Goal: Task Accomplishment & Management: Use online tool/utility

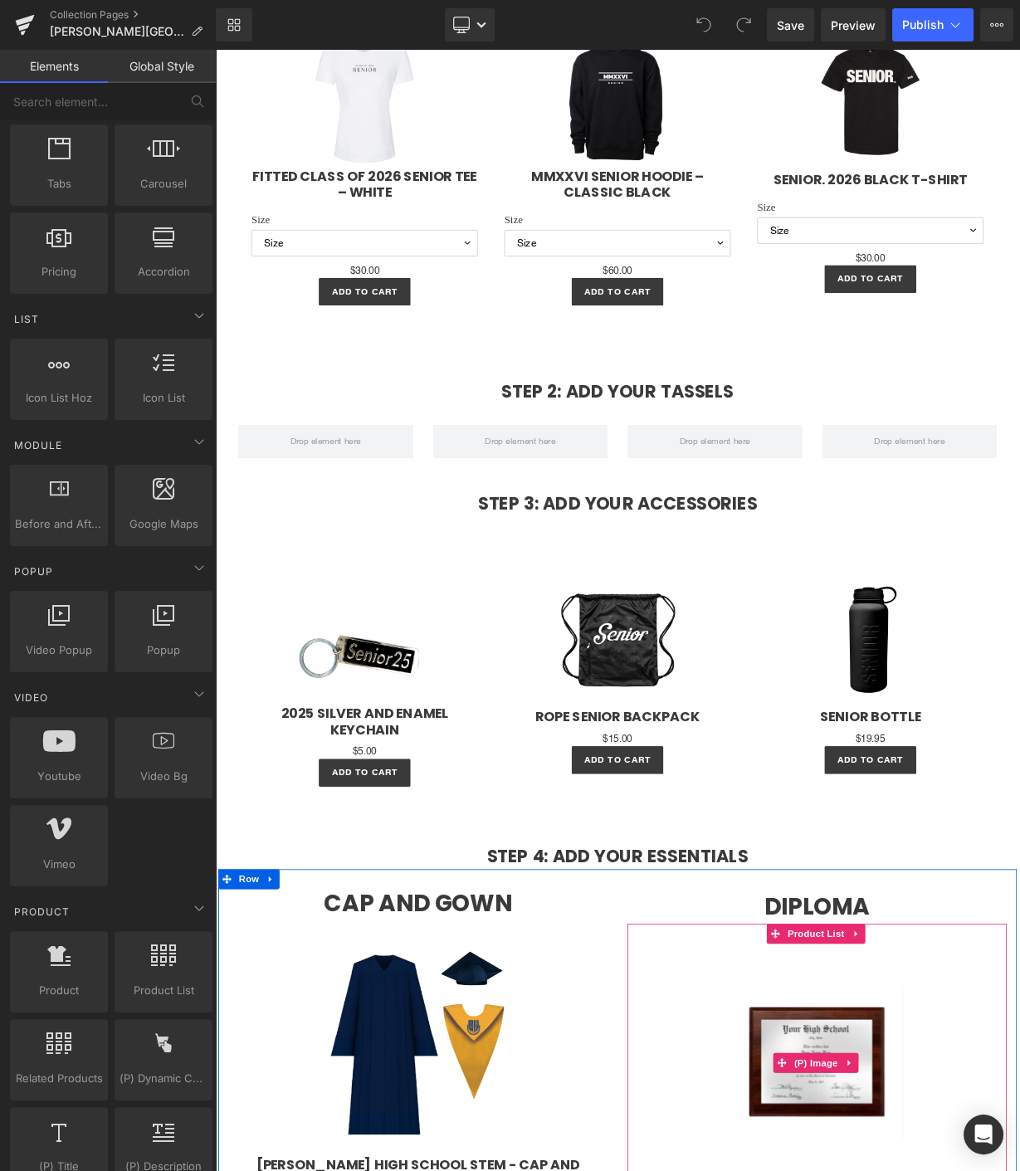
scroll to position [1475, 0]
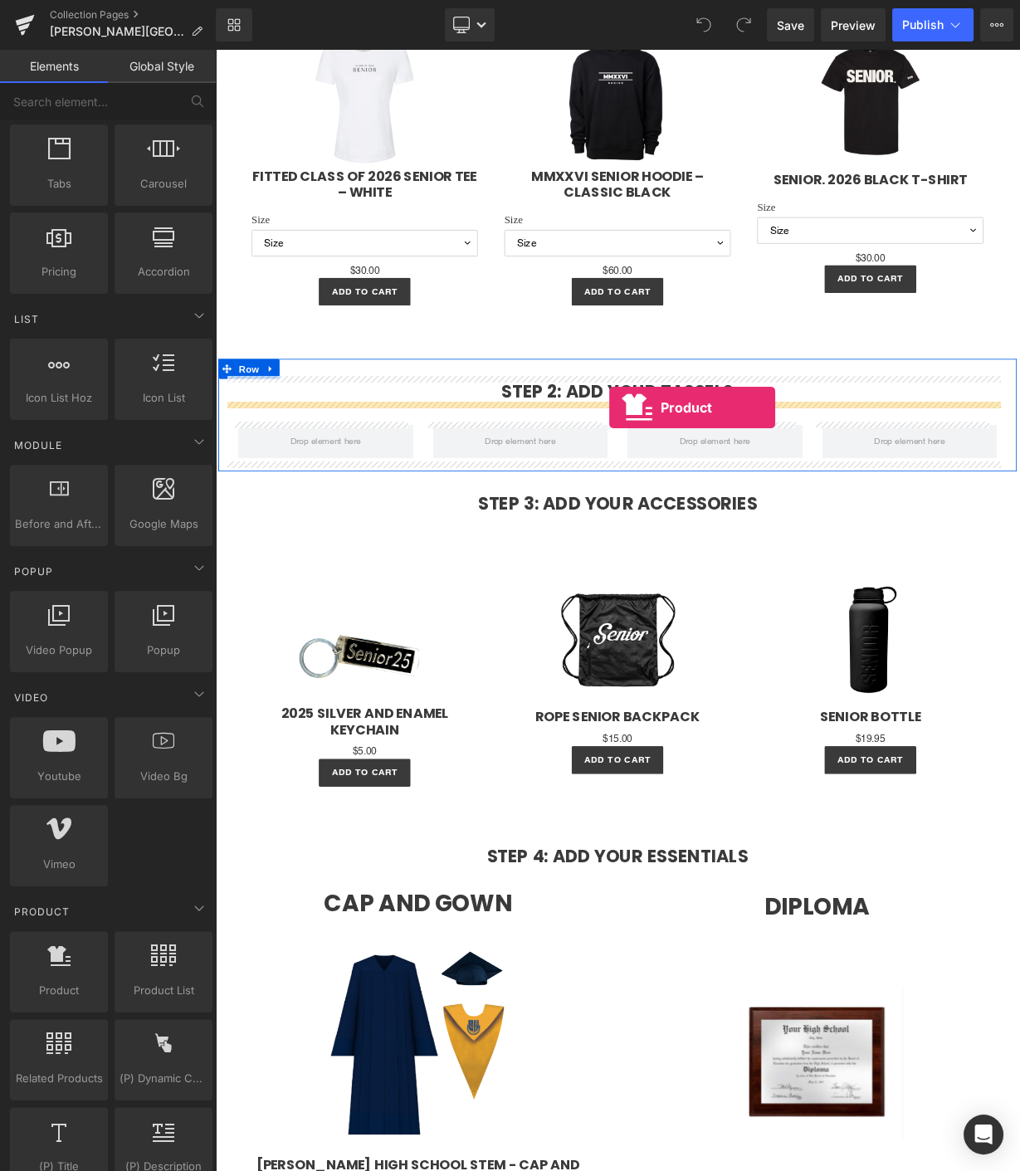
drag, startPoint x: 281, startPoint y: 1003, endPoint x: 707, endPoint y: 497, distance: 661.0
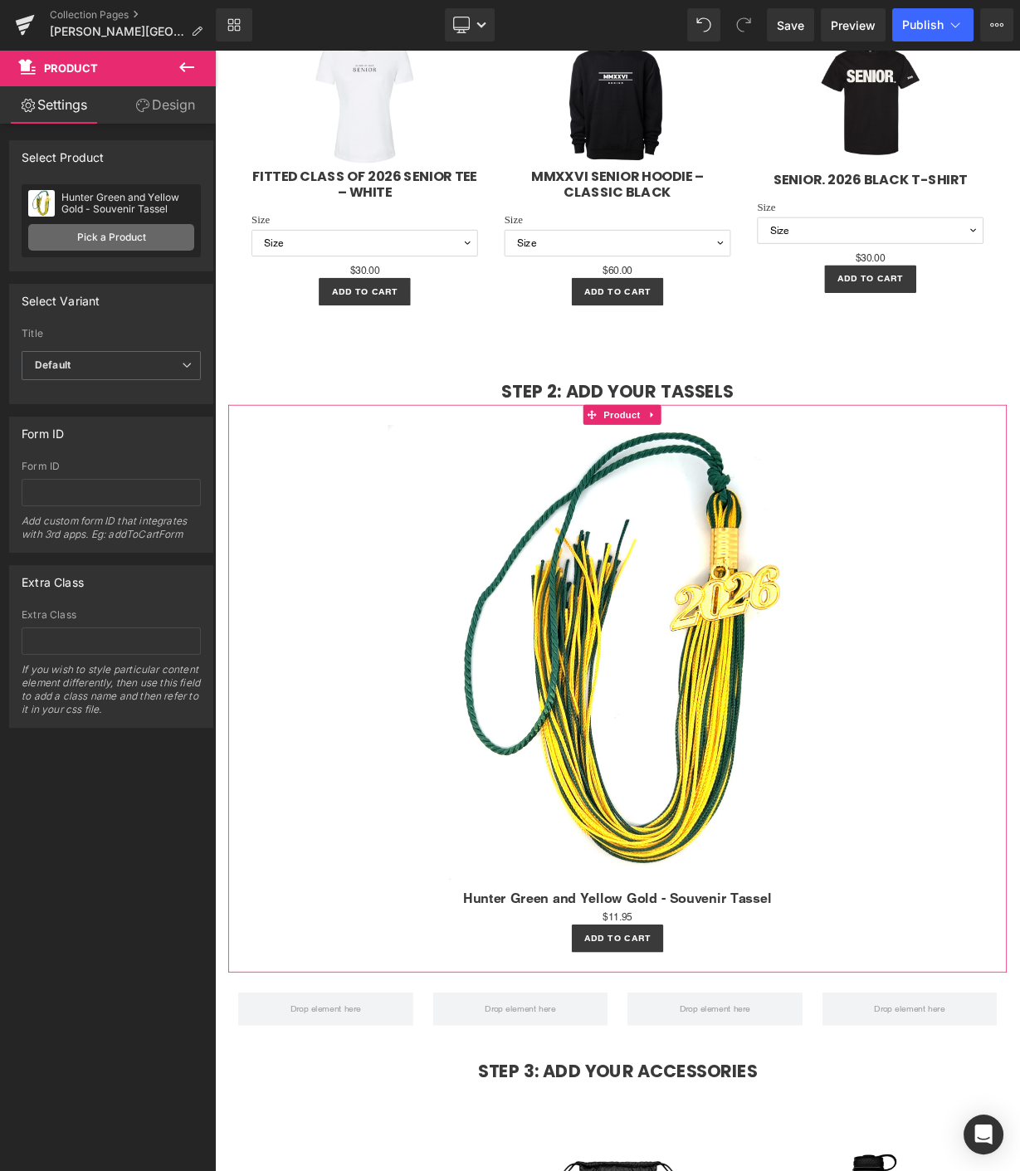
click at [156, 247] on link "Pick a Product" at bounding box center [111, 237] width 166 height 27
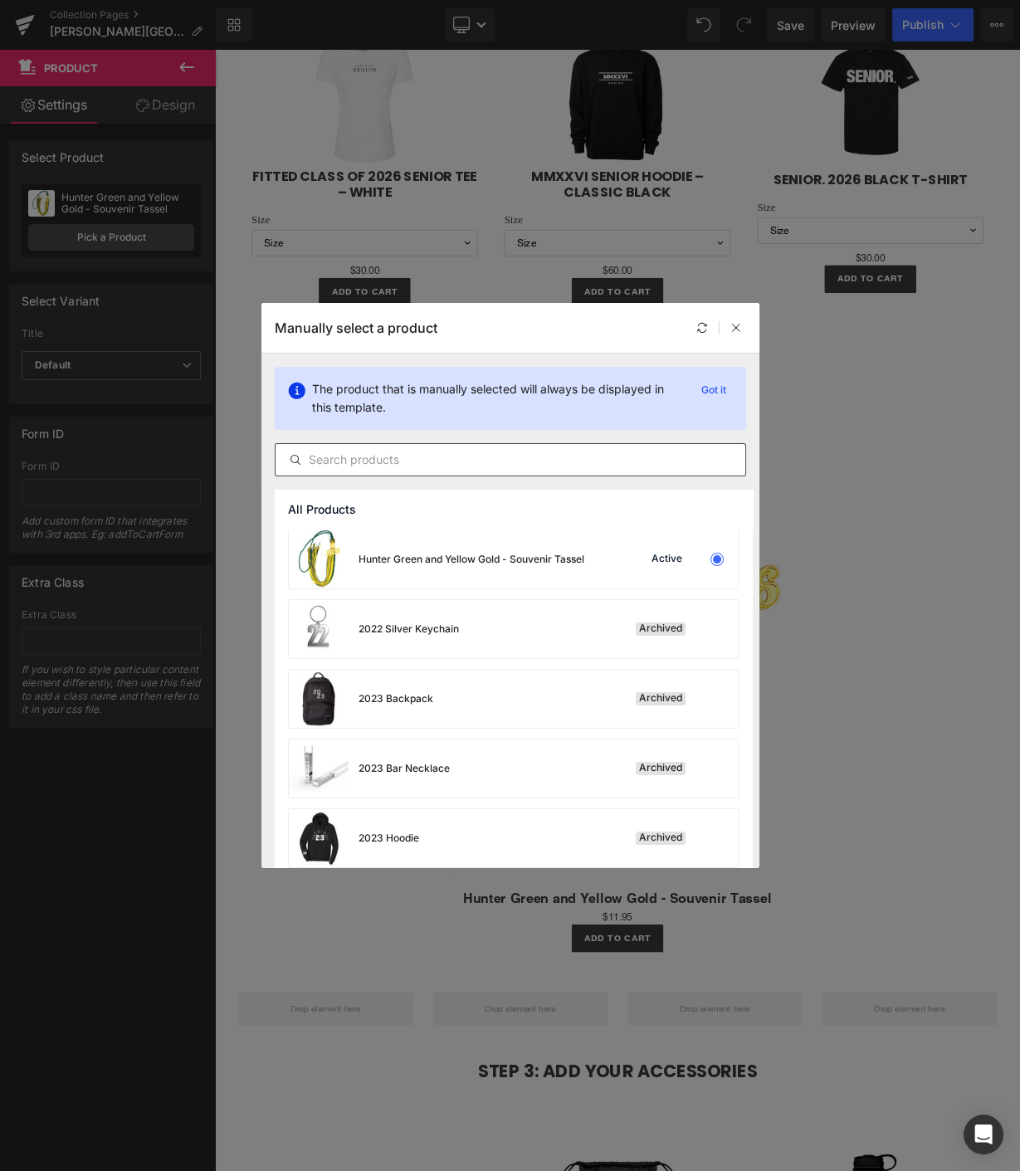
click at [446, 465] on input "text" at bounding box center [511, 460] width 470 height 20
type input "c"
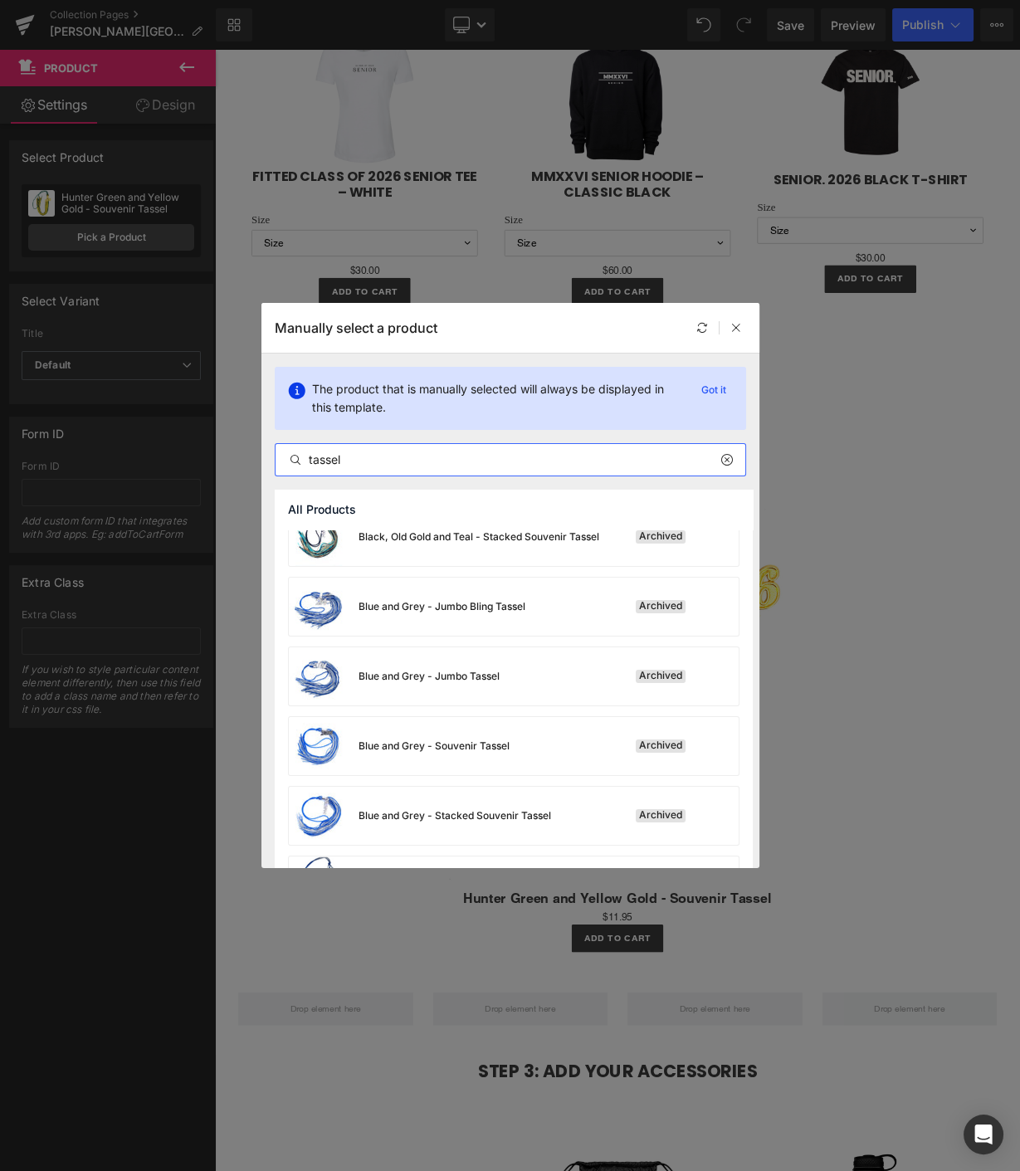
scroll to position [760, 0]
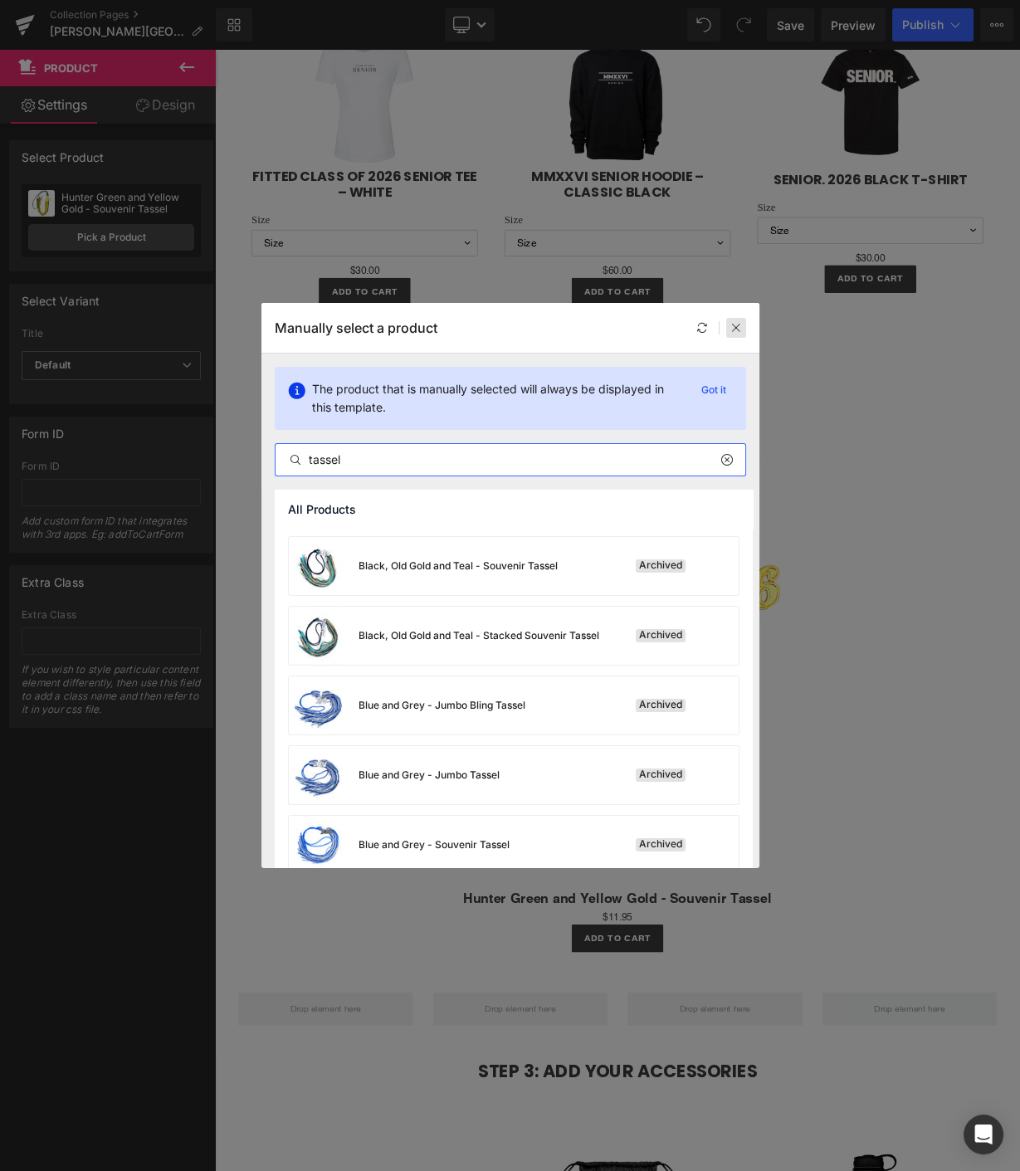
type input "tassel"
click at [735, 337] on div at bounding box center [736, 328] width 20 height 20
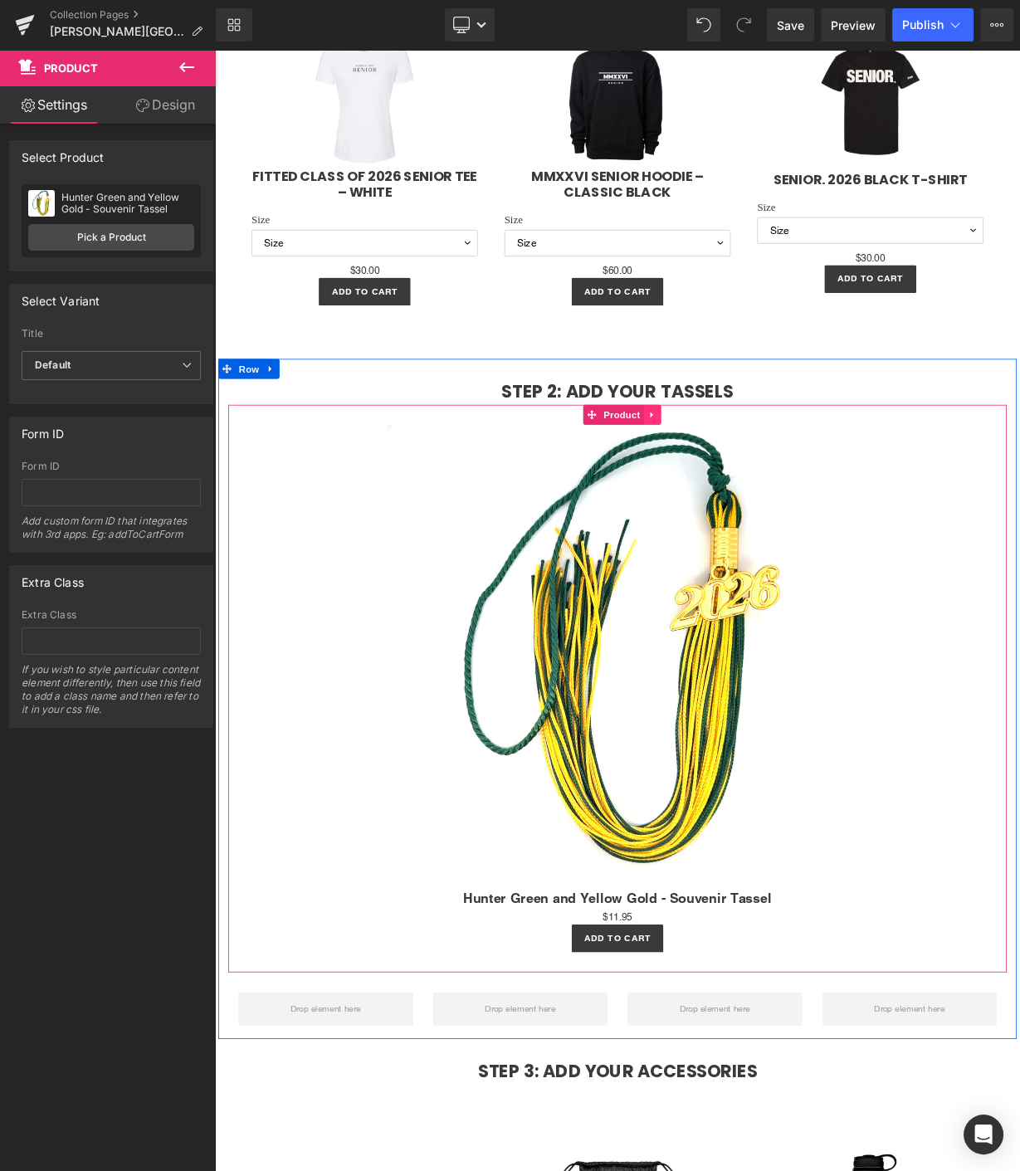
click at [758, 501] on icon at bounding box center [759, 504] width 3 height 7
click at [772, 506] on icon at bounding box center [771, 505] width 12 height 12
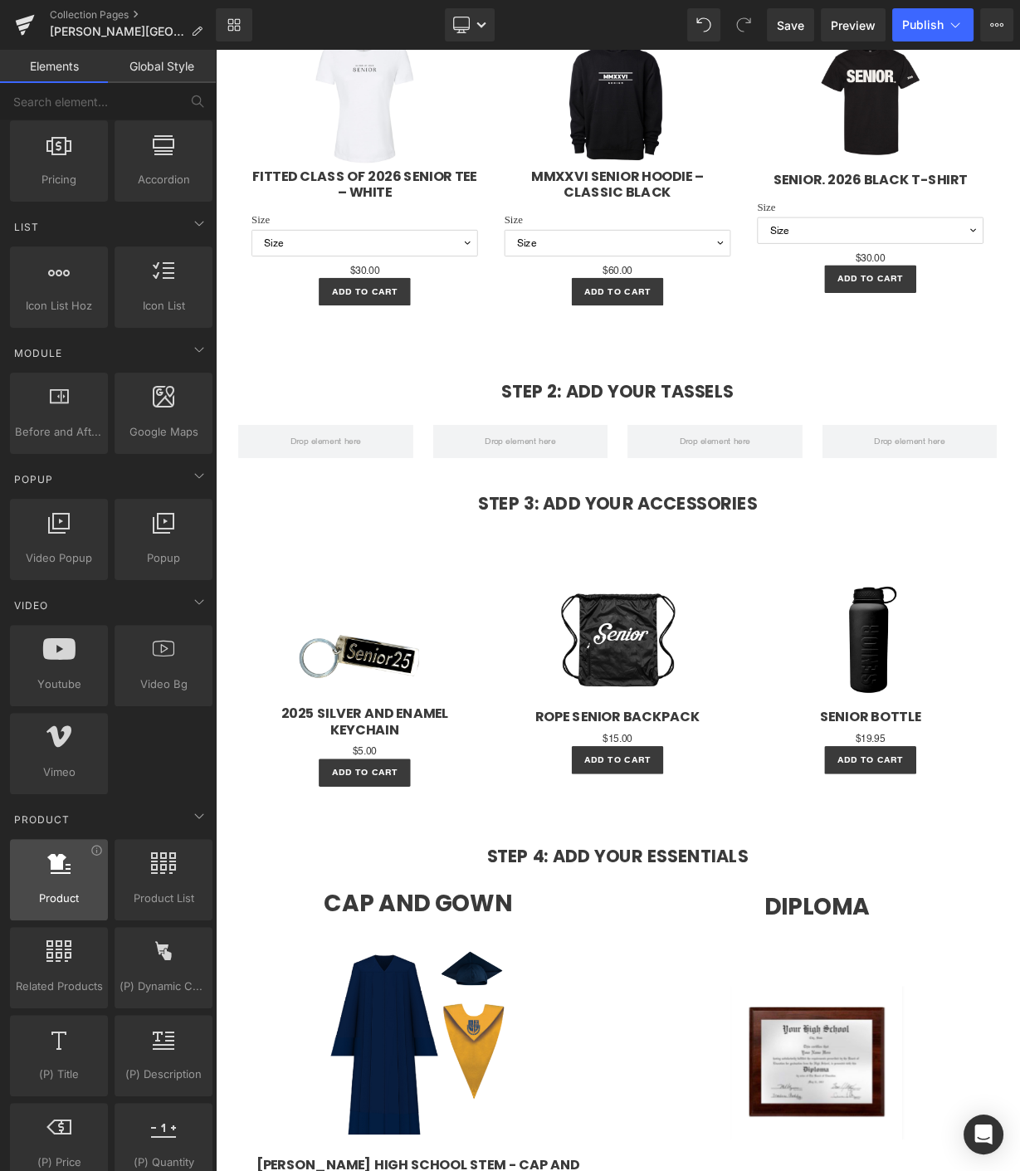
scroll to position [830, 0]
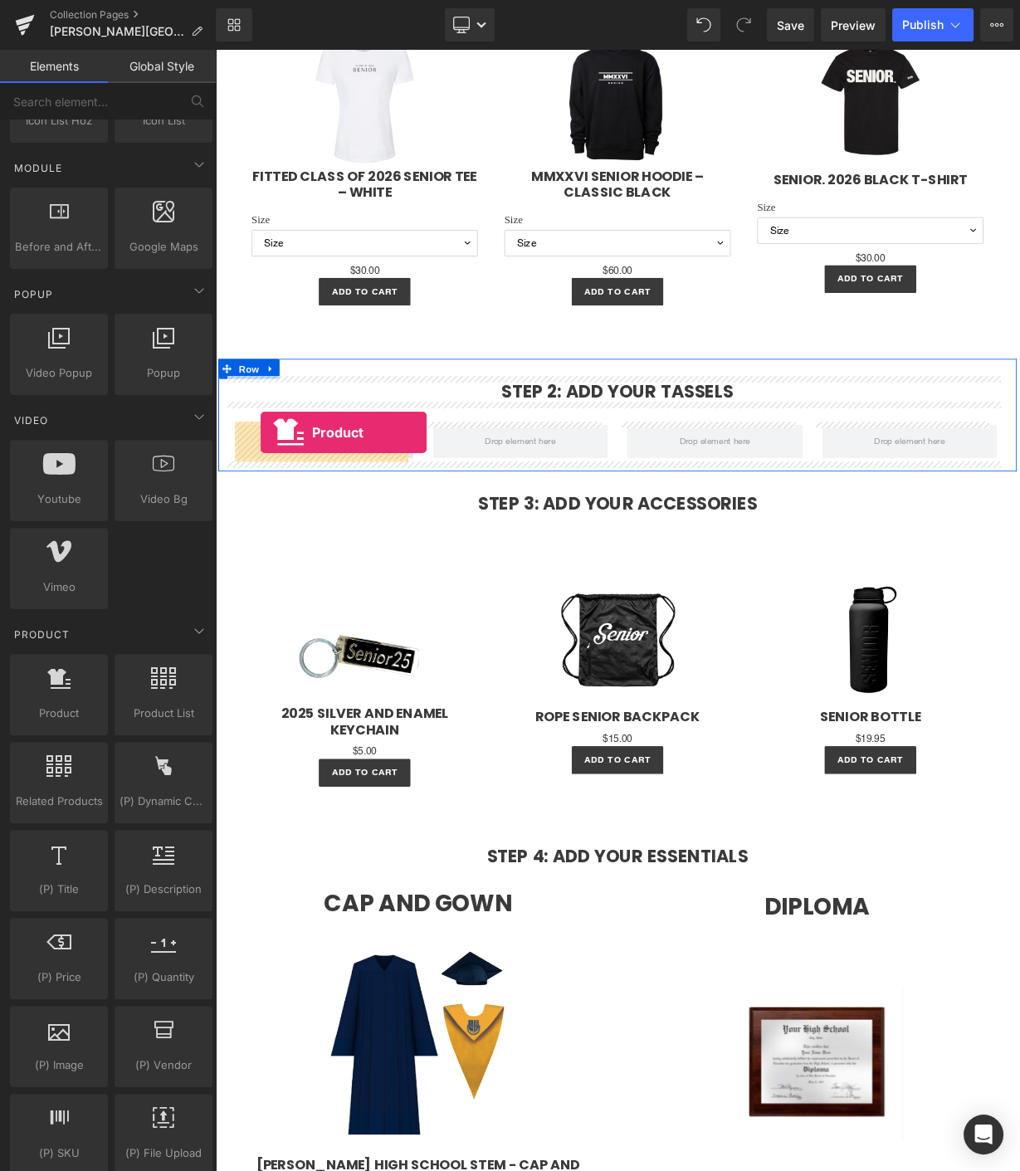
drag, startPoint x: 272, startPoint y: 724, endPoint x: 272, endPoint y: 528, distance: 195.9
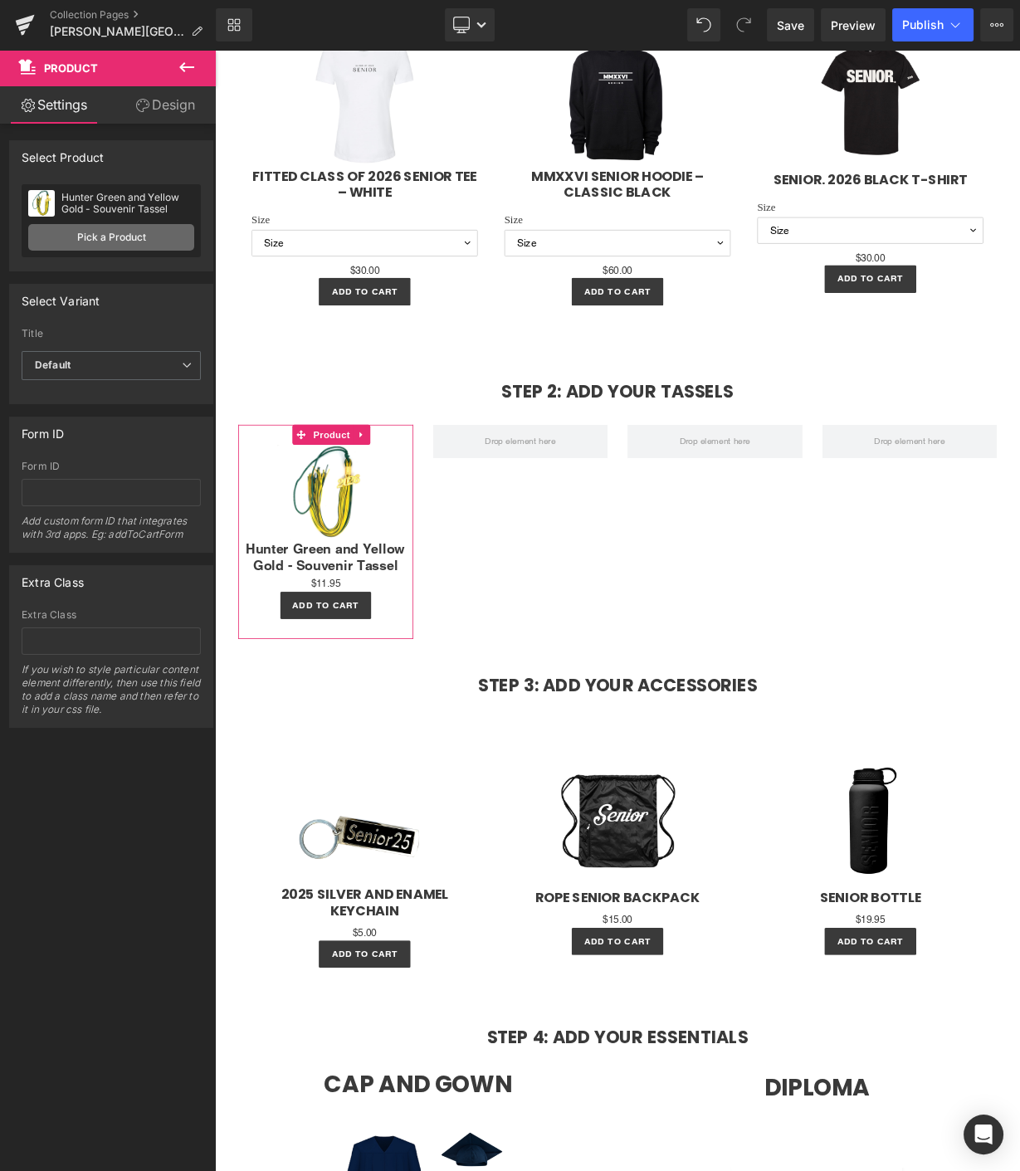
click at [98, 229] on link "Pick a Product" at bounding box center [111, 237] width 166 height 27
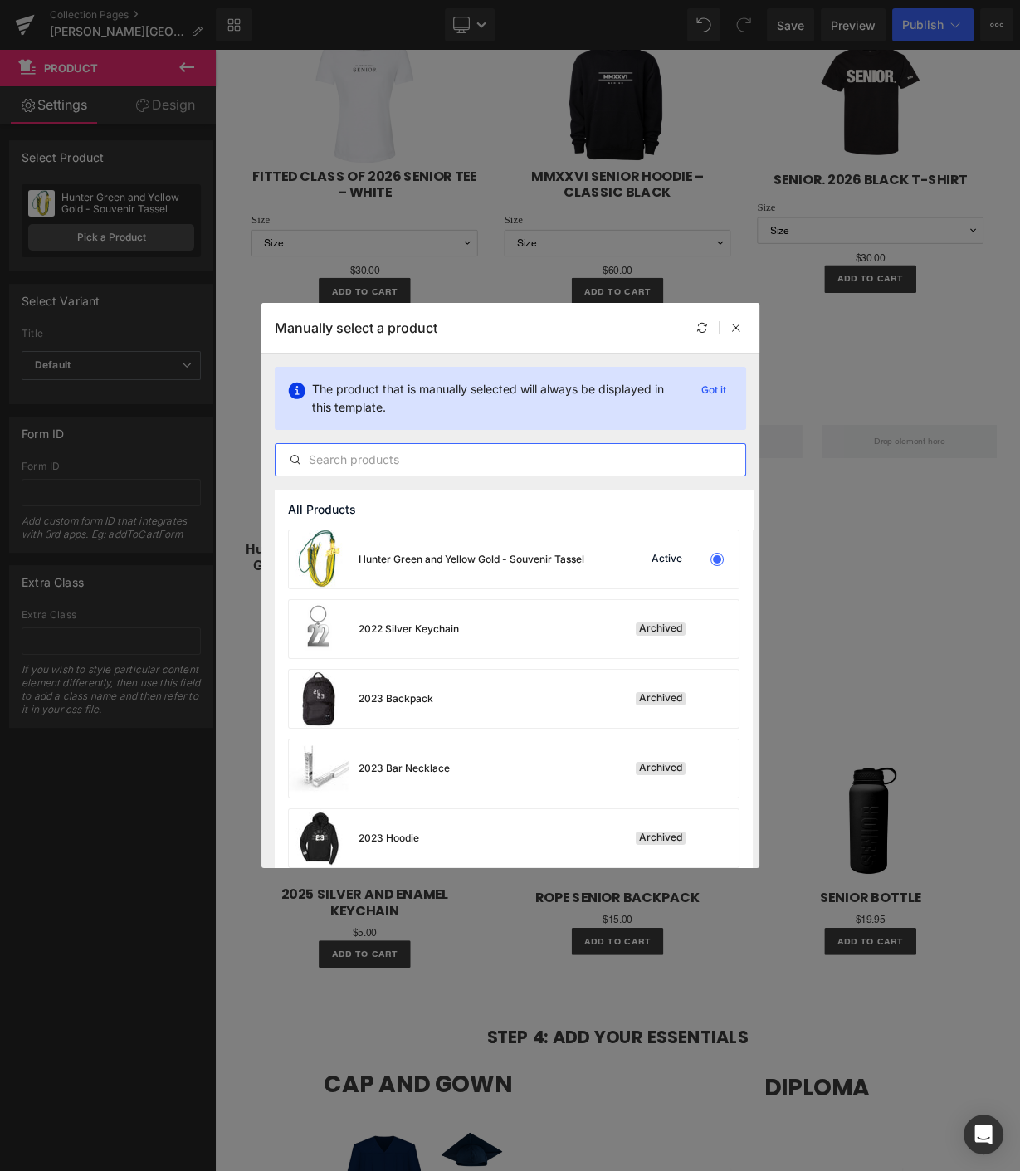
click at [358, 460] on input "text" at bounding box center [511, 460] width 470 height 20
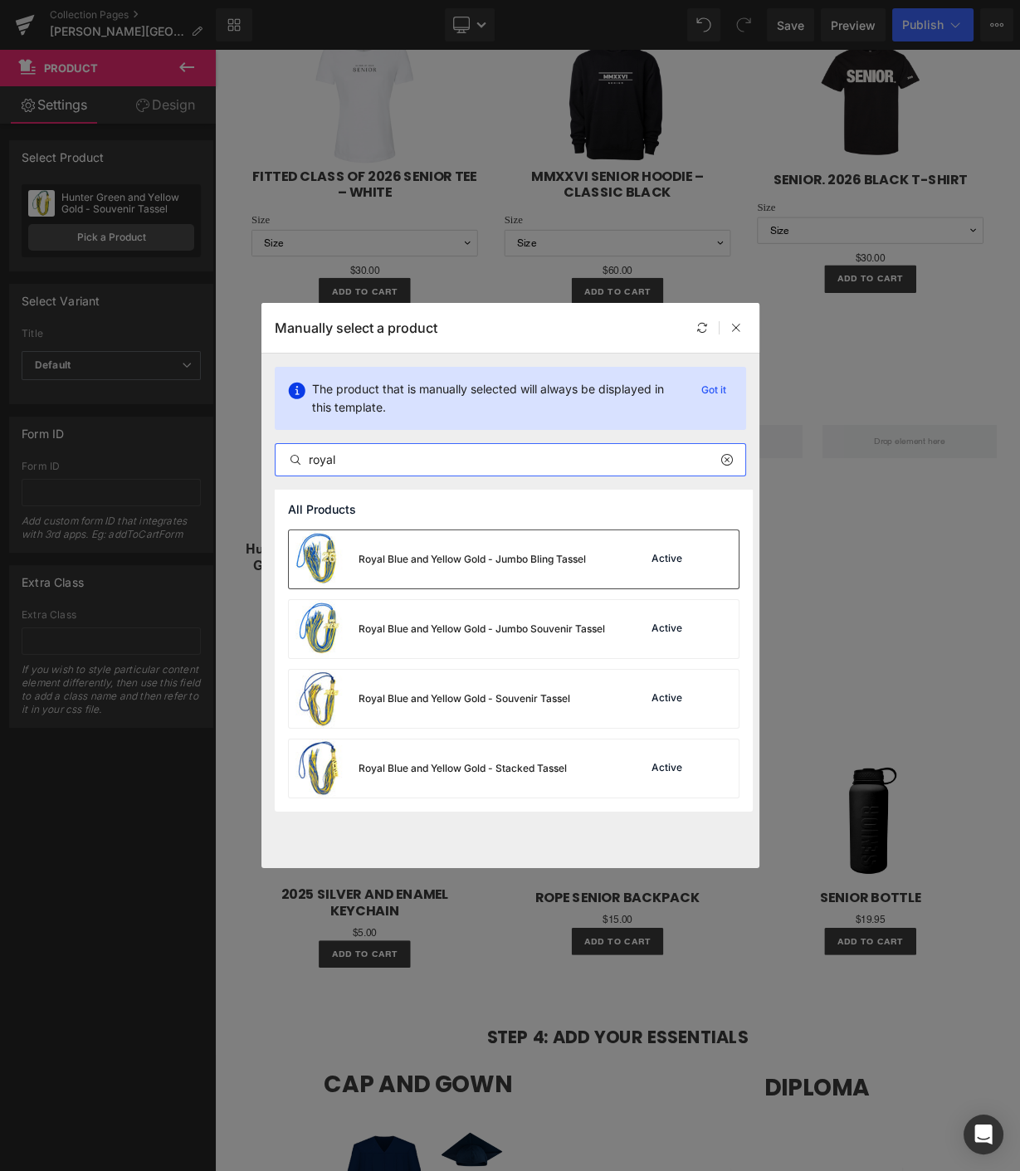
type input "royal"
click at [564, 565] on div "Royal Blue and Yellow Gold - Jumbo Bling Tassel" at bounding box center [472, 559] width 227 height 15
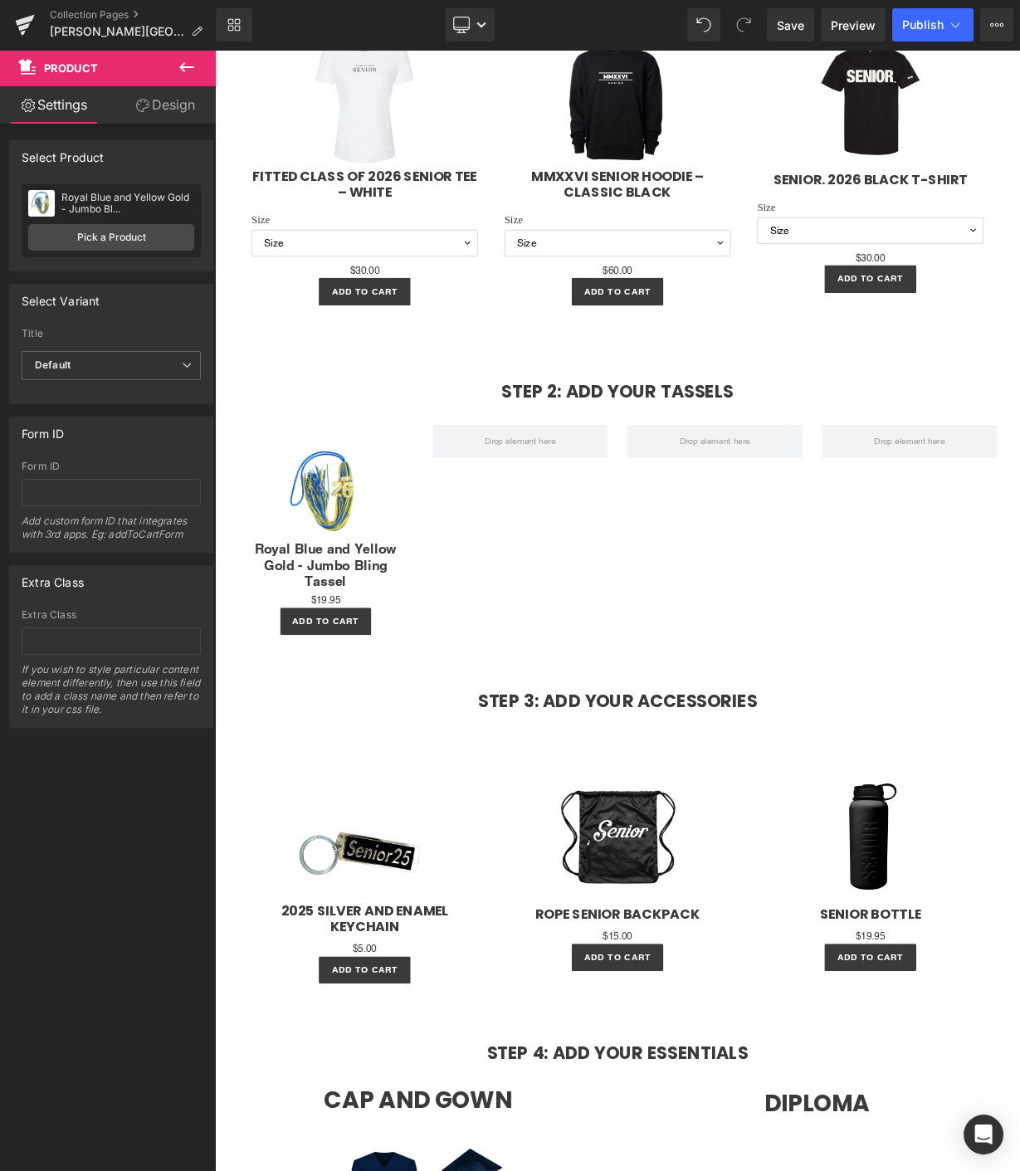
click at [184, 58] on icon at bounding box center [187, 67] width 20 height 20
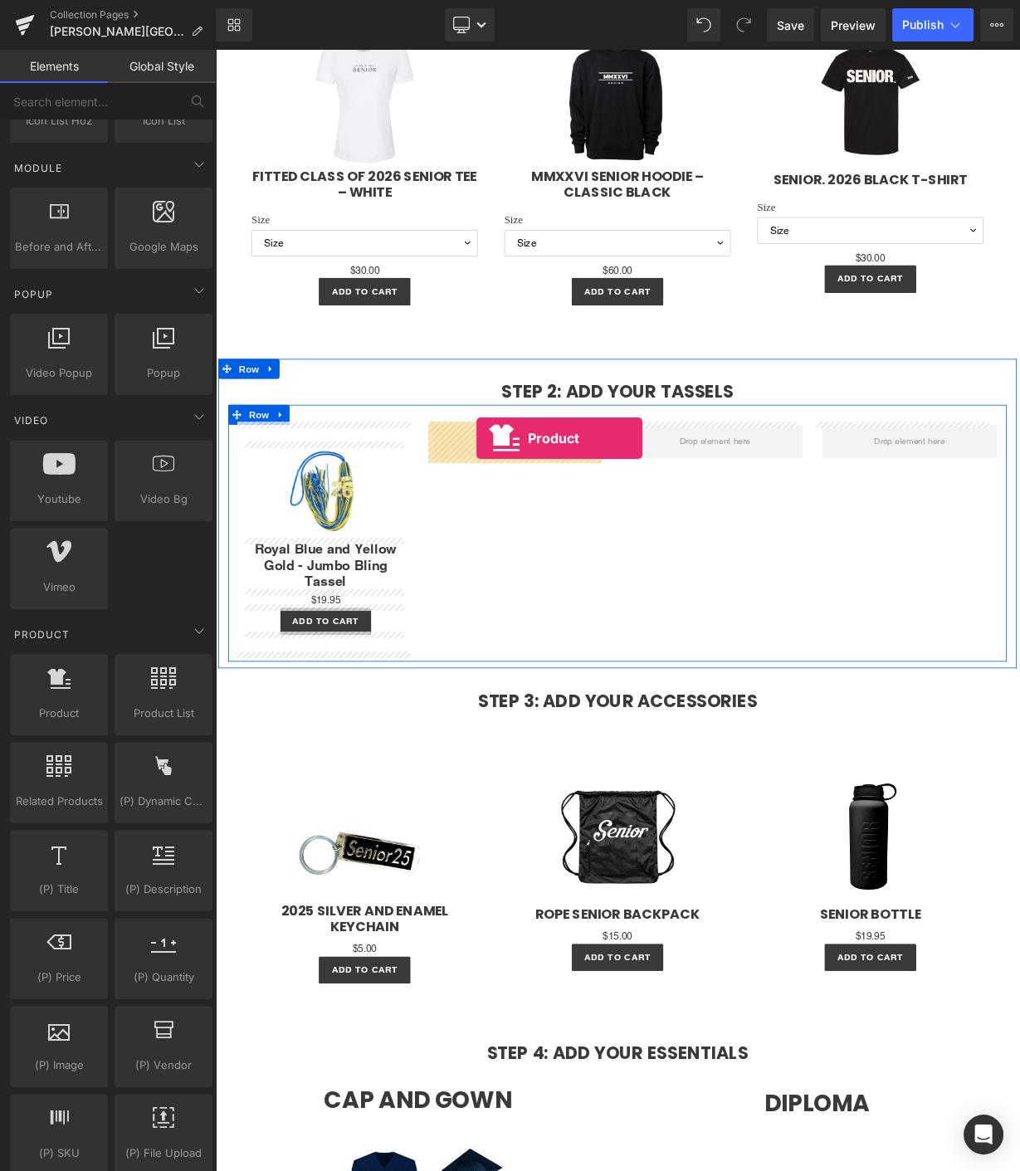
drag, startPoint x: 272, startPoint y: 755, endPoint x: 541, endPoint y: 535, distance: 348.0
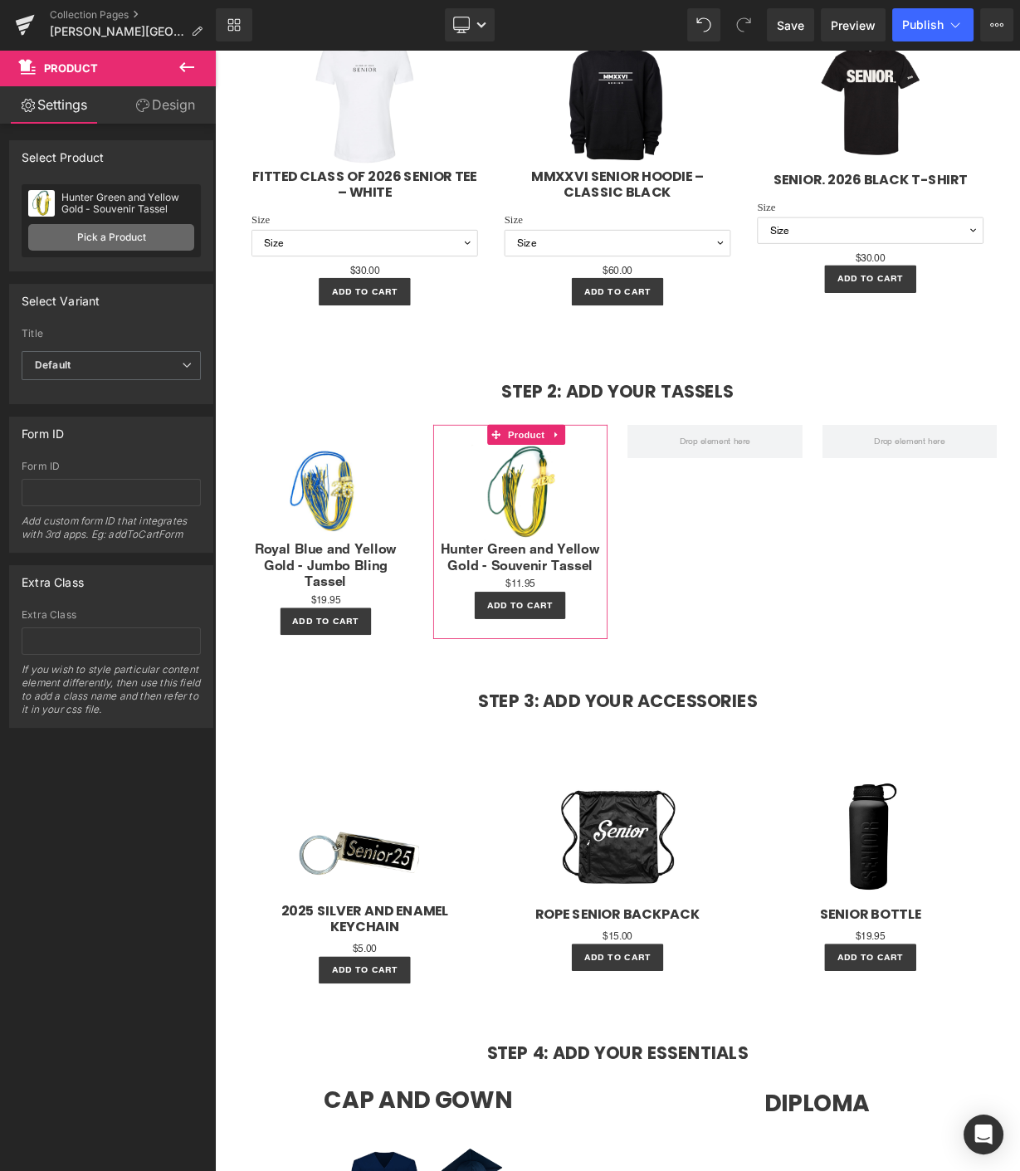
click at [77, 245] on link "Pick a Product" at bounding box center [111, 237] width 166 height 27
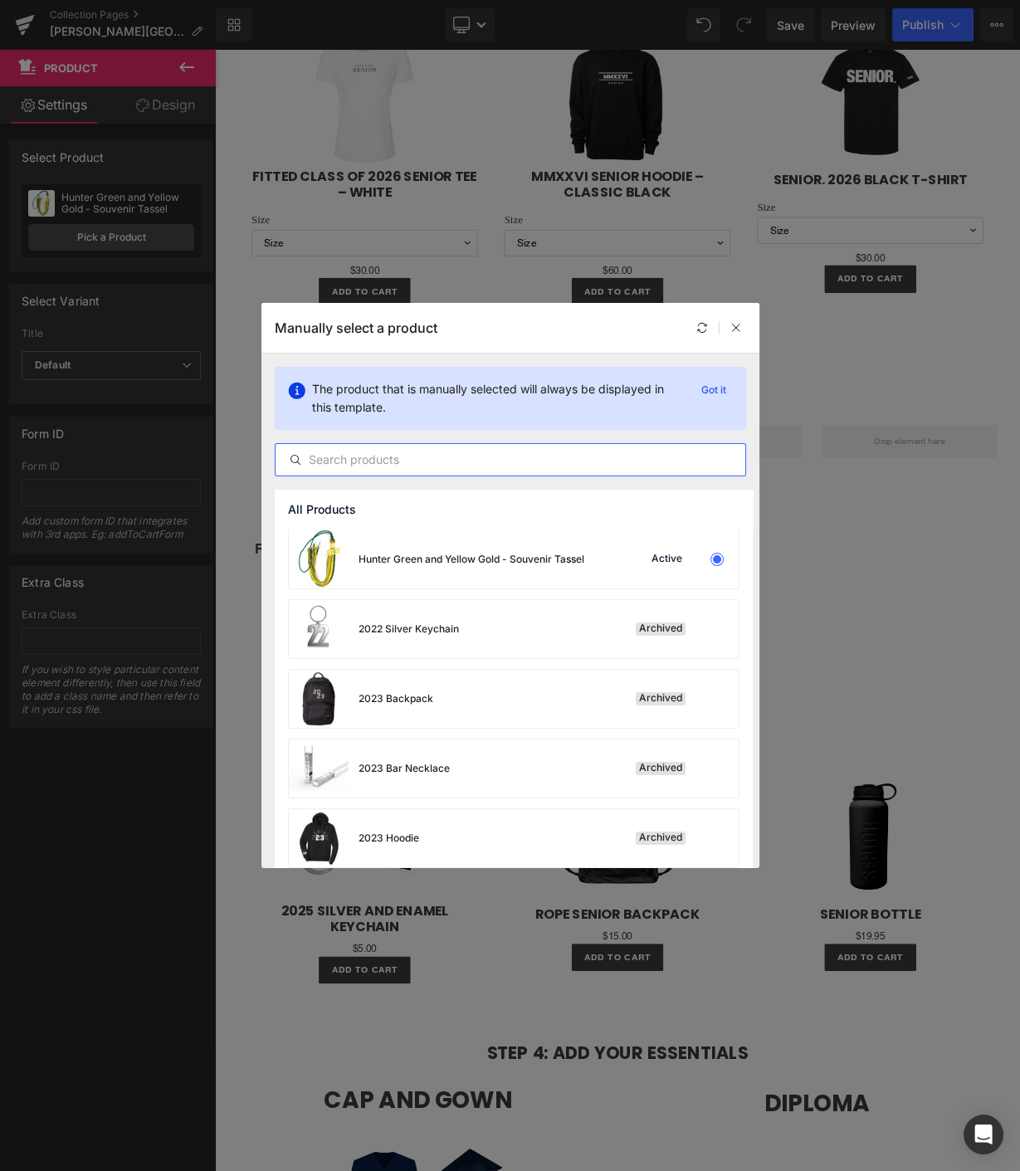
click at [322, 464] on input "text" at bounding box center [511, 460] width 470 height 20
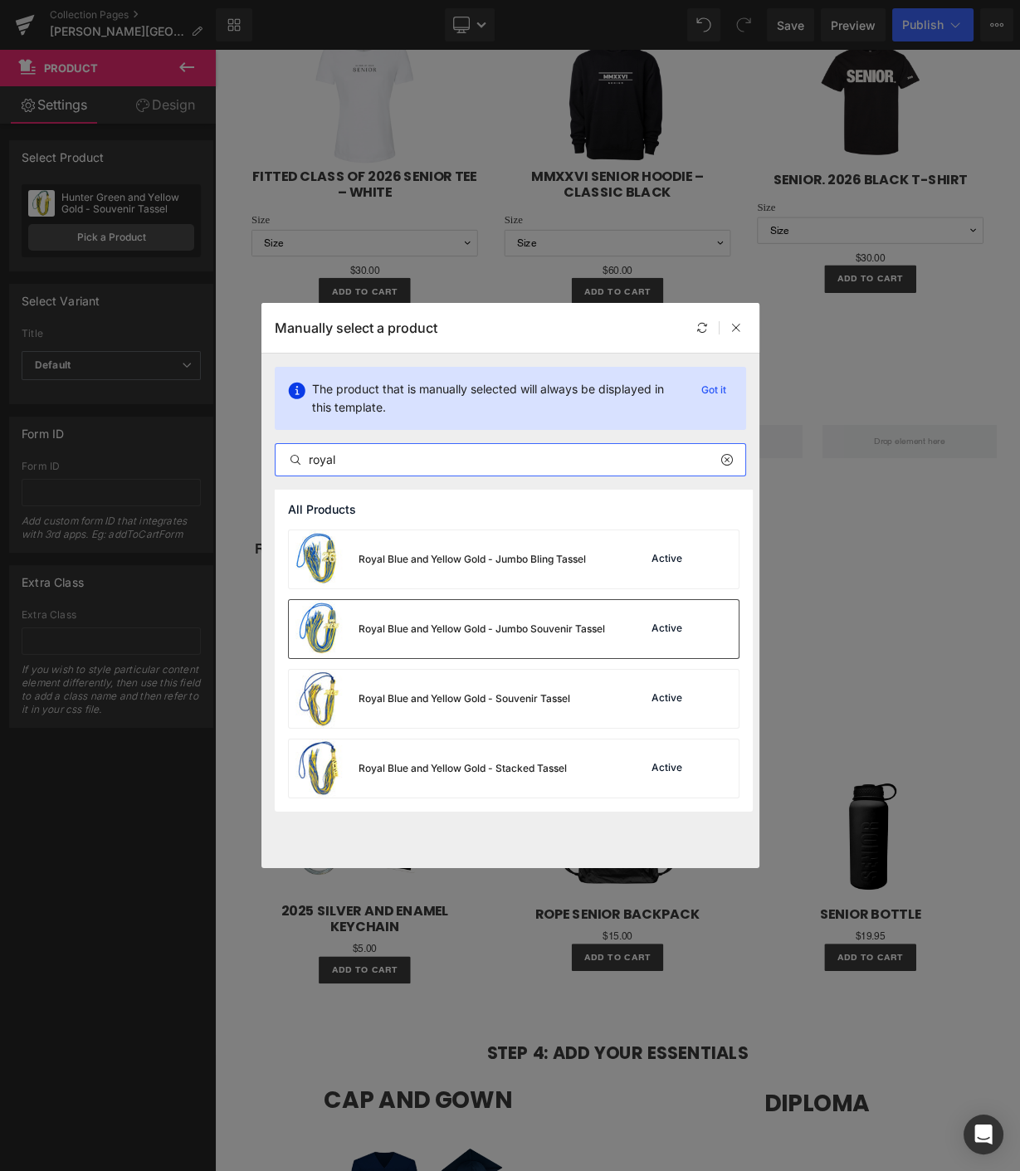
type input "royal"
click at [411, 626] on div "Royal Blue and Yellow Gold - Jumbo Souvenir Tassel" at bounding box center [482, 629] width 247 height 15
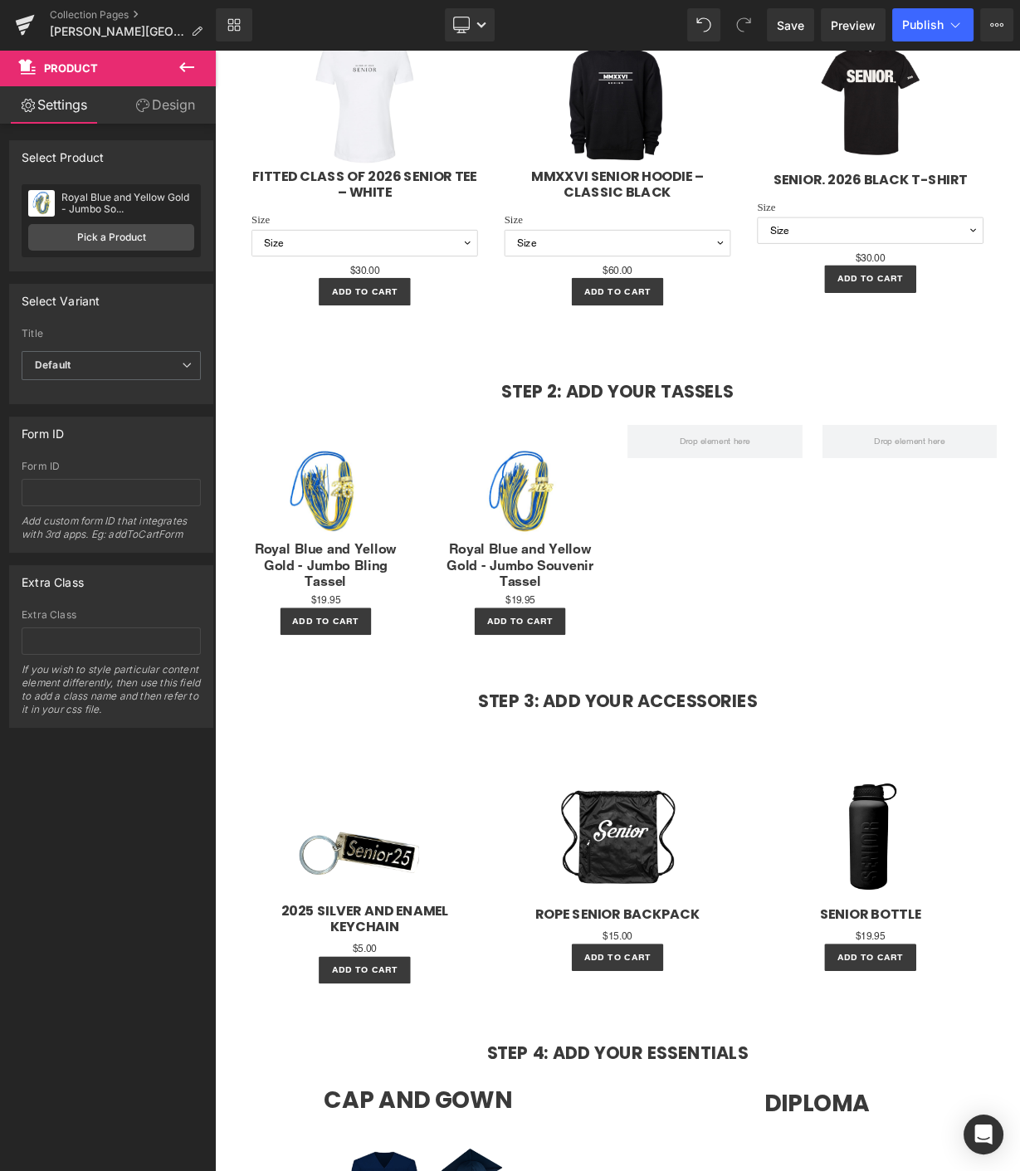
click at [183, 65] on icon at bounding box center [186, 67] width 15 height 10
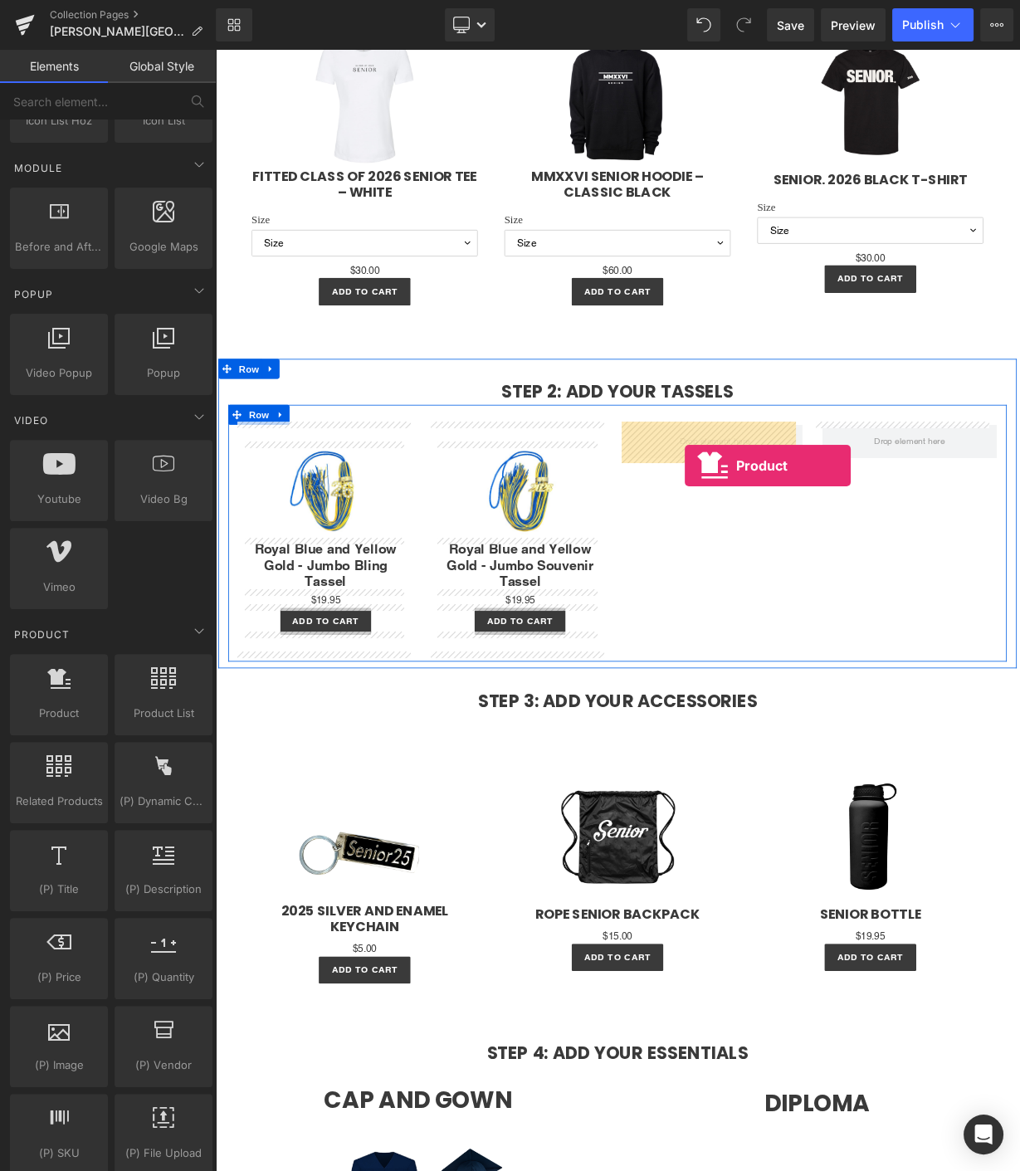
drag, startPoint x: 286, startPoint y: 755, endPoint x: 801, endPoint y: 569, distance: 548.0
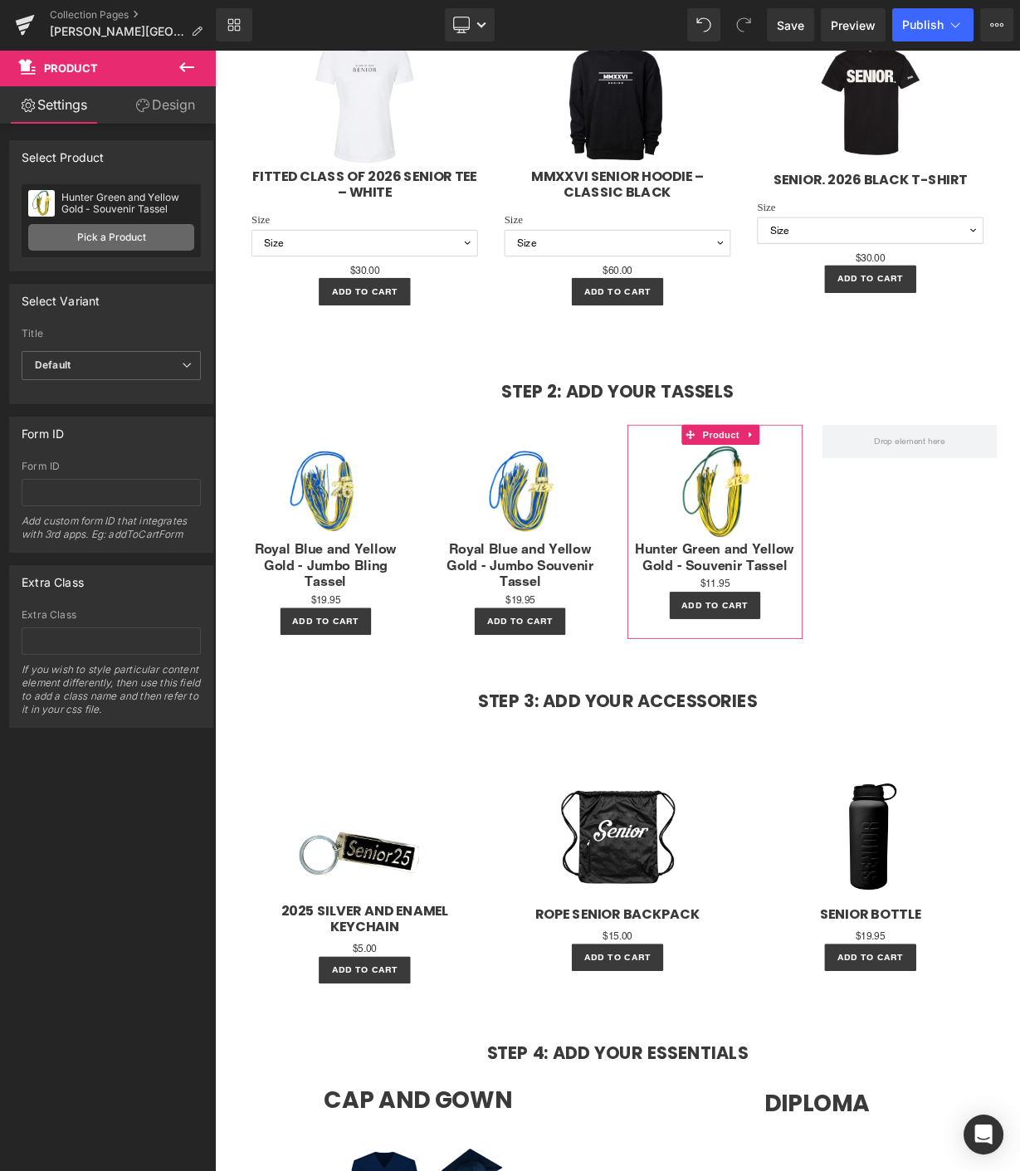
click at [81, 241] on link "Pick a Product" at bounding box center [111, 237] width 166 height 27
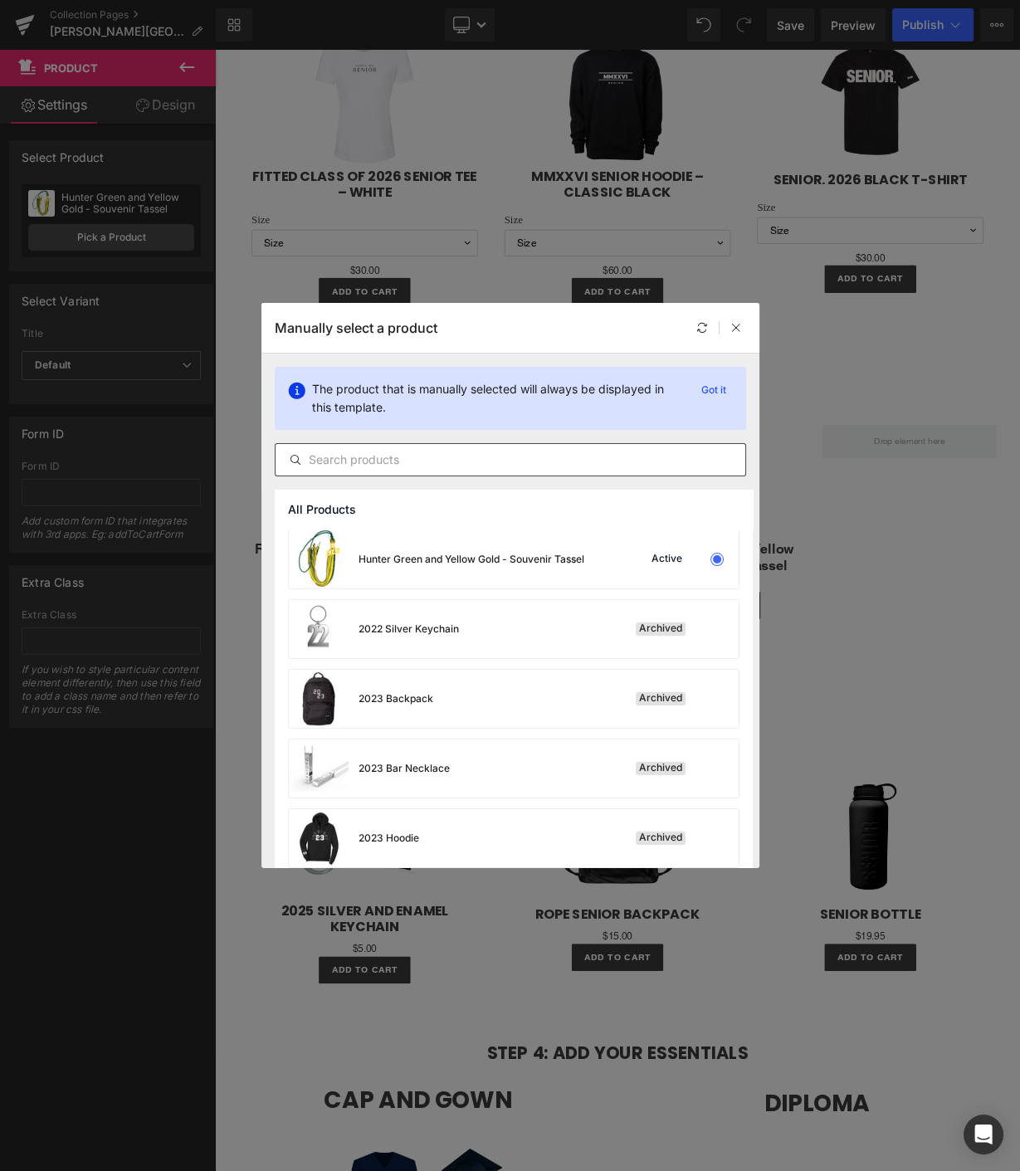
click at [334, 462] on input "text" at bounding box center [511, 460] width 470 height 20
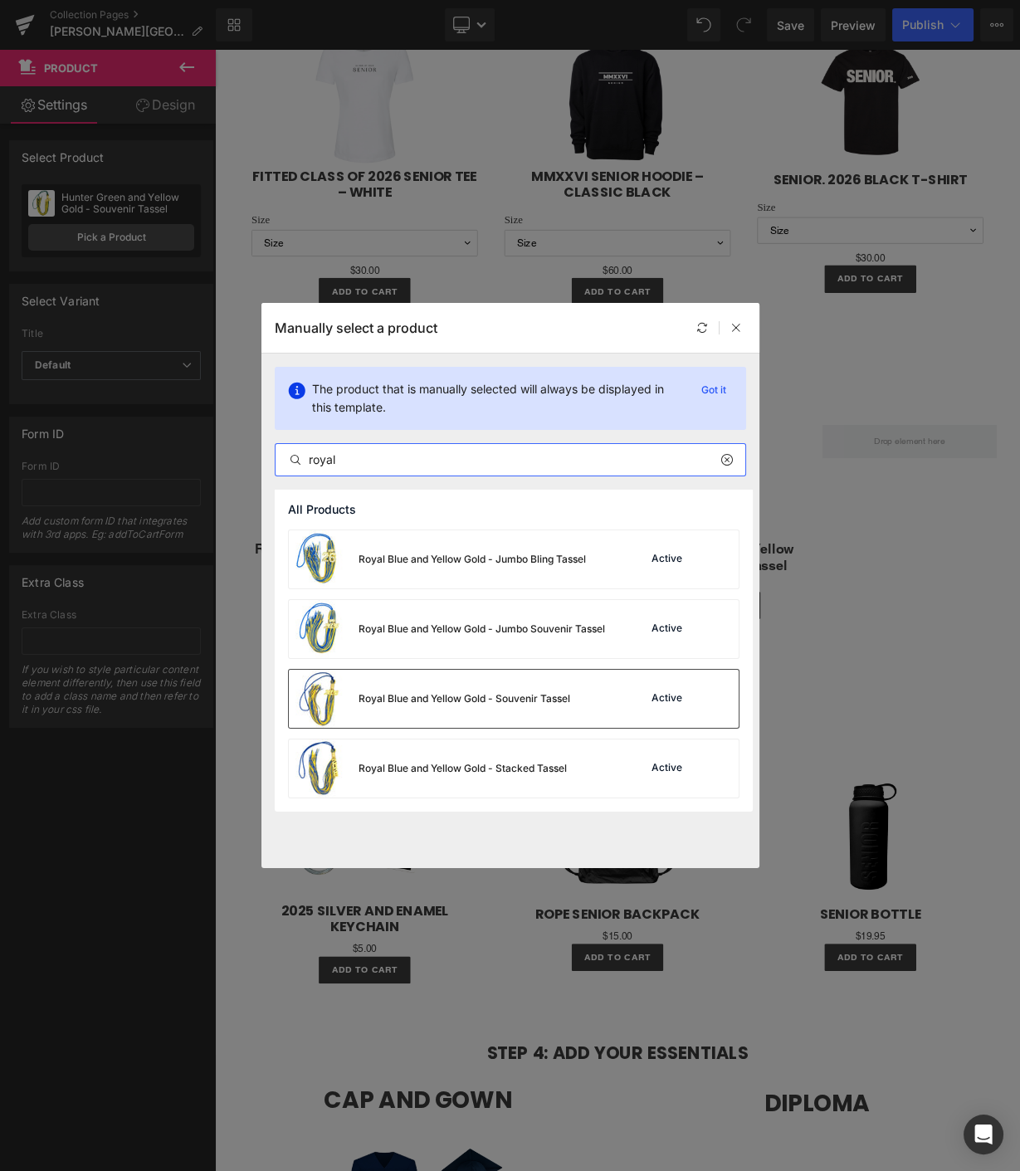
type input "royal"
click at [434, 699] on div "Royal Blue and Yellow Gold - Souvenir Tassel" at bounding box center [465, 698] width 212 height 15
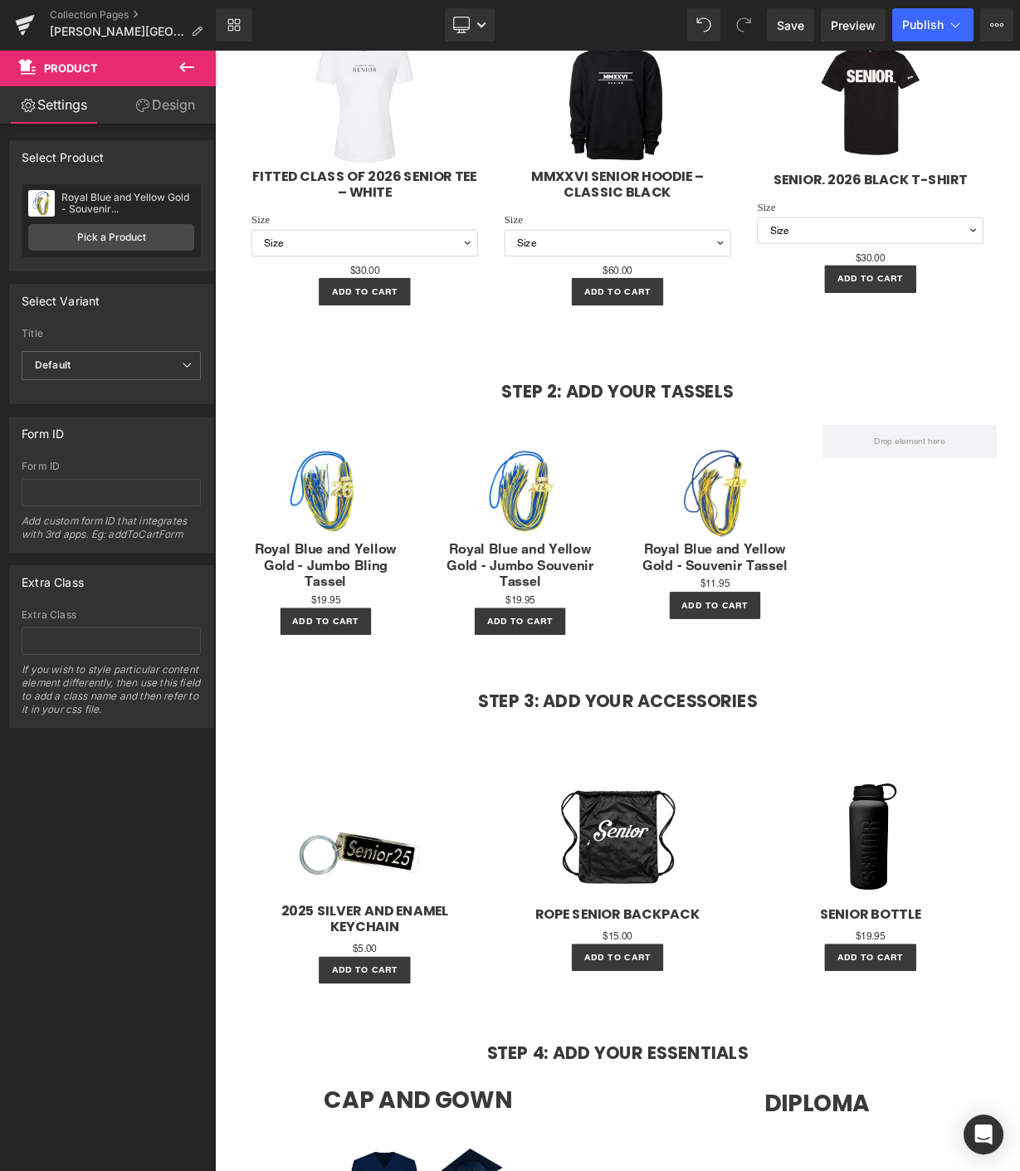
click at [177, 67] on icon at bounding box center [187, 67] width 20 height 20
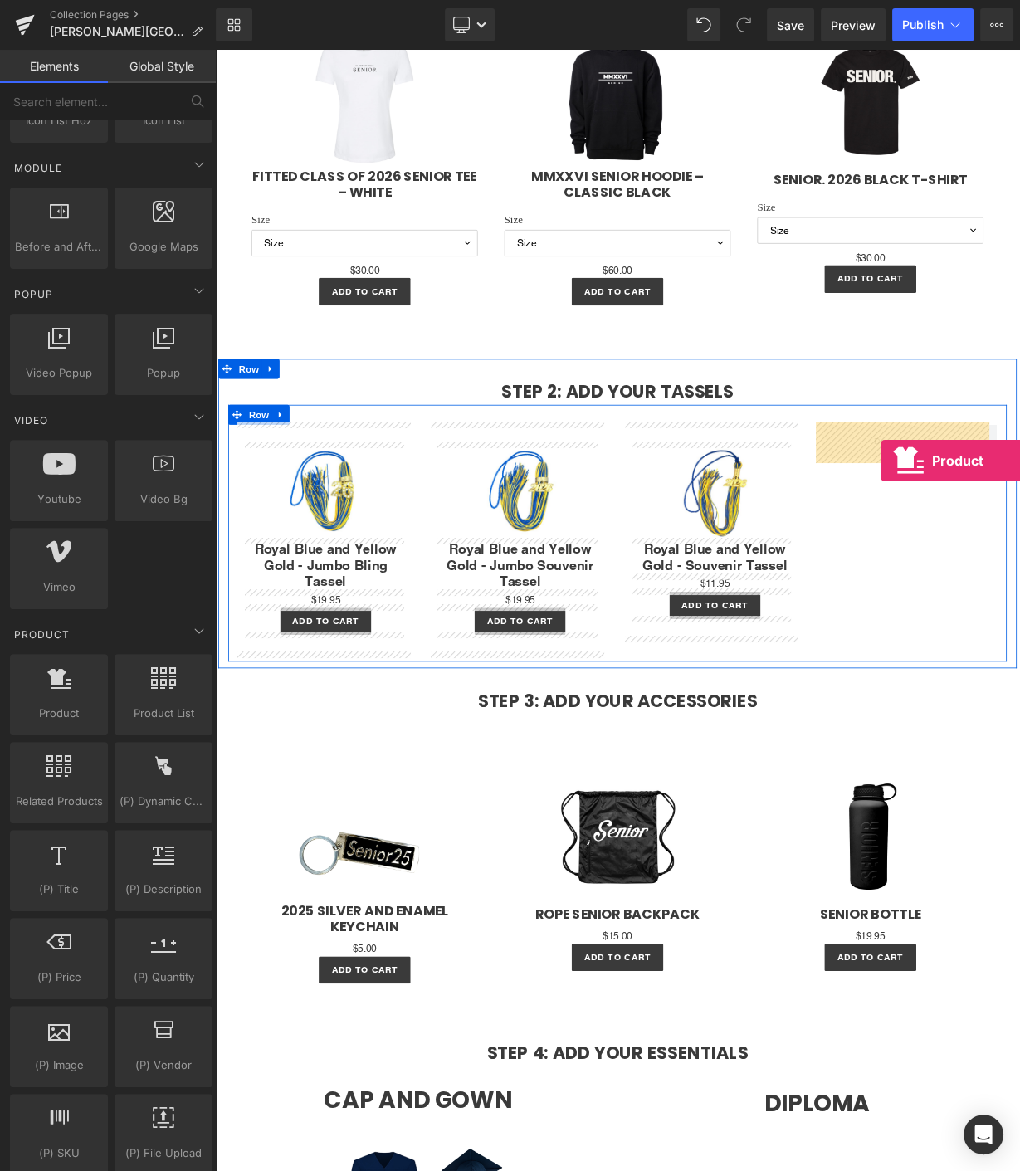
drag, startPoint x: 283, startPoint y: 740, endPoint x: 1046, endPoint y: 562, distance: 783.3
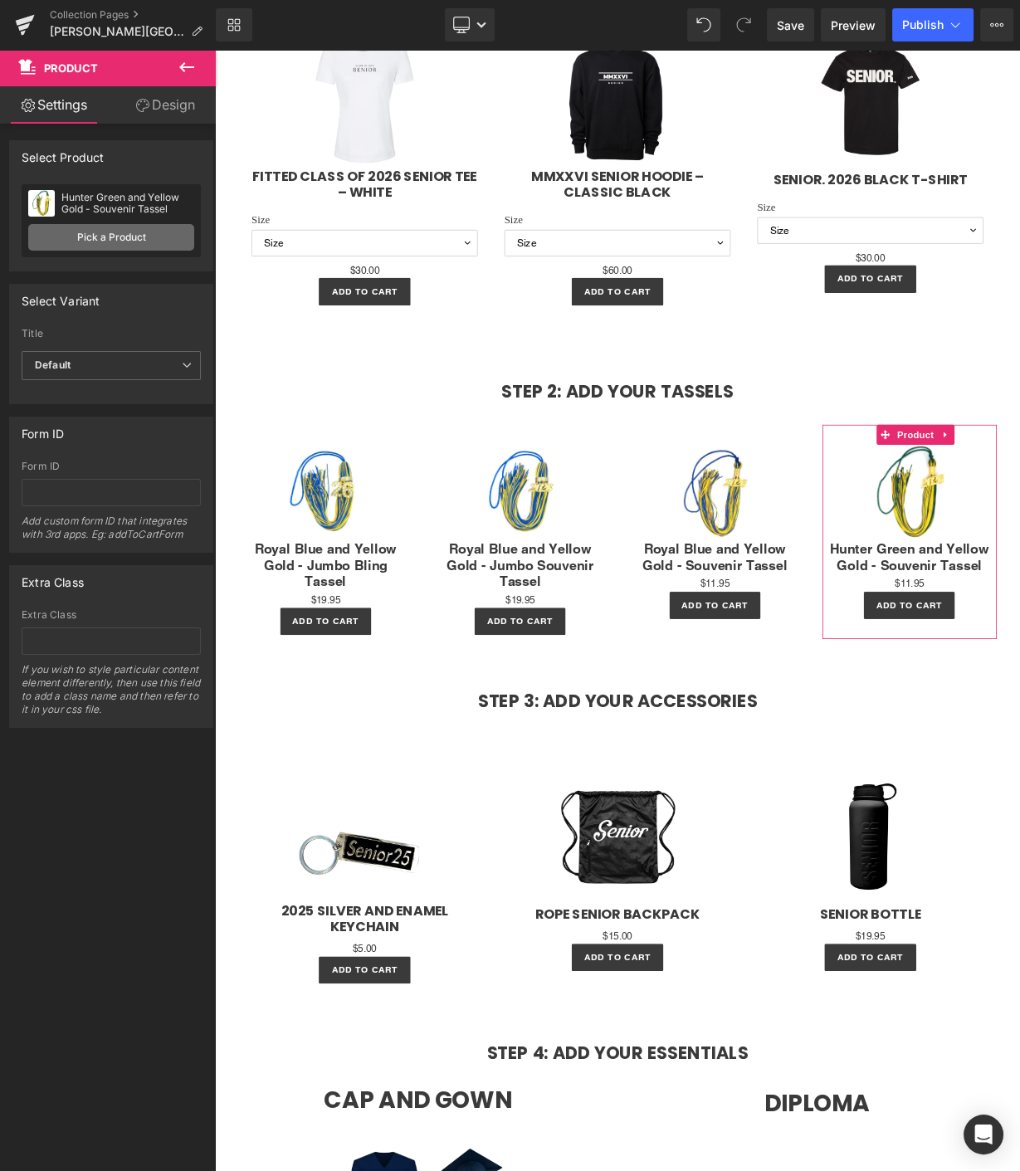
click at [106, 234] on link "Pick a Product" at bounding box center [111, 237] width 166 height 27
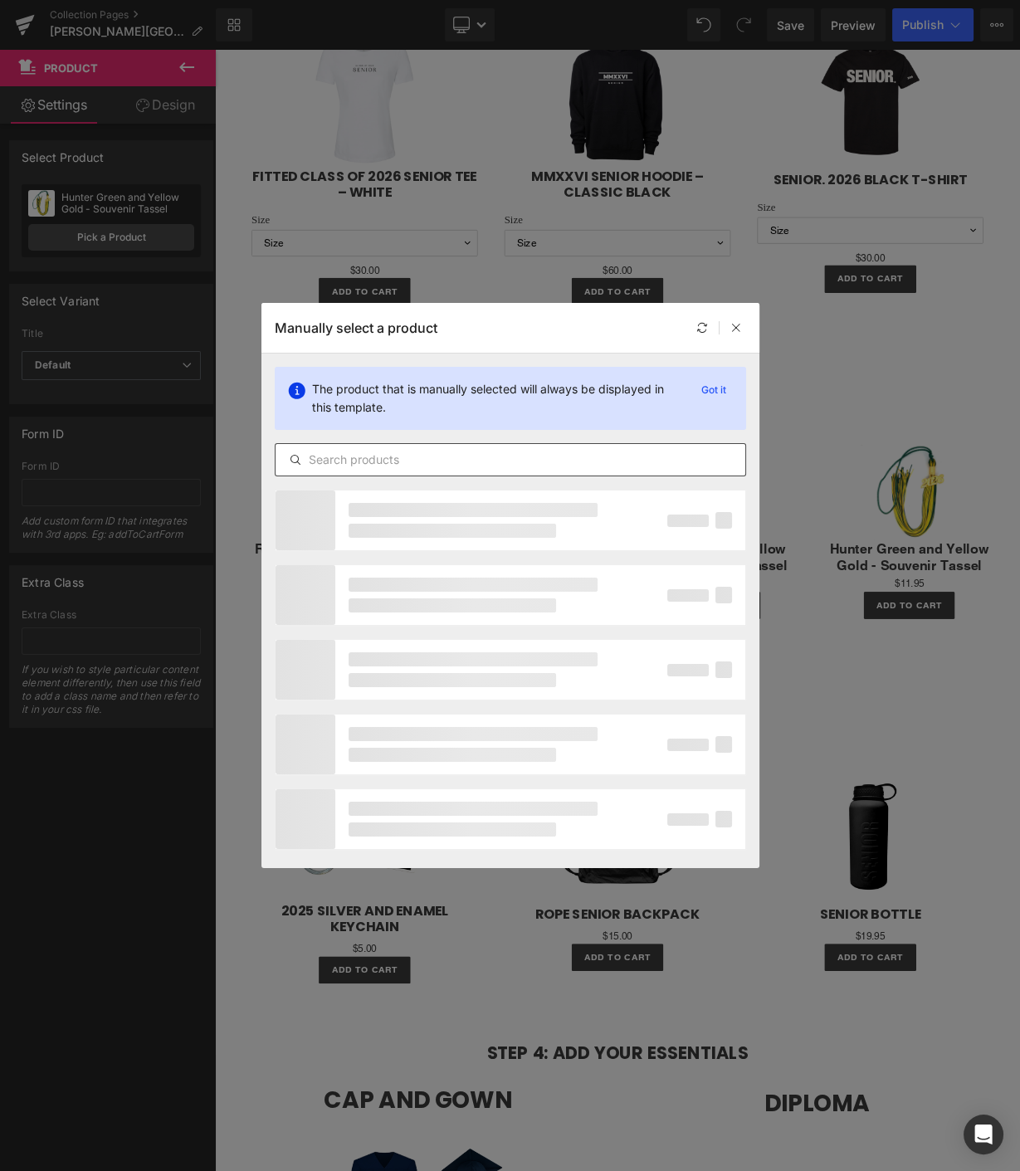
click at [322, 458] on input "text" at bounding box center [511, 460] width 470 height 20
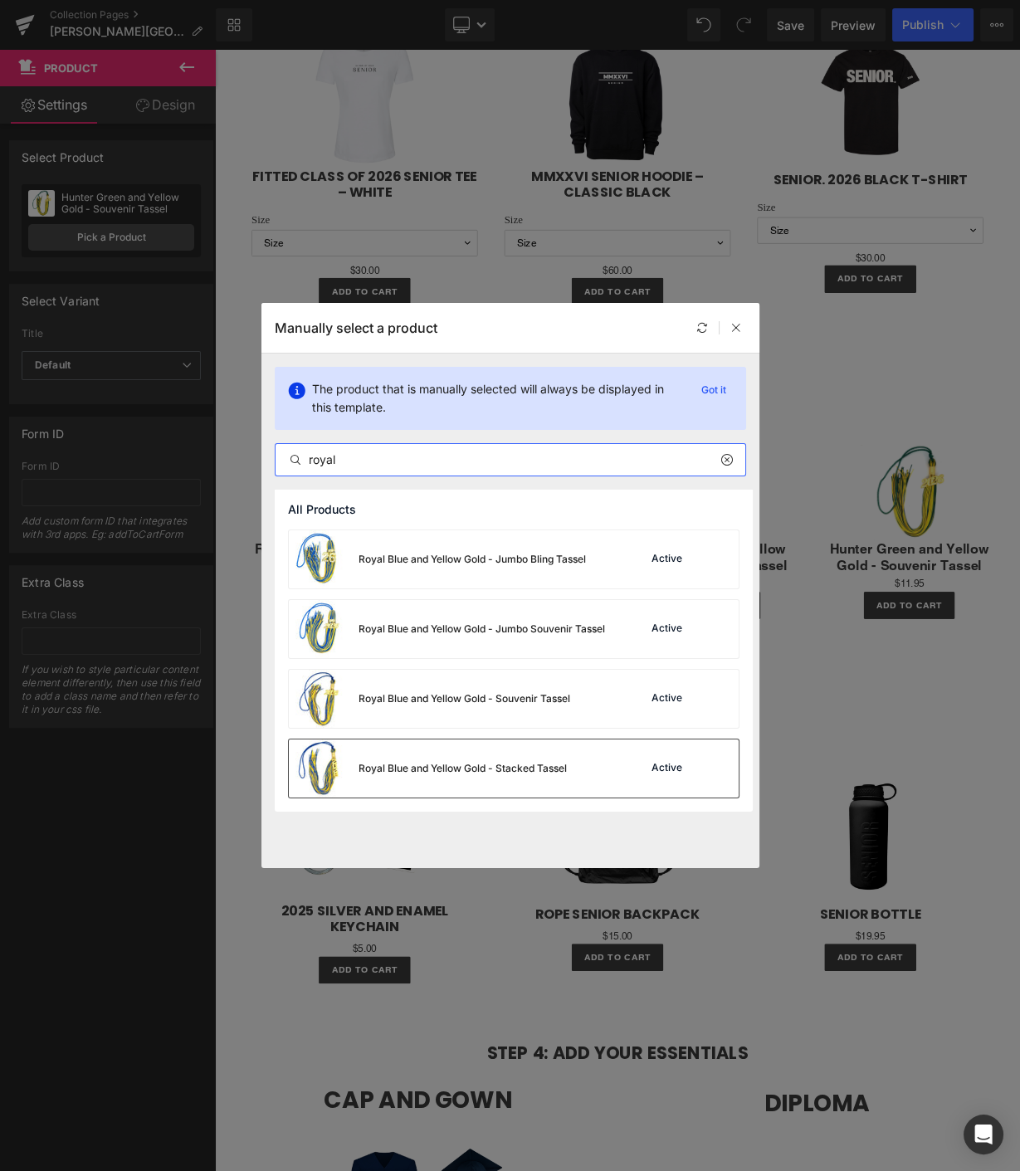
type input "royal"
click at [378, 767] on div "Royal Blue and Yellow Gold - Stacked Tassel" at bounding box center [463, 768] width 208 height 15
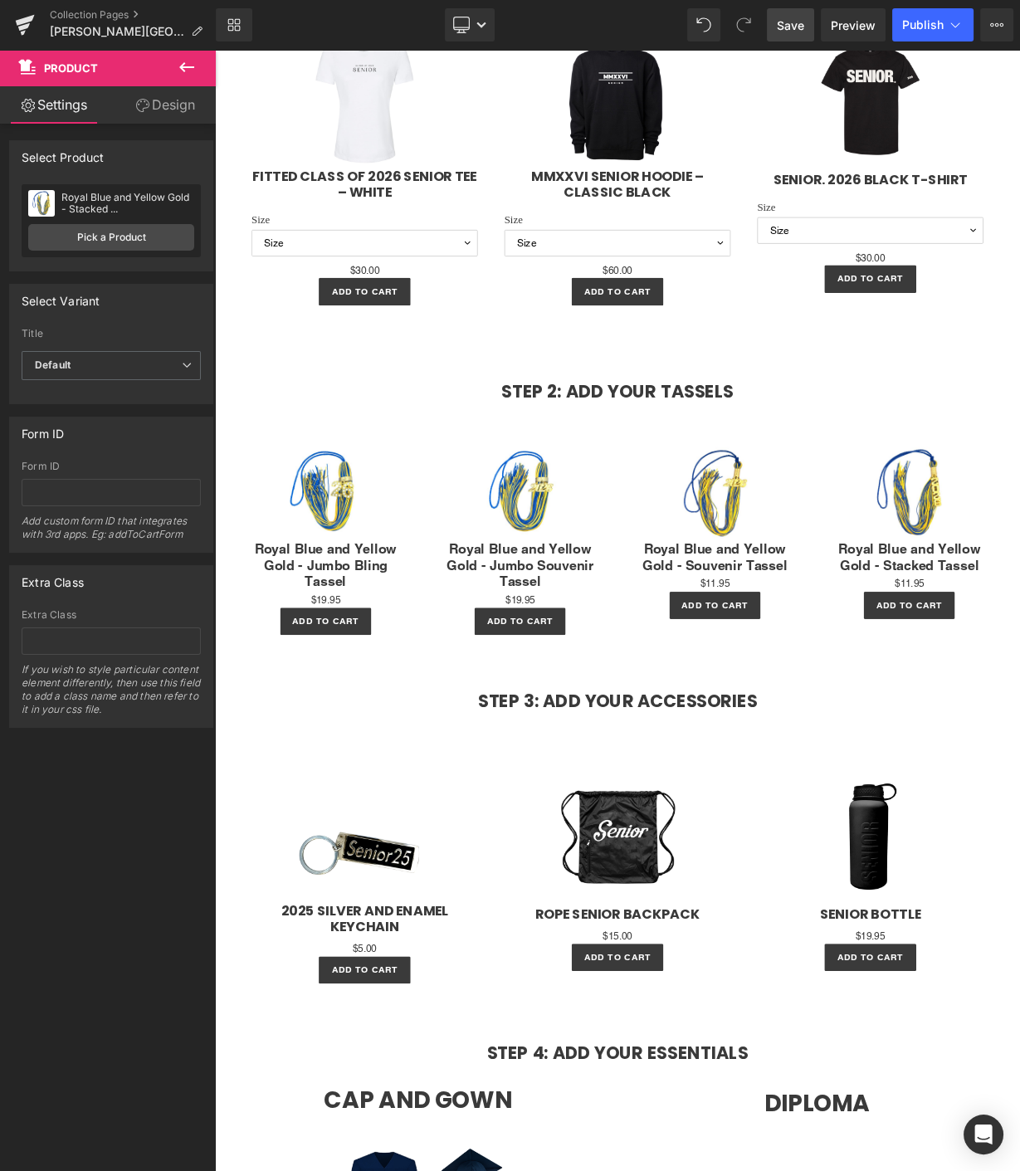
click at [792, 34] on link "Save" at bounding box center [790, 24] width 47 height 33
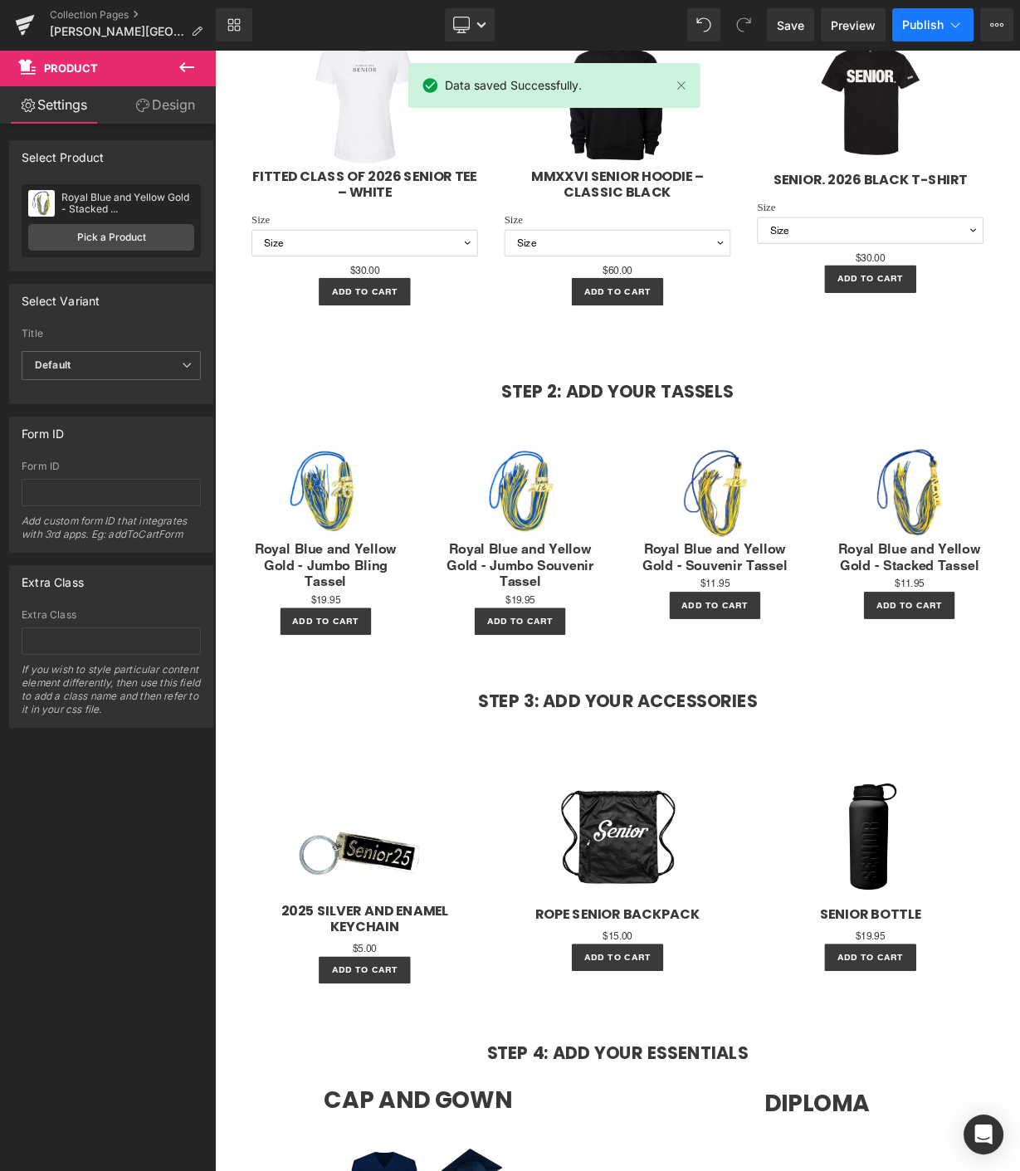
click at [946, 37] on button "Publish" at bounding box center [932, 24] width 81 height 33
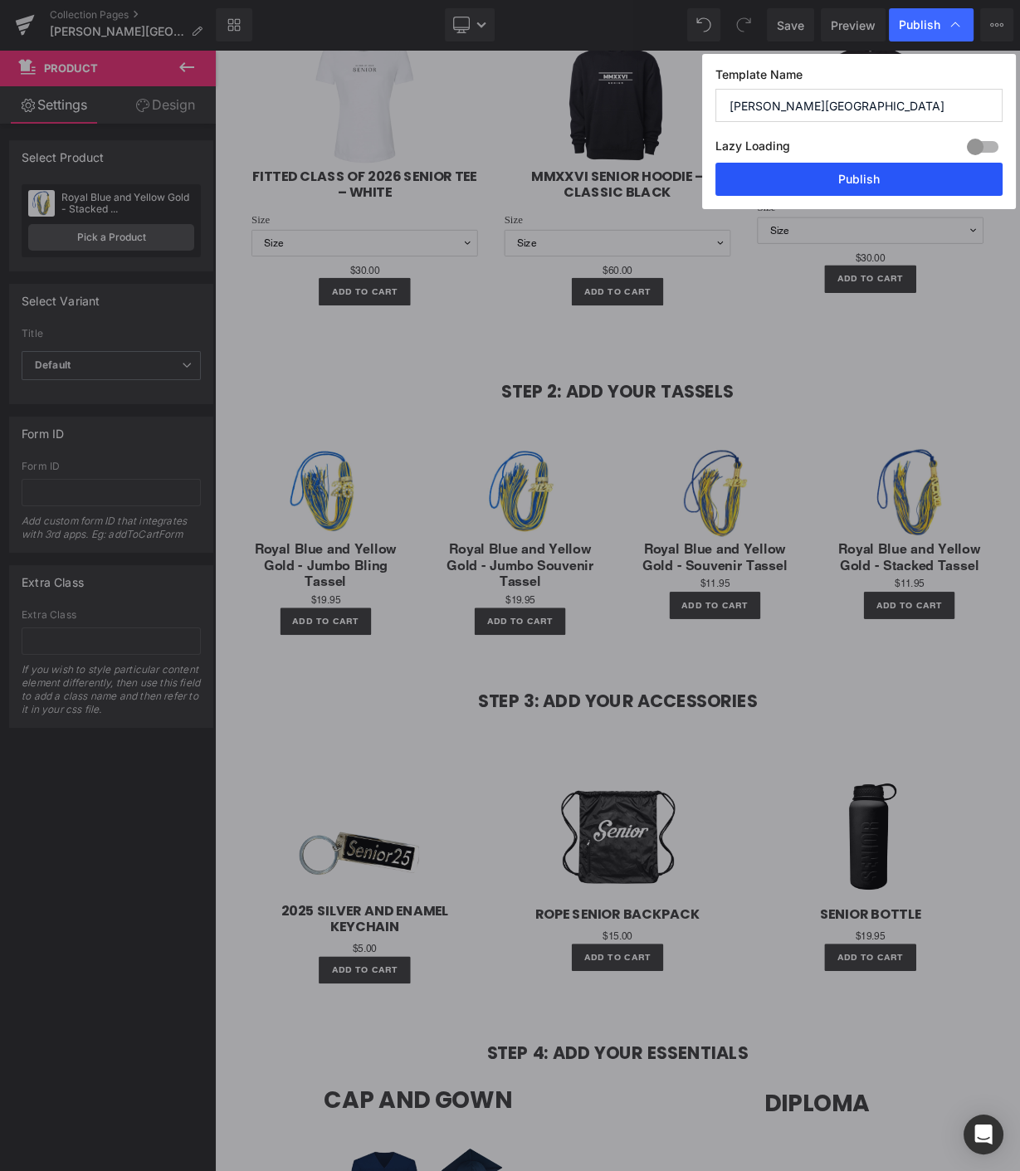
click at [884, 186] on button "Publish" at bounding box center [859, 179] width 287 height 33
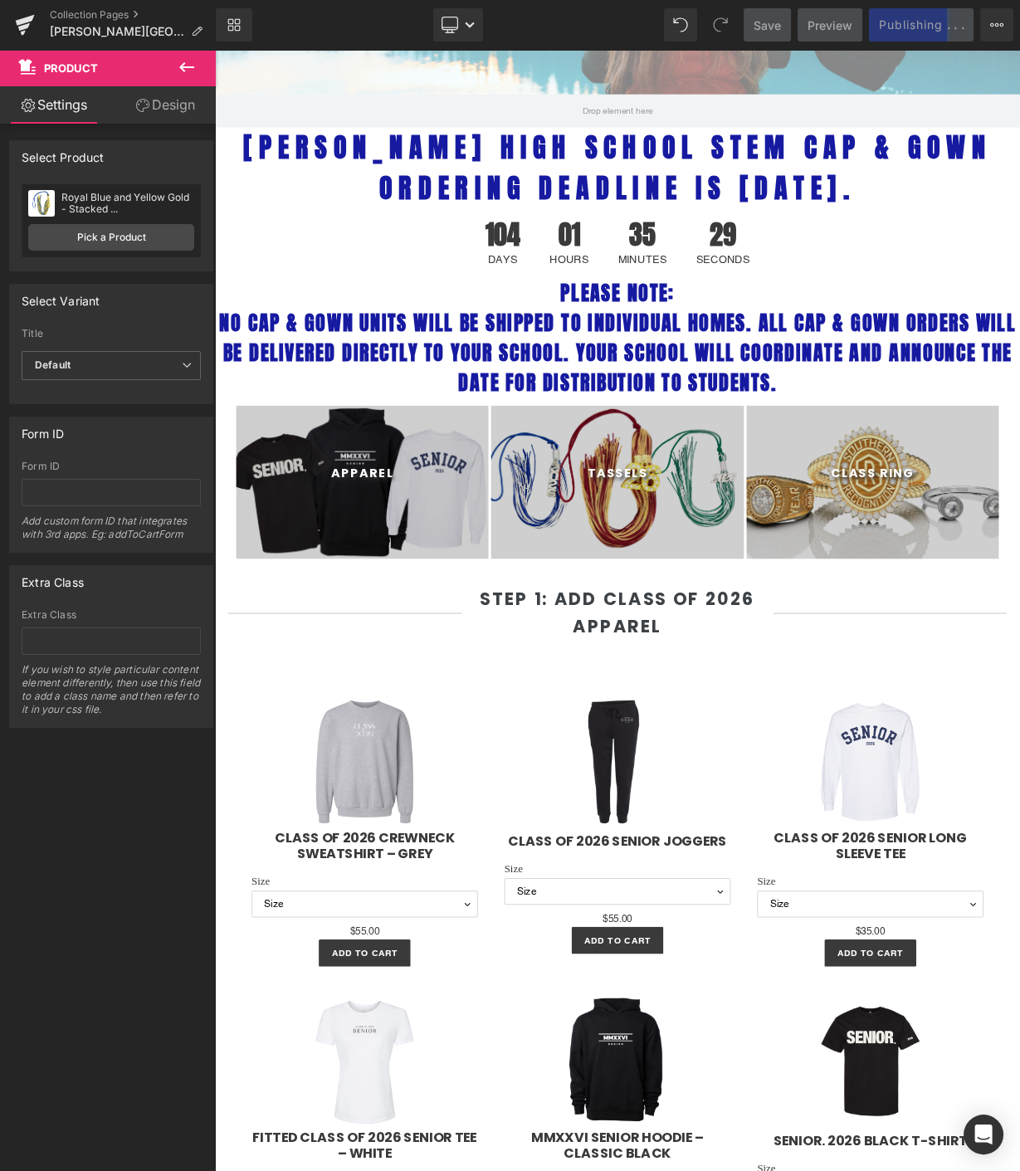
scroll to position [0, 0]
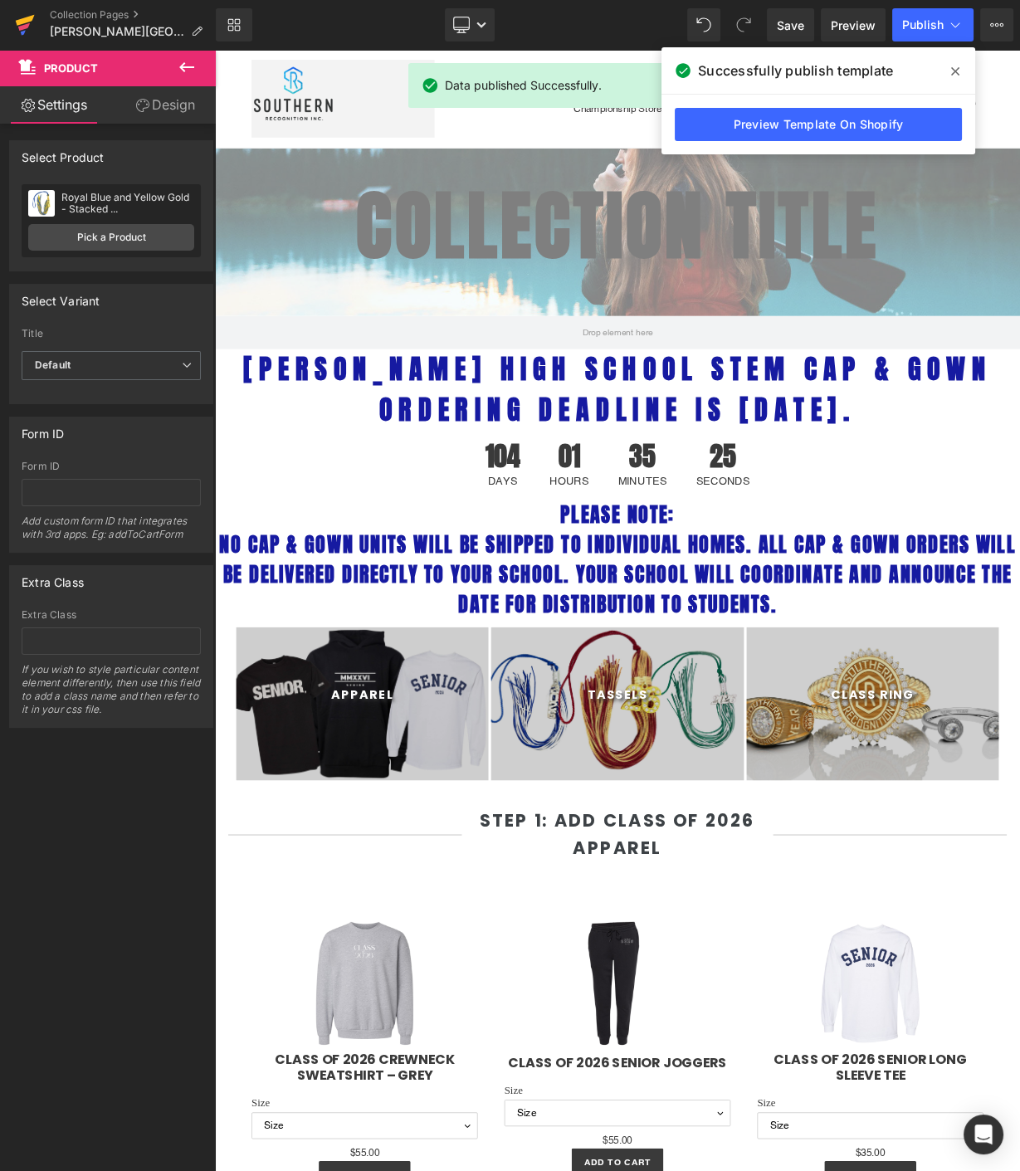
click at [28, 14] on icon at bounding box center [25, 25] width 20 height 42
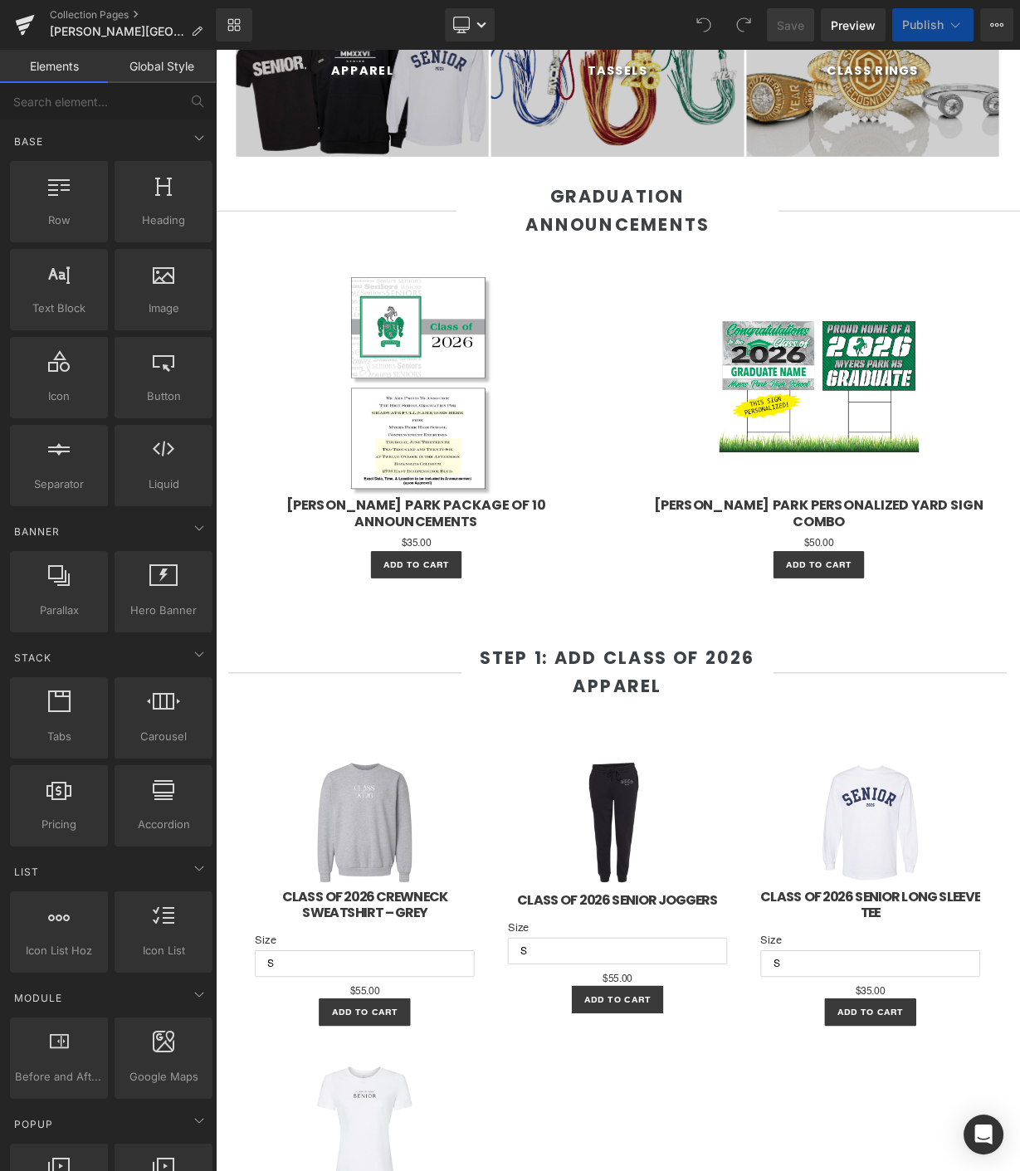
scroll to position [830, 0]
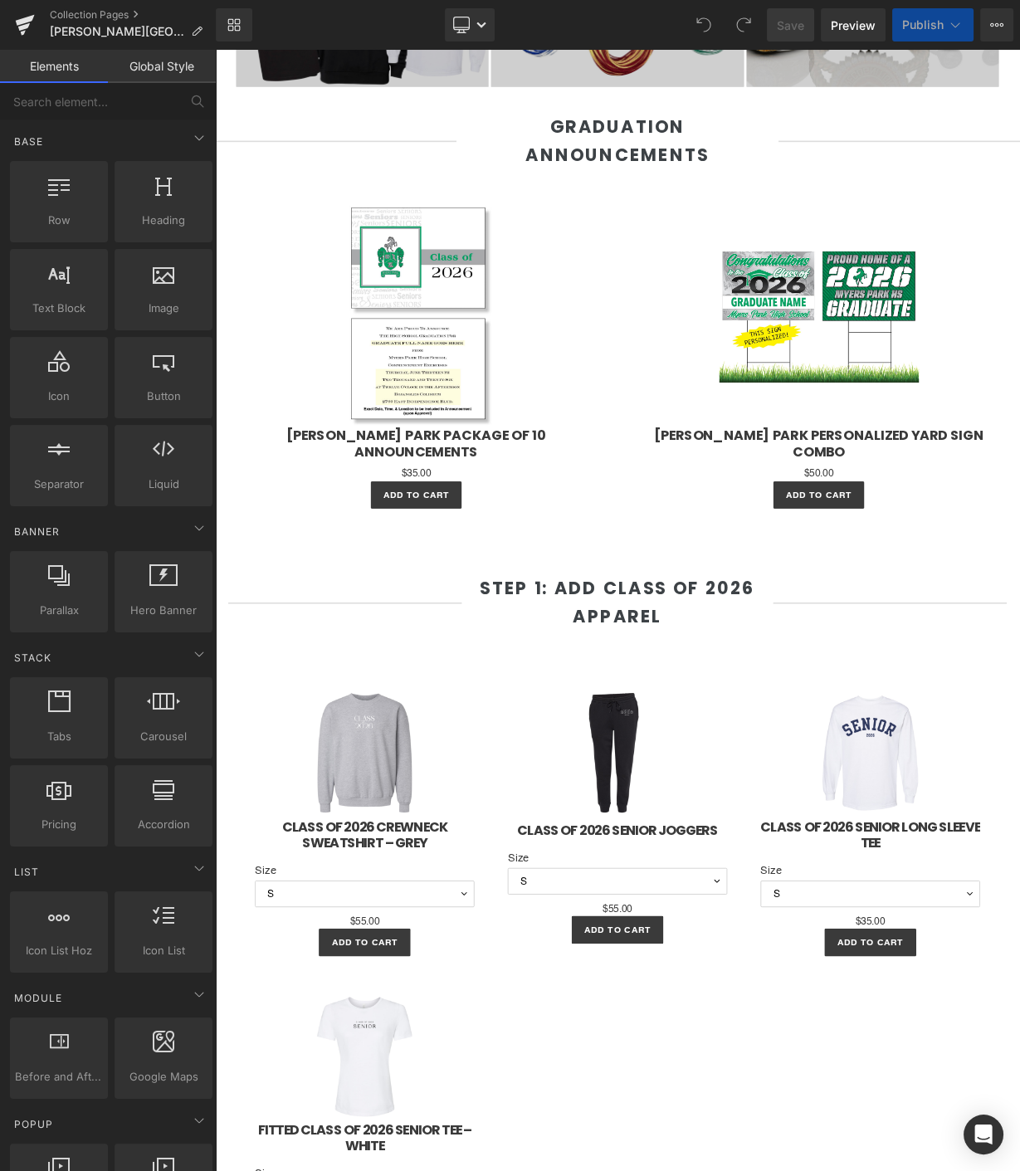
select select "M"
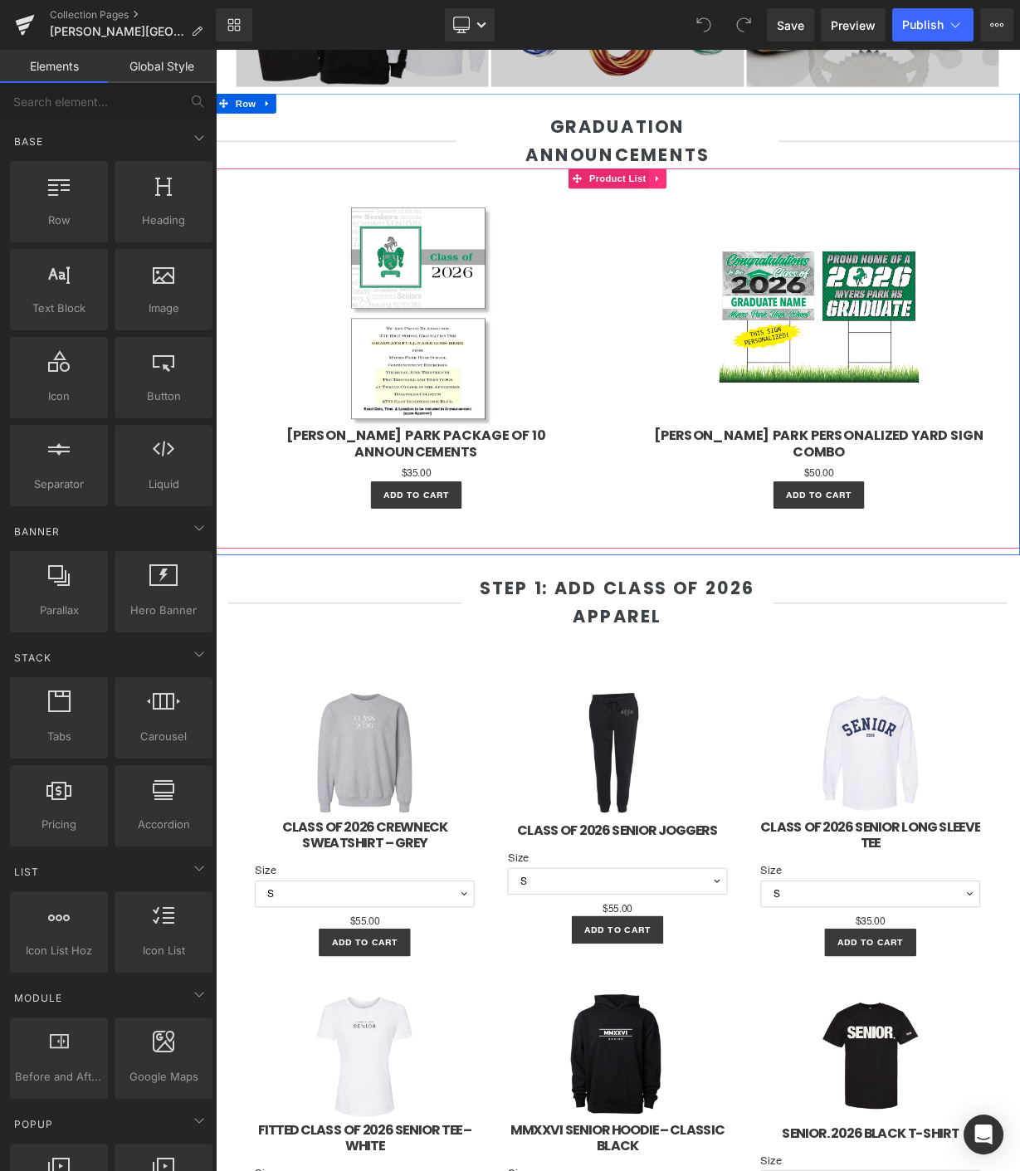
click at [762, 216] on icon at bounding box center [768, 211] width 12 height 12
click at [773, 215] on icon at bounding box center [779, 211] width 12 height 12
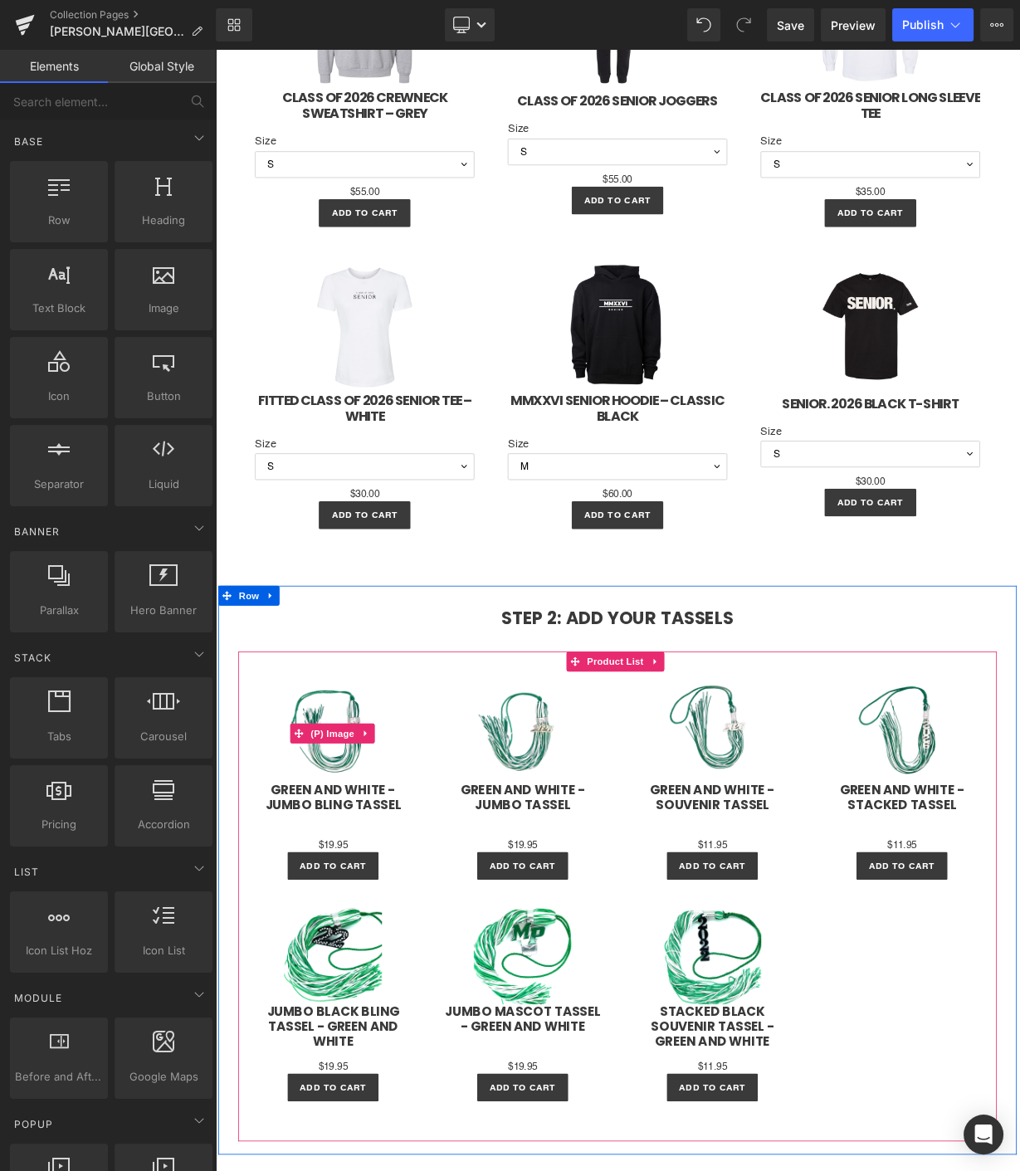
scroll to position [1567, 0]
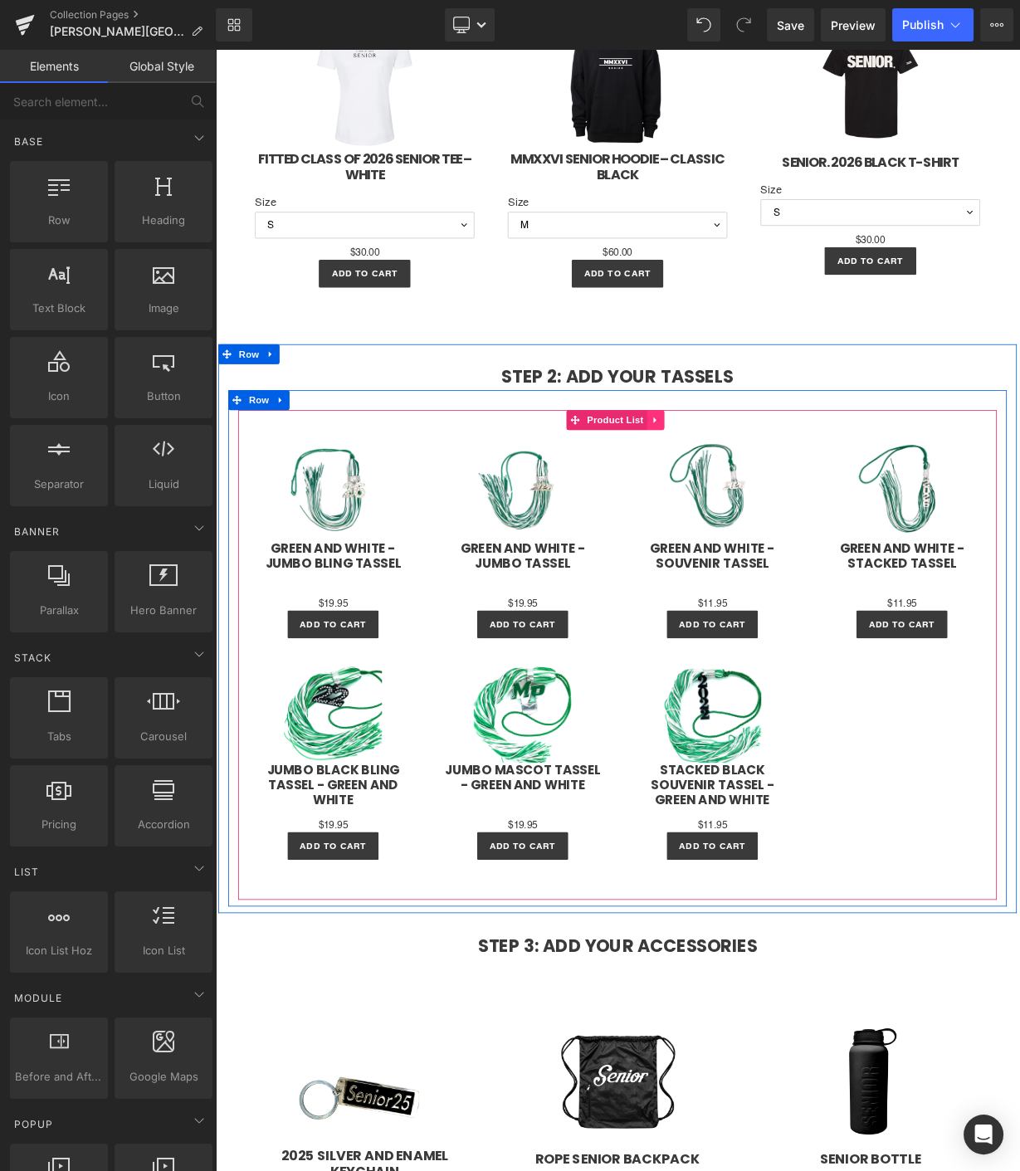
click at [770, 515] on link at bounding box center [765, 512] width 22 height 25
click at [765, 511] on link at bounding box center [776, 512] width 22 height 25
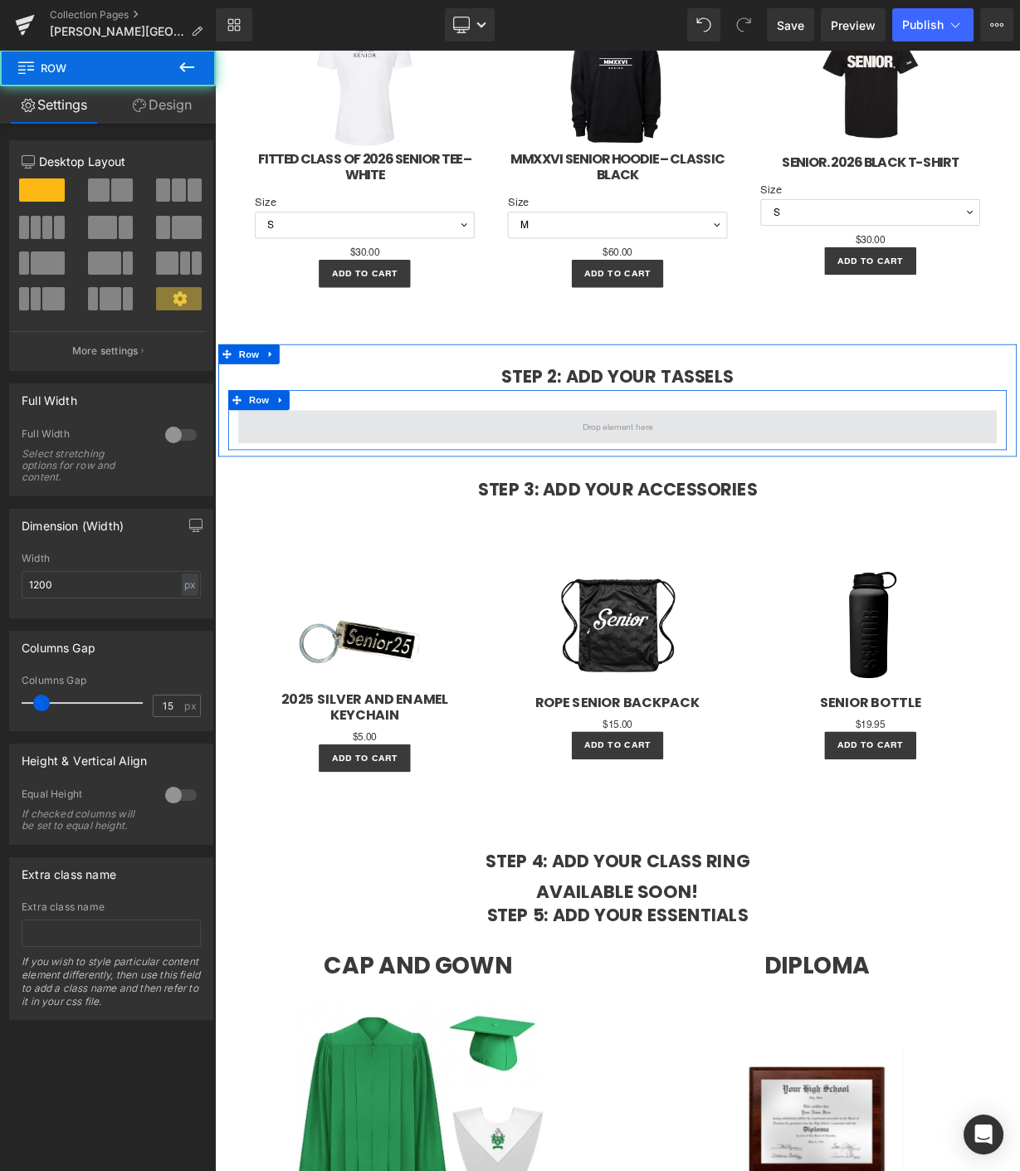
click at [461, 520] on span at bounding box center [717, 521] width 946 height 42
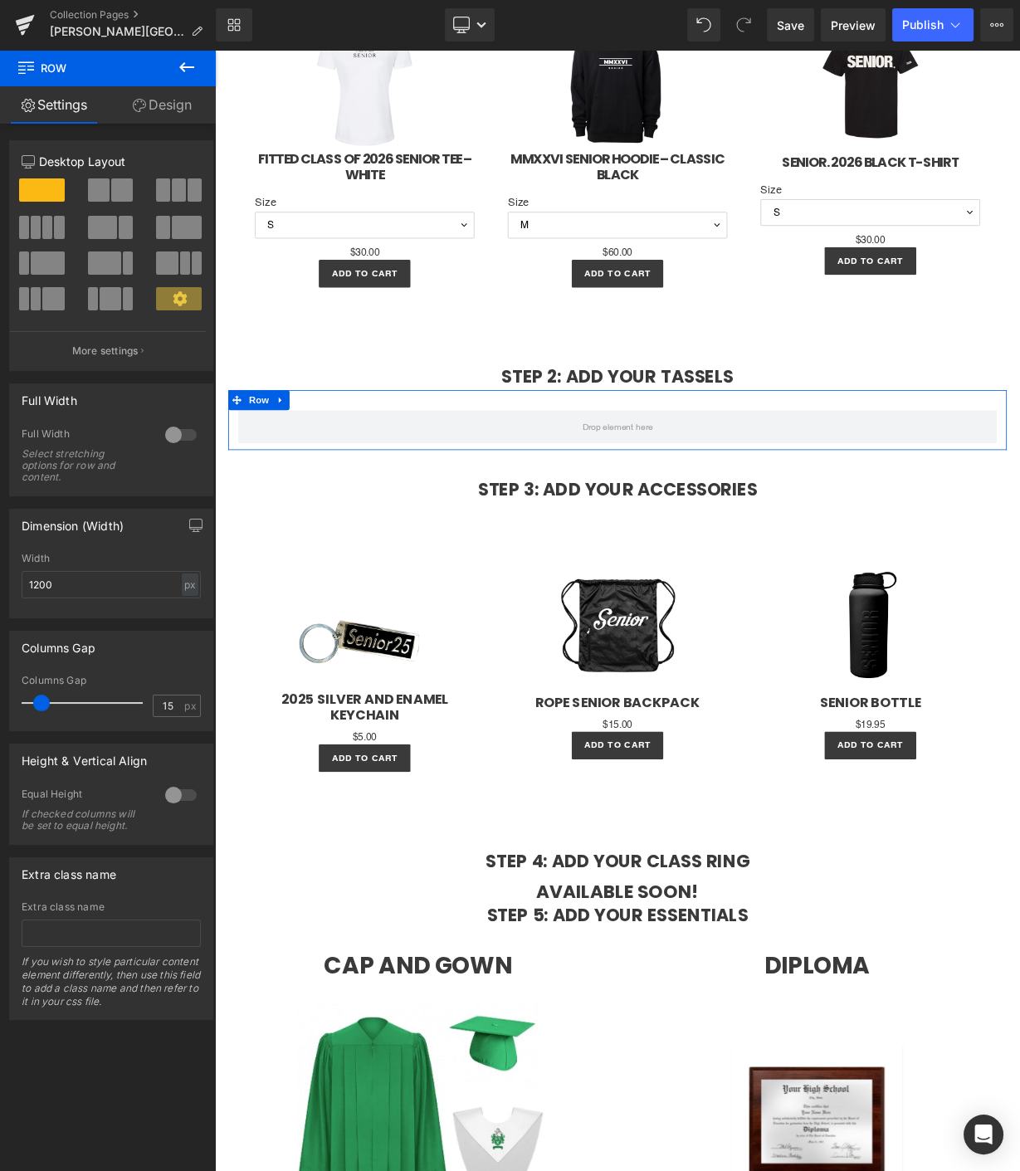
click at [37, 227] on span at bounding box center [36, 227] width 10 height 23
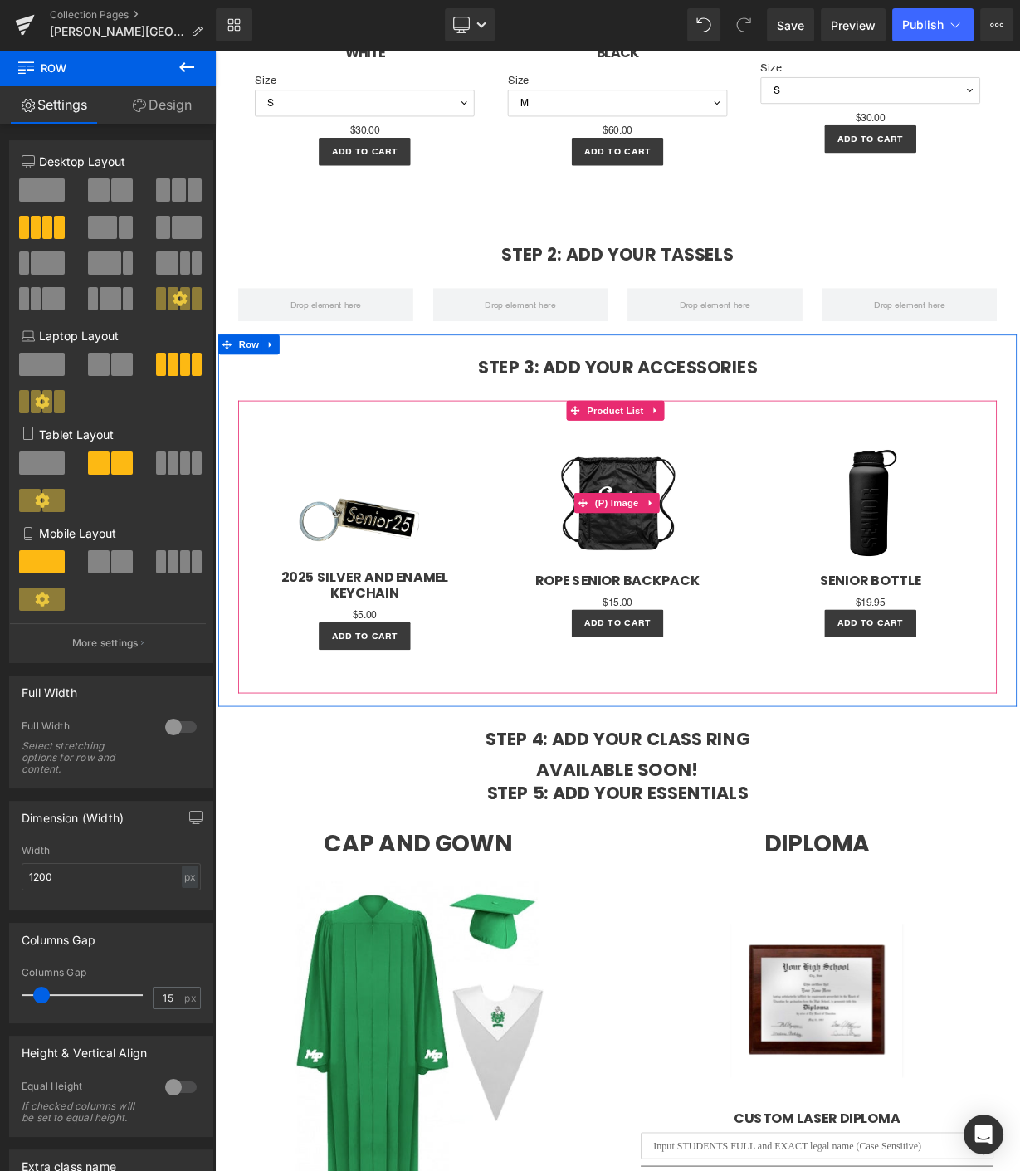
scroll to position [1937, 0]
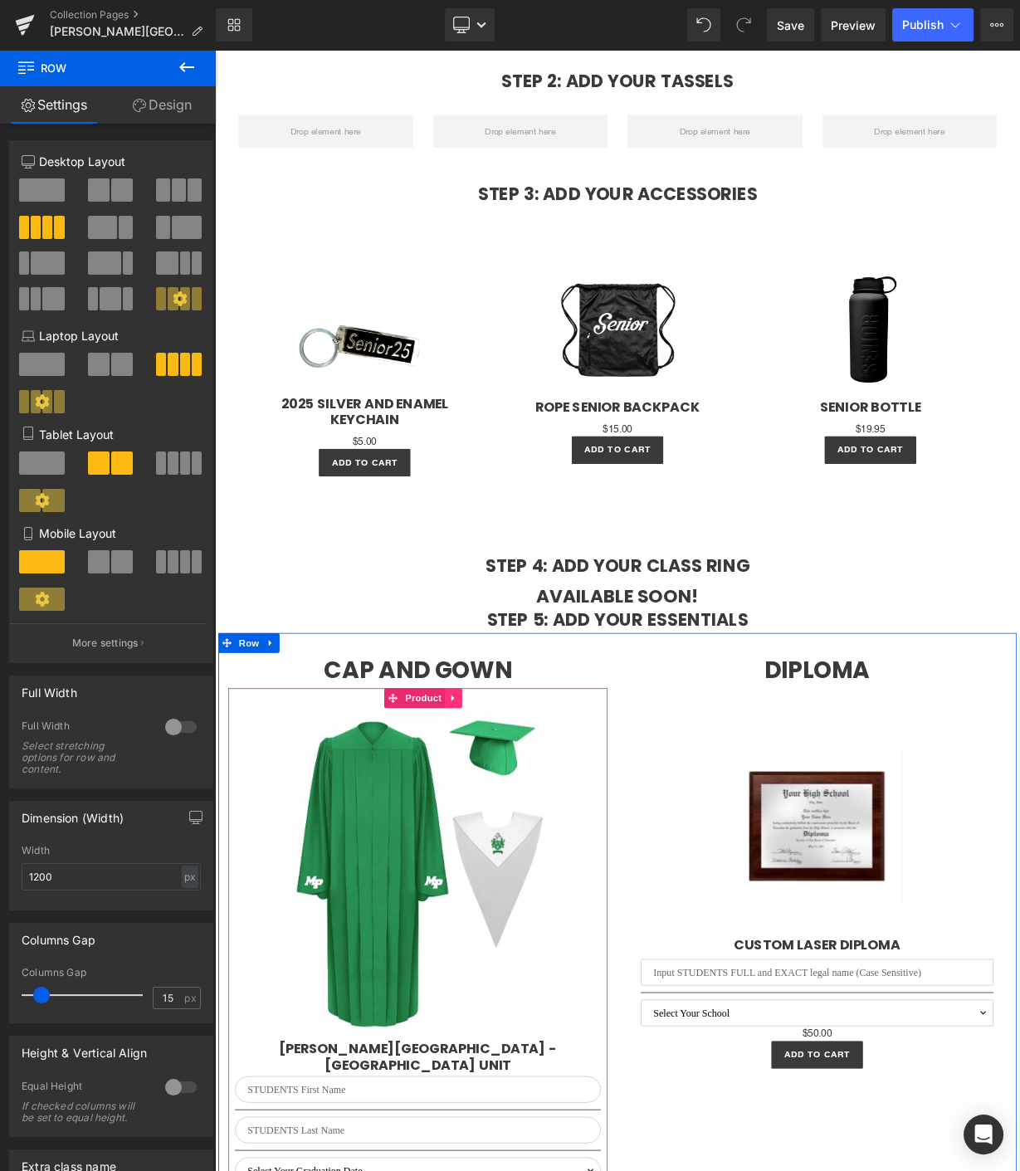
click at [511, 854] on icon at bounding box center [512, 857] width 3 height 7
click at [522, 864] on link at bounding box center [524, 858] width 22 height 25
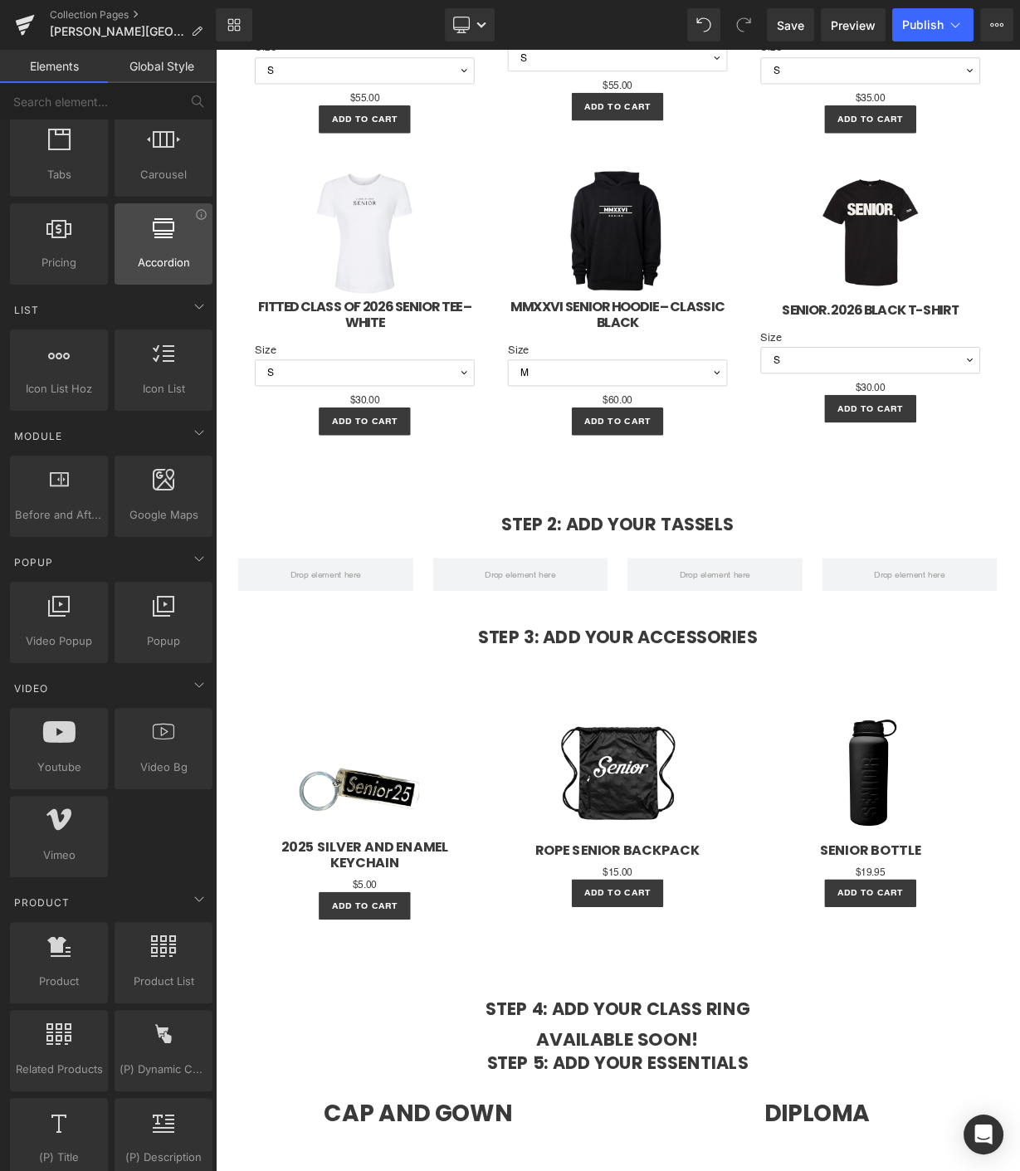
scroll to position [645, 0]
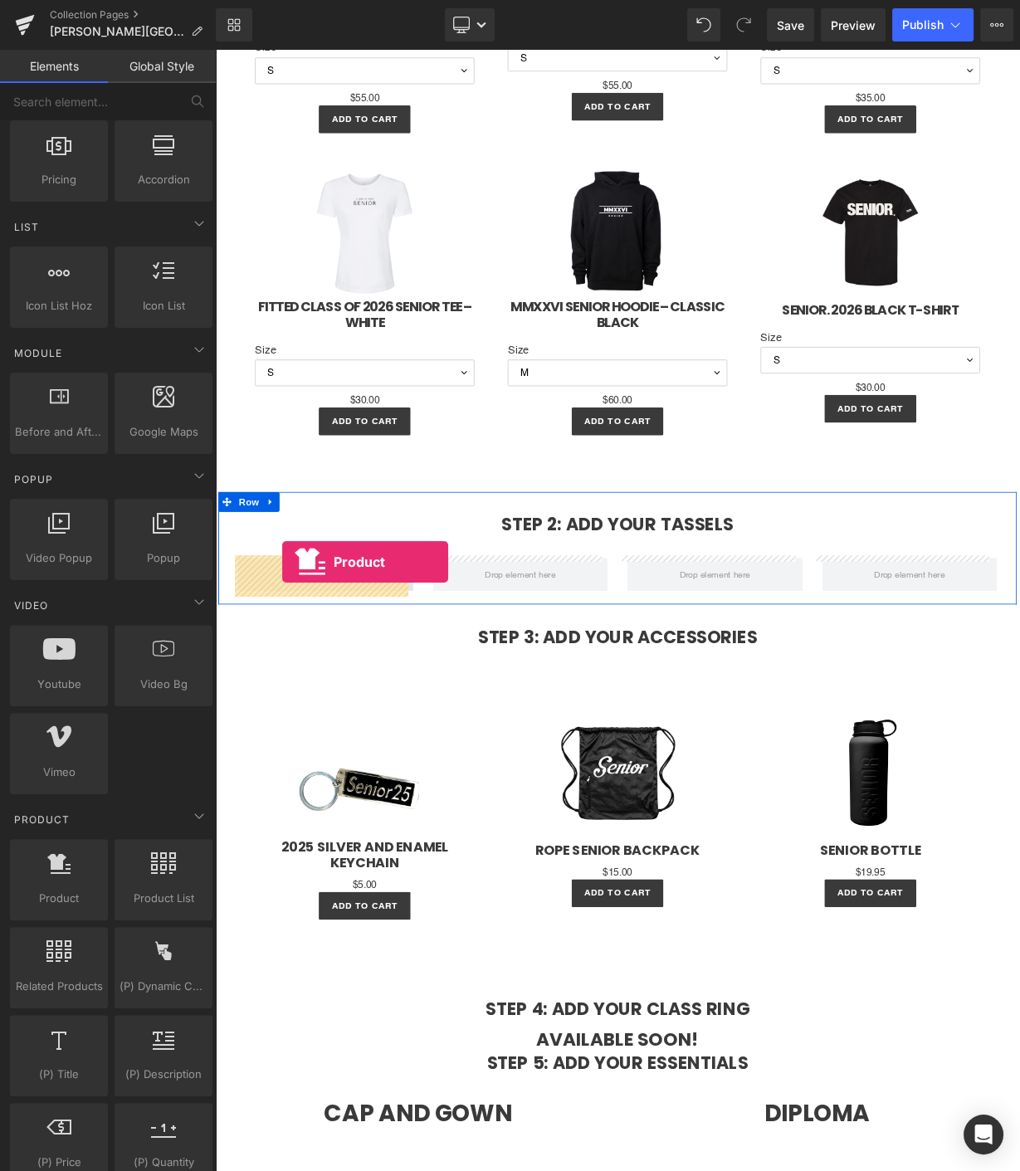
drag, startPoint x: 281, startPoint y: 911, endPoint x: 299, endPoint y: 689, distance: 222.4
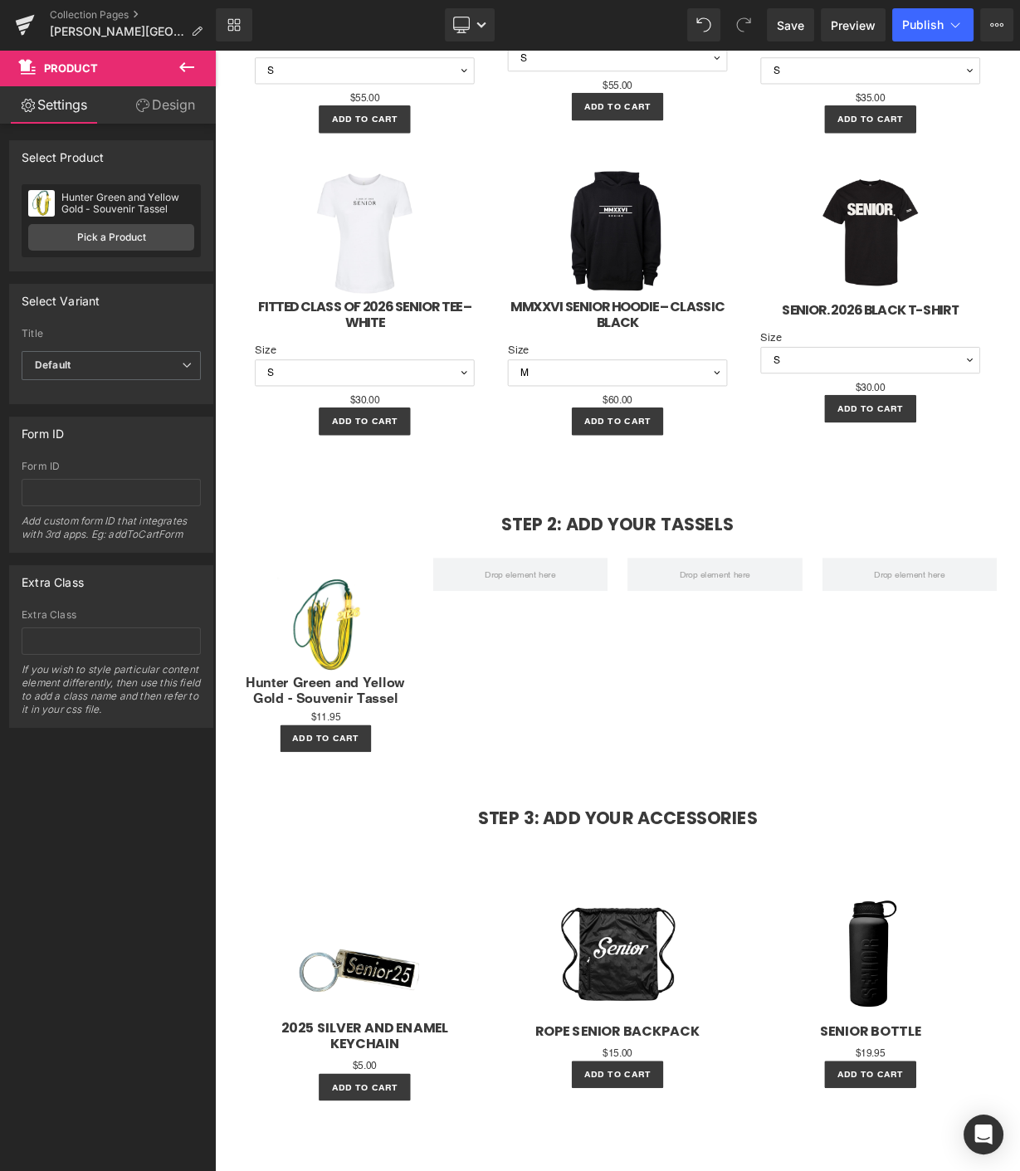
click at [184, 75] on icon at bounding box center [187, 67] width 20 height 20
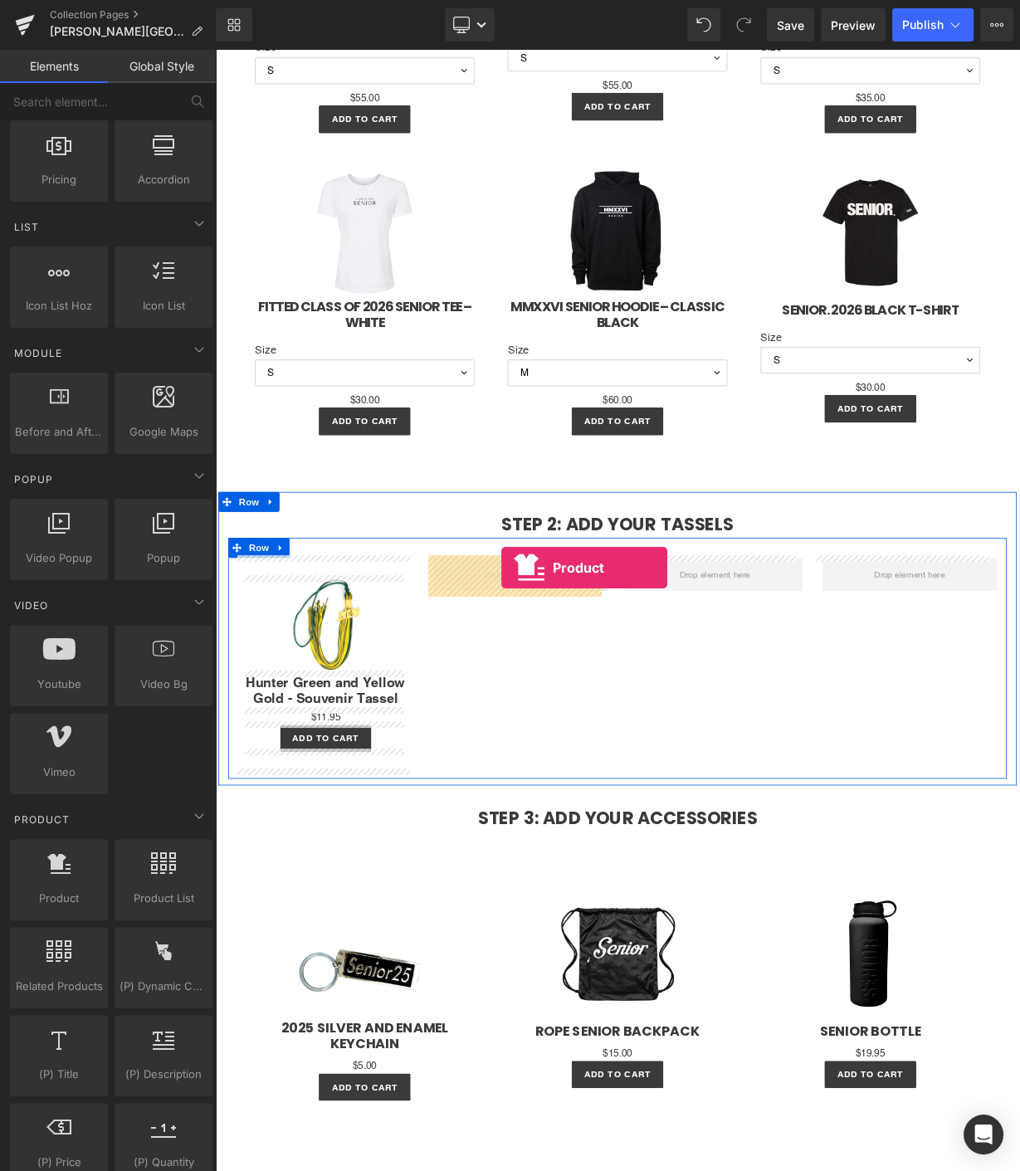
drag, startPoint x: 269, startPoint y: 897, endPoint x: 573, endPoint y: 696, distance: 364.7
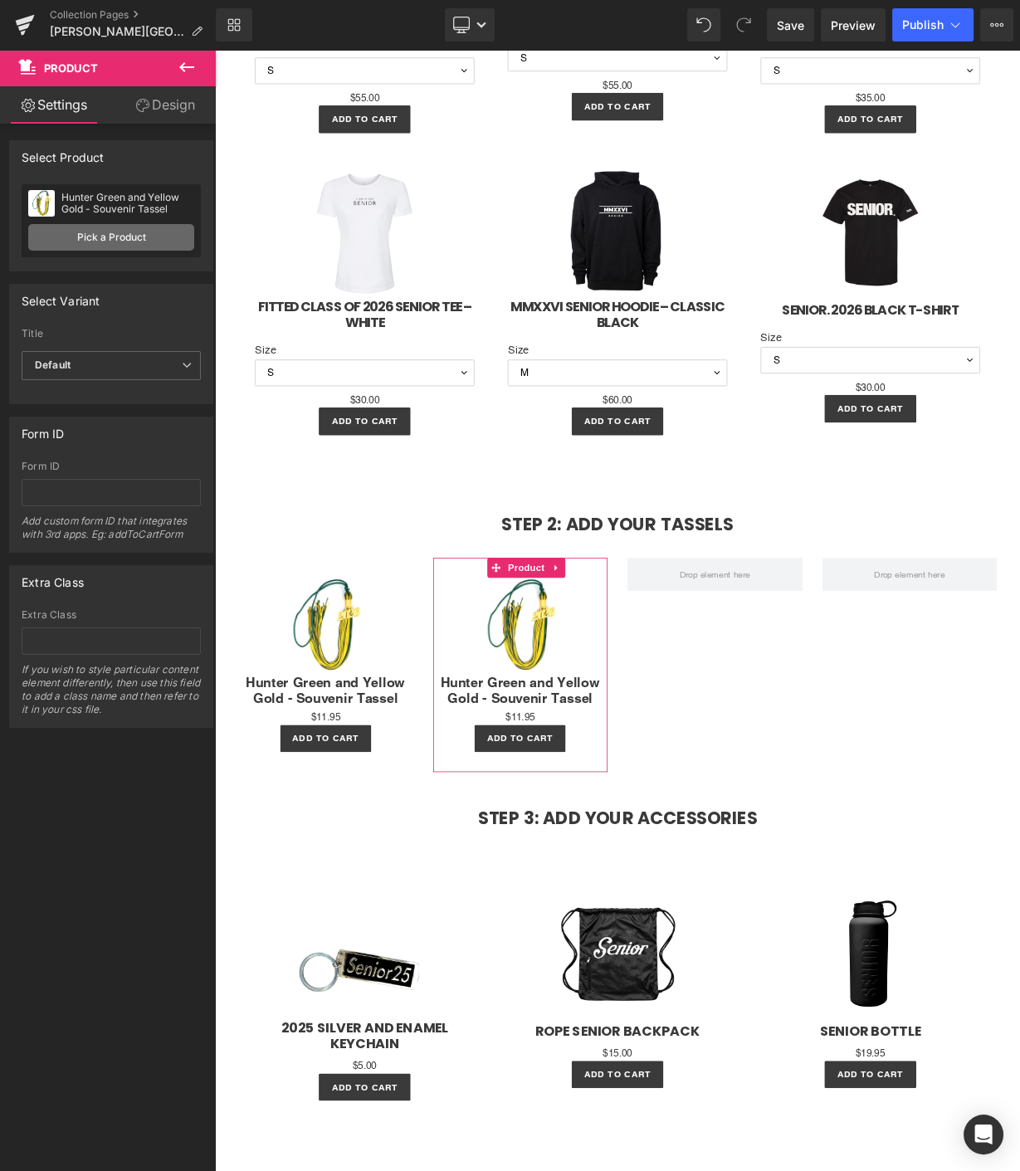
click at [96, 246] on link "Pick a Product" at bounding box center [111, 237] width 166 height 27
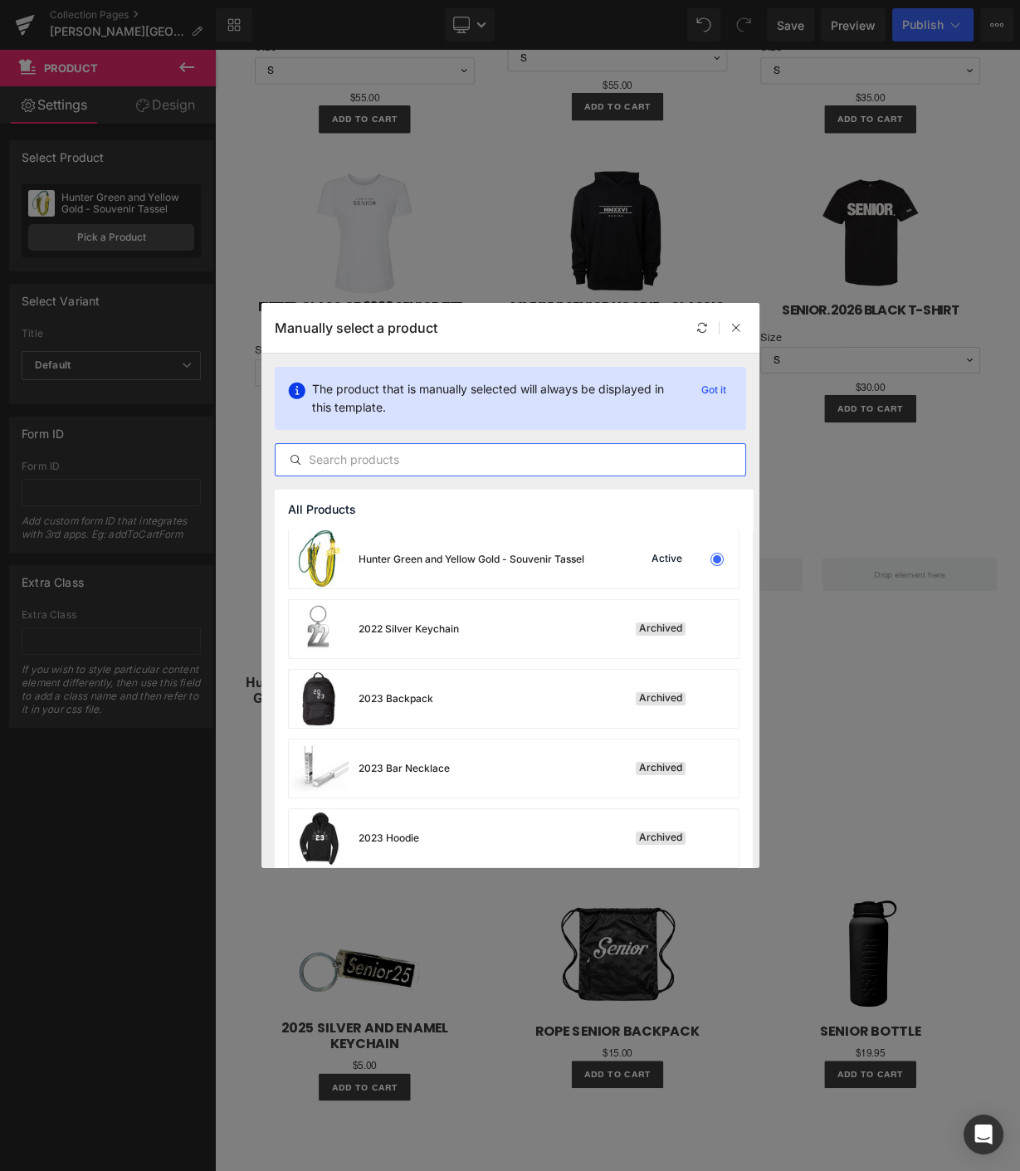
click at [408, 466] on input "text" at bounding box center [511, 460] width 470 height 20
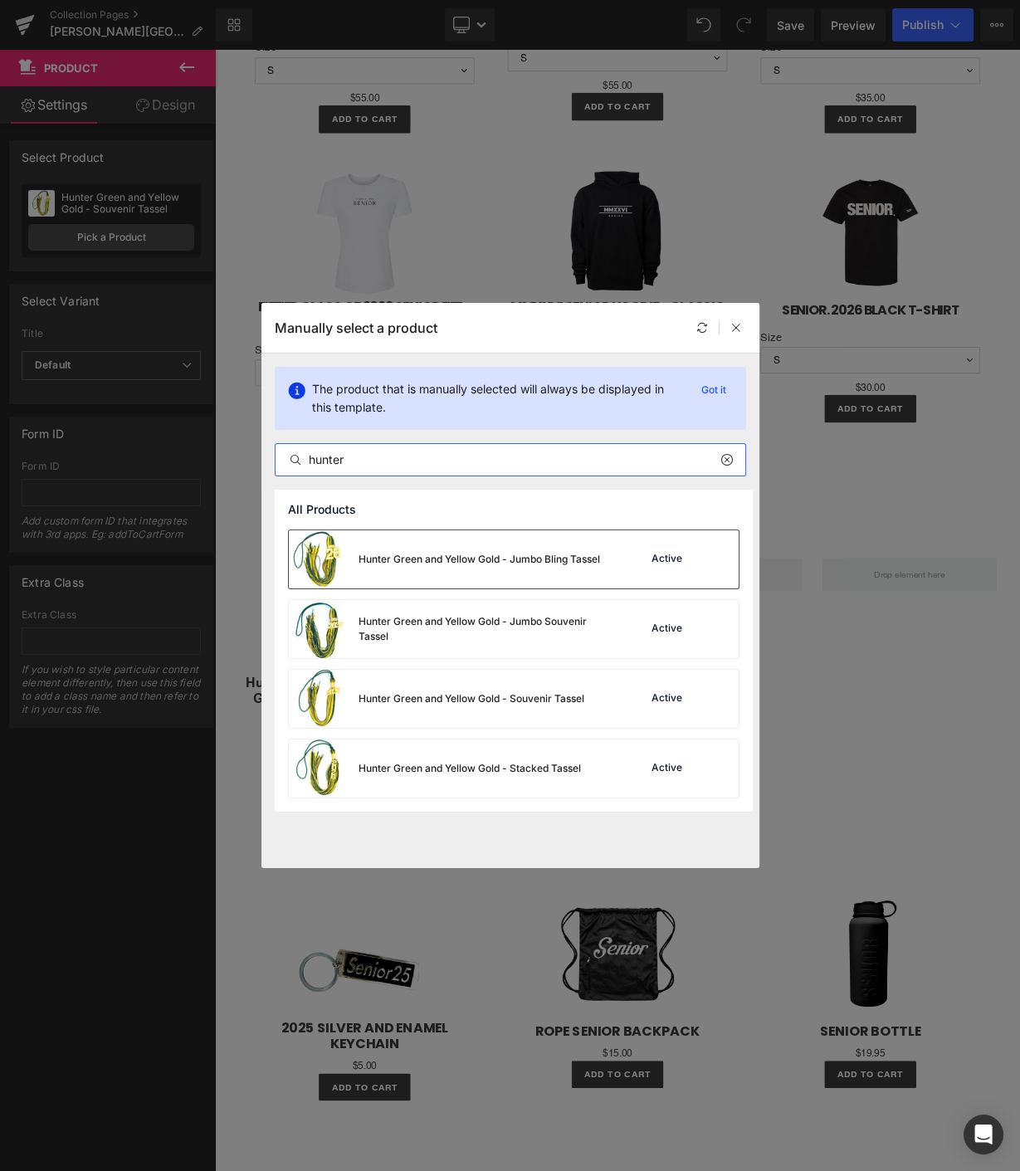
type input "hunter"
click at [433, 573] on div "Hunter Green and Yellow Gold - Jumbo Bling Tassel" at bounding box center [444, 559] width 311 height 58
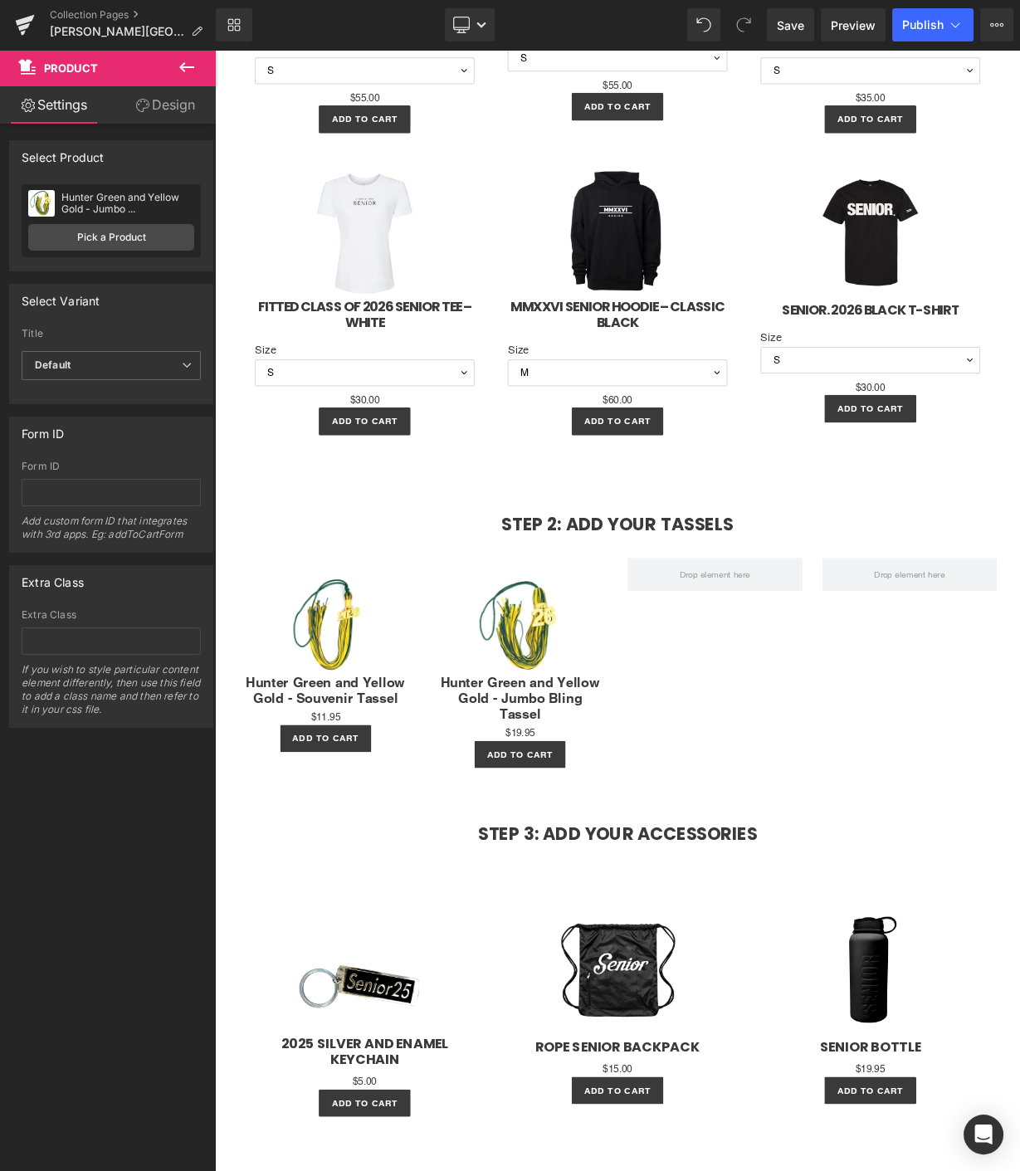
click at [193, 65] on icon at bounding box center [187, 67] width 20 height 20
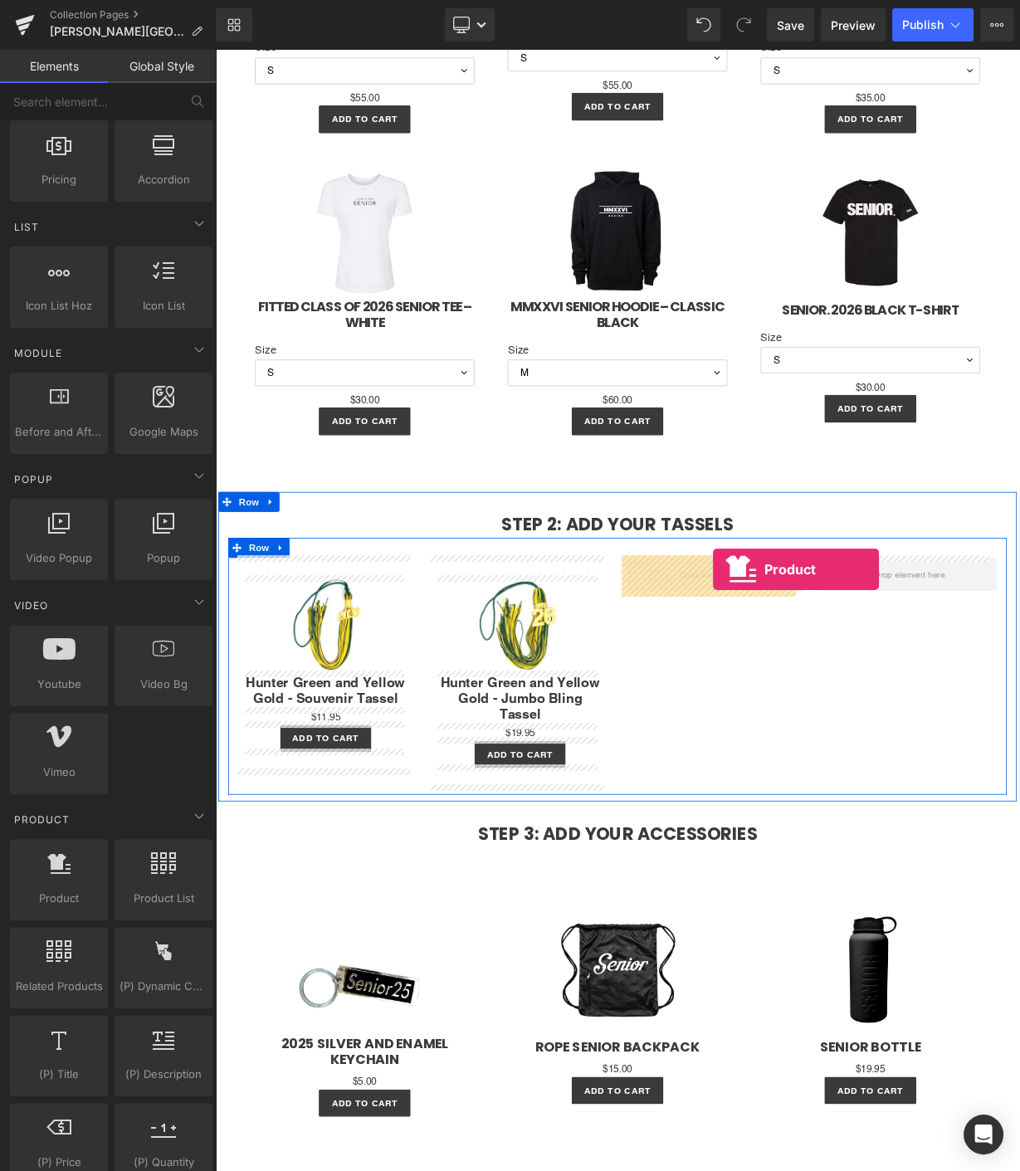
drag, startPoint x: 261, startPoint y: 920, endPoint x: 836, endPoint y: 699, distance: 616.2
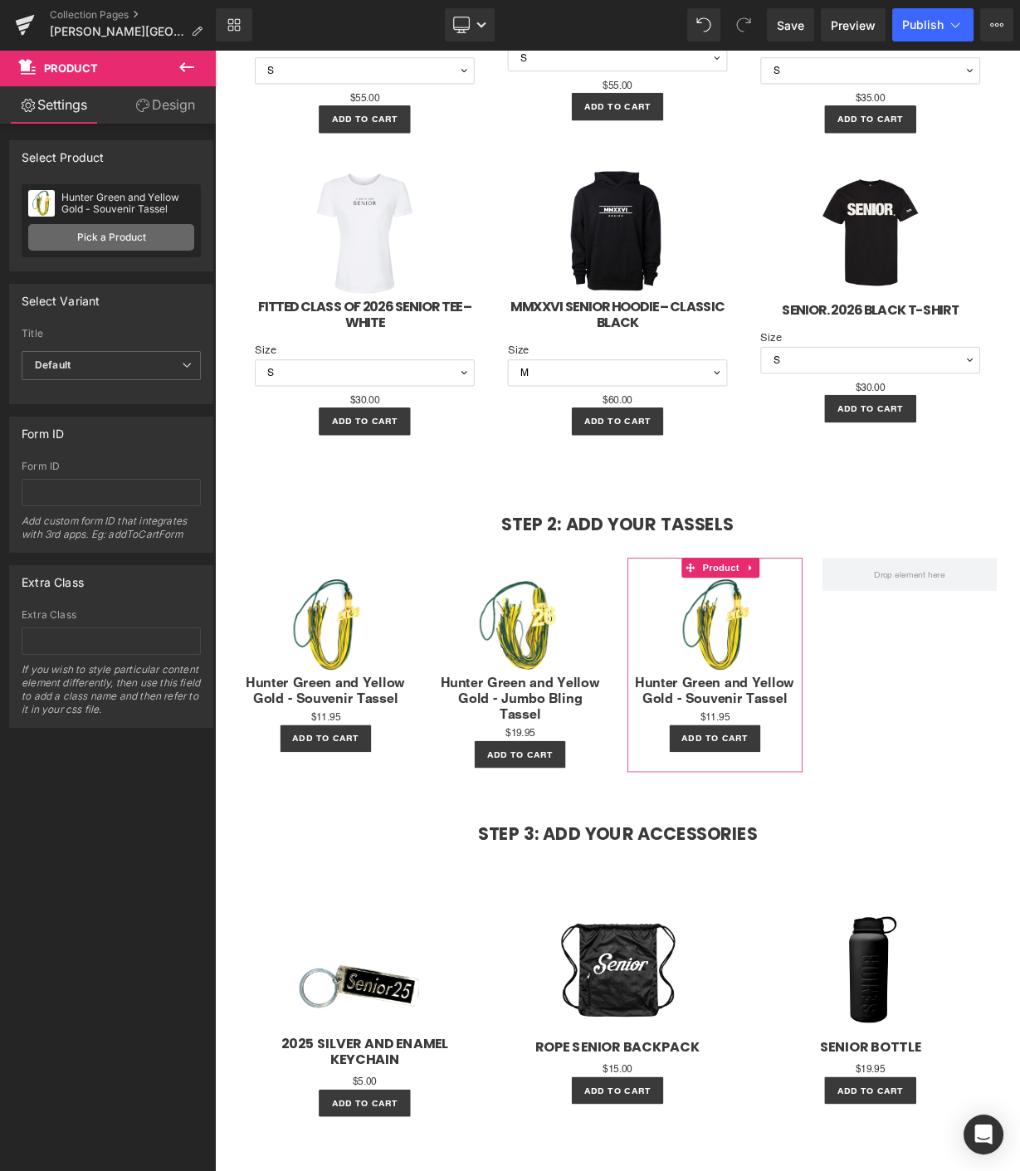
click at [74, 238] on link "Pick a Product" at bounding box center [111, 237] width 166 height 27
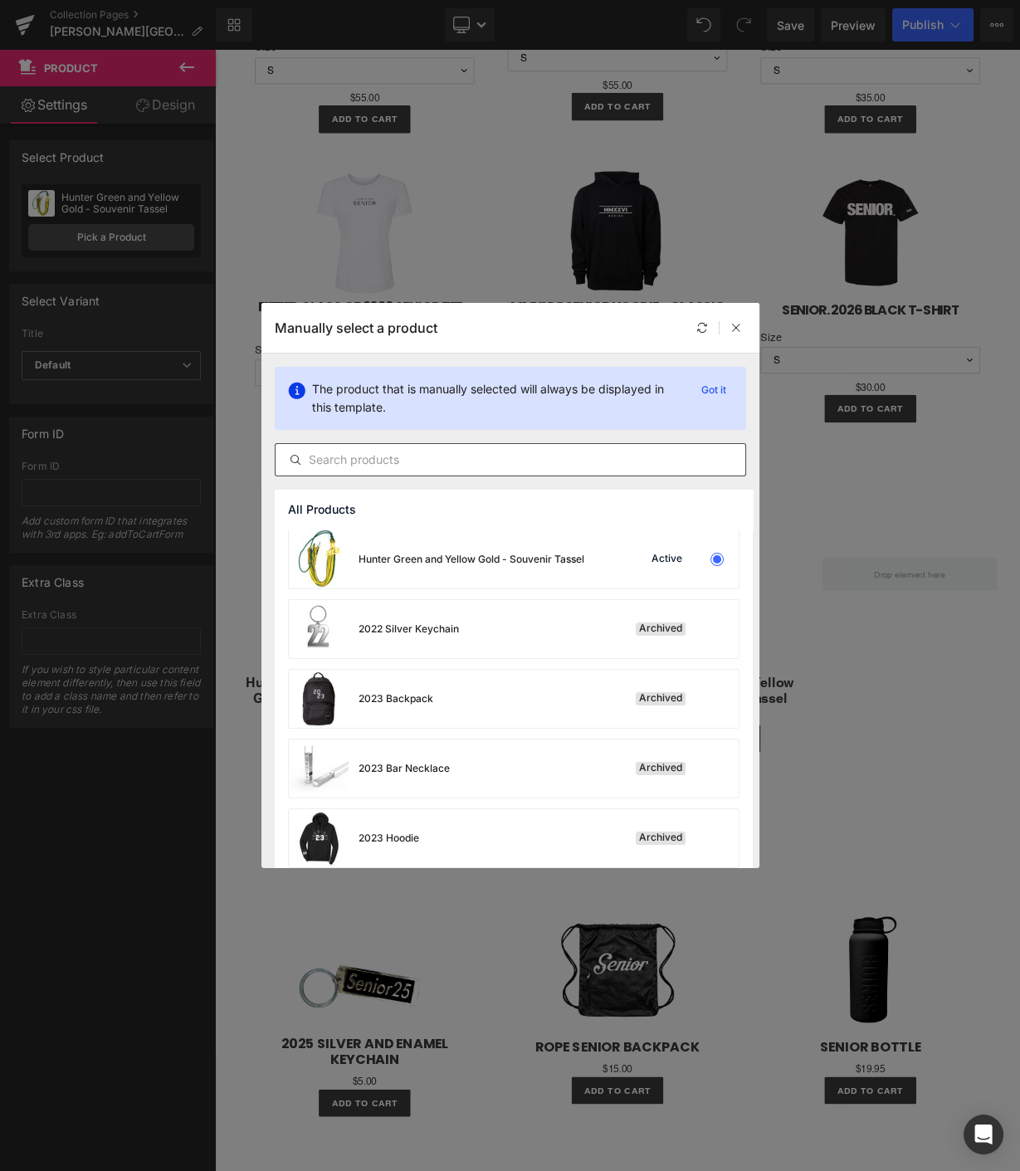
click at [370, 471] on div at bounding box center [510, 459] width 471 height 33
click at [352, 467] on input "text" at bounding box center [511, 460] width 470 height 20
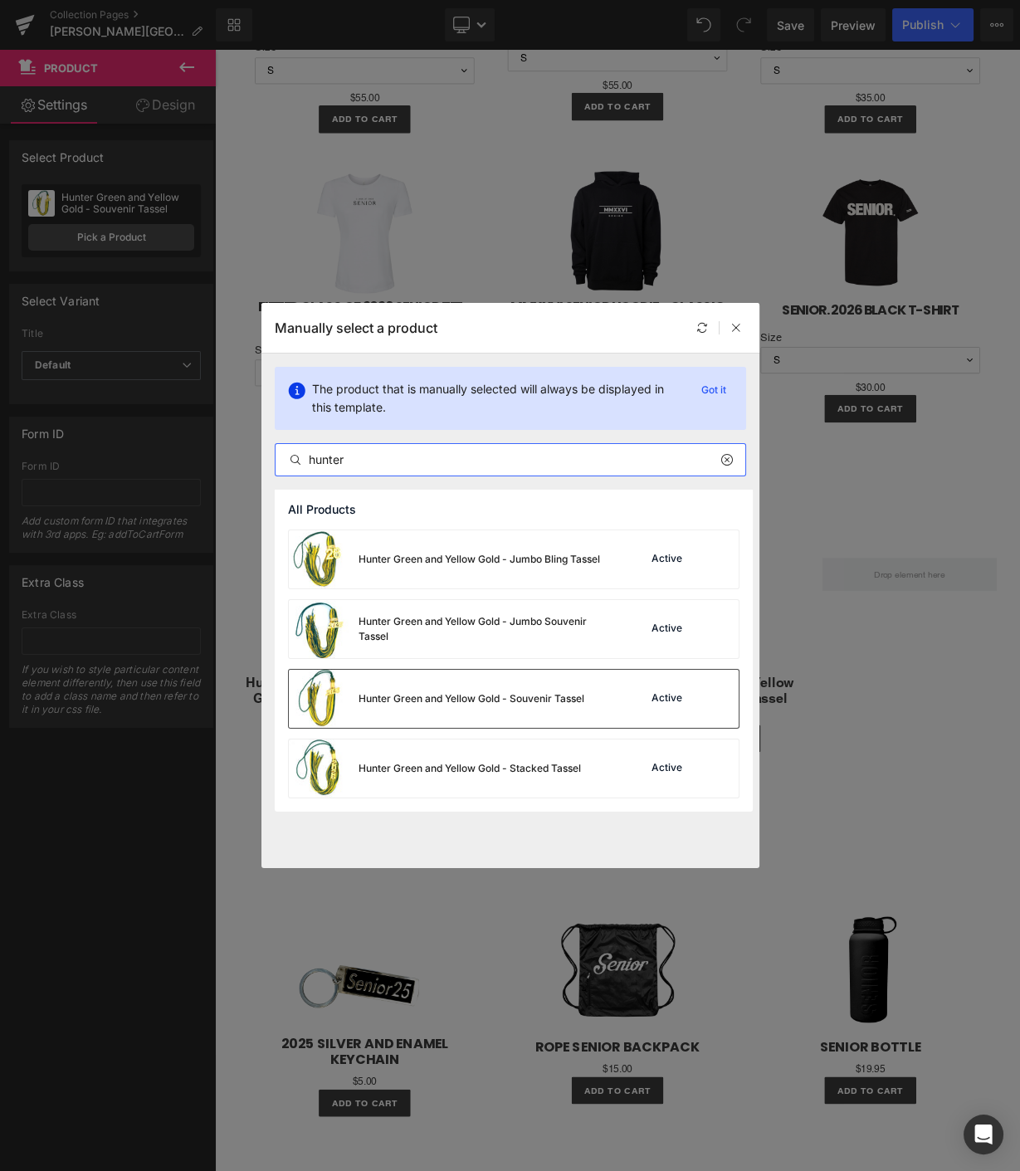
type input "hunter"
click at [433, 694] on div "Hunter Green and Yellow Gold - Souvenir Tassel" at bounding box center [472, 698] width 226 height 15
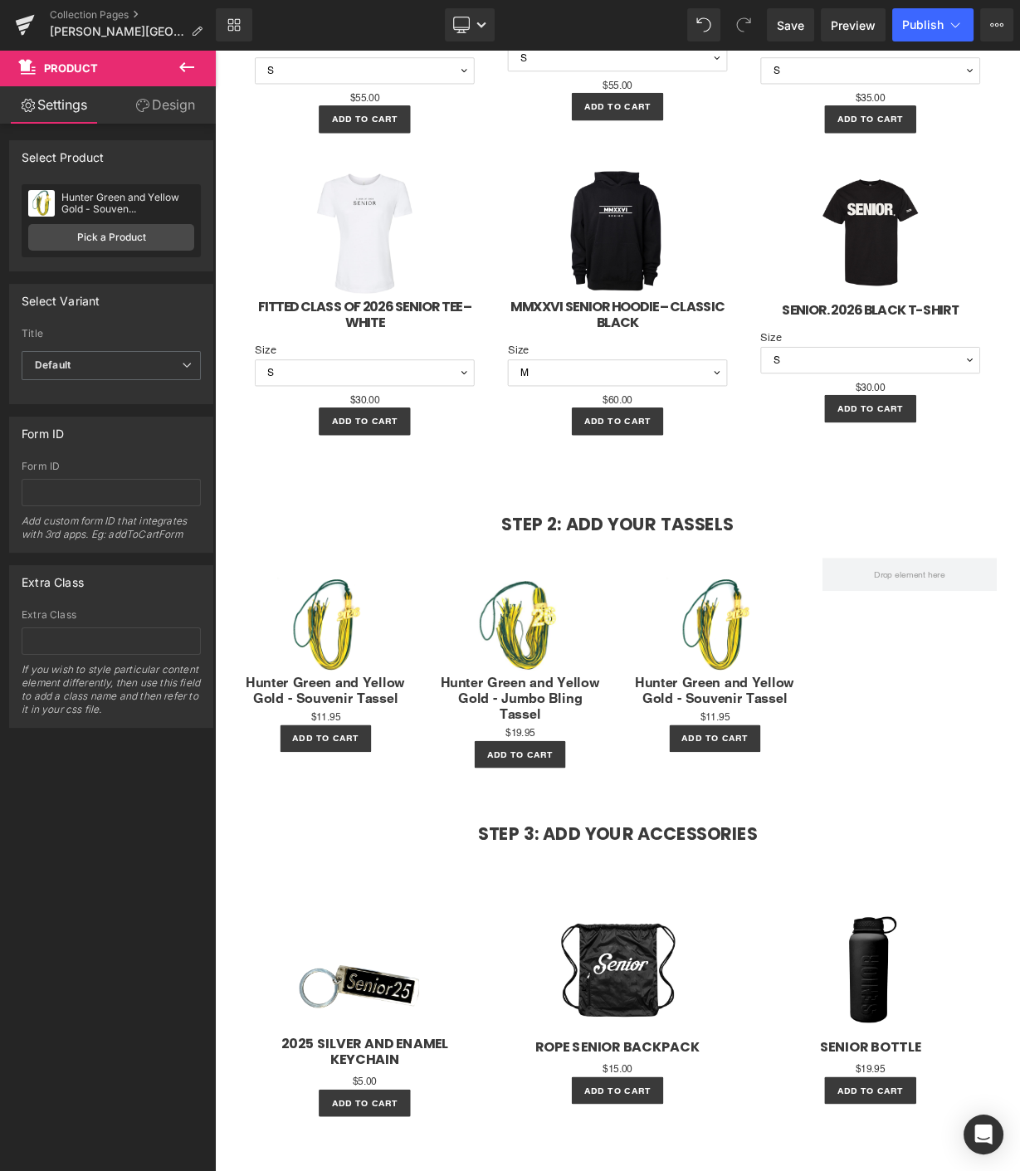
click at [183, 62] on icon at bounding box center [186, 67] width 15 height 10
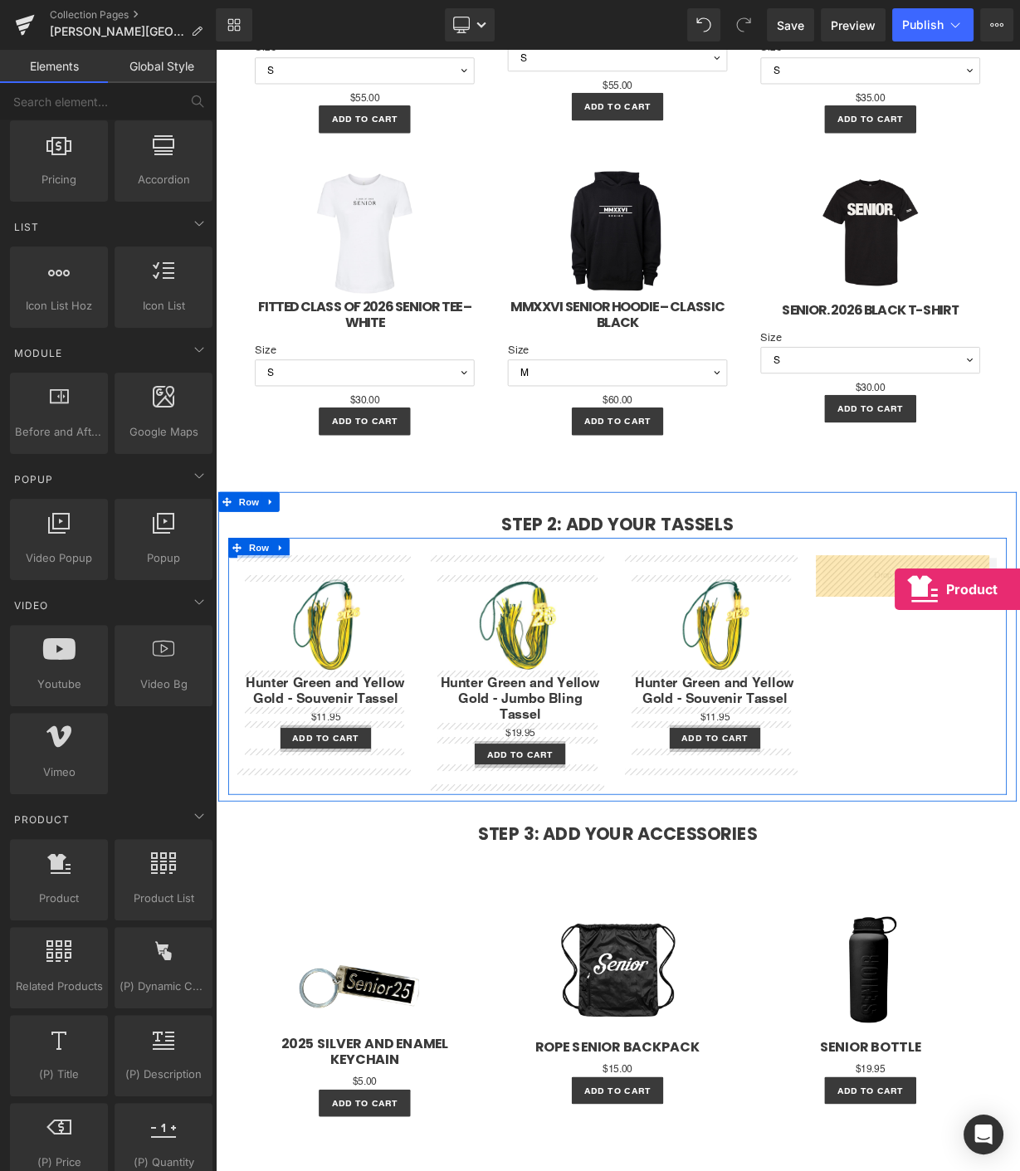
drag, startPoint x: 288, startPoint y: 902, endPoint x: 1063, endPoint y: 723, distance: 795.8
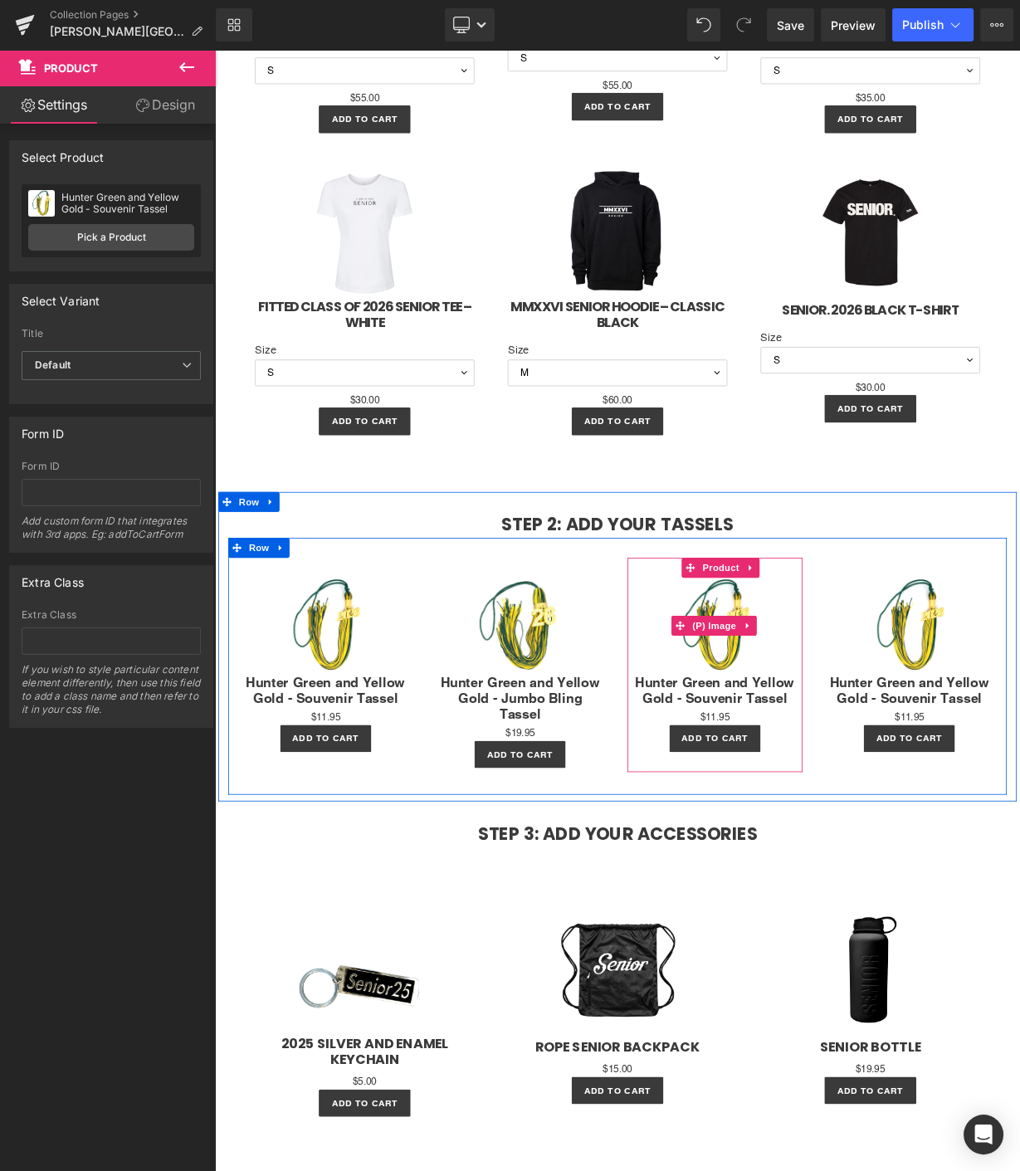
click at [842, 731] on img at bounding box center [839, 769] width 121 height 121
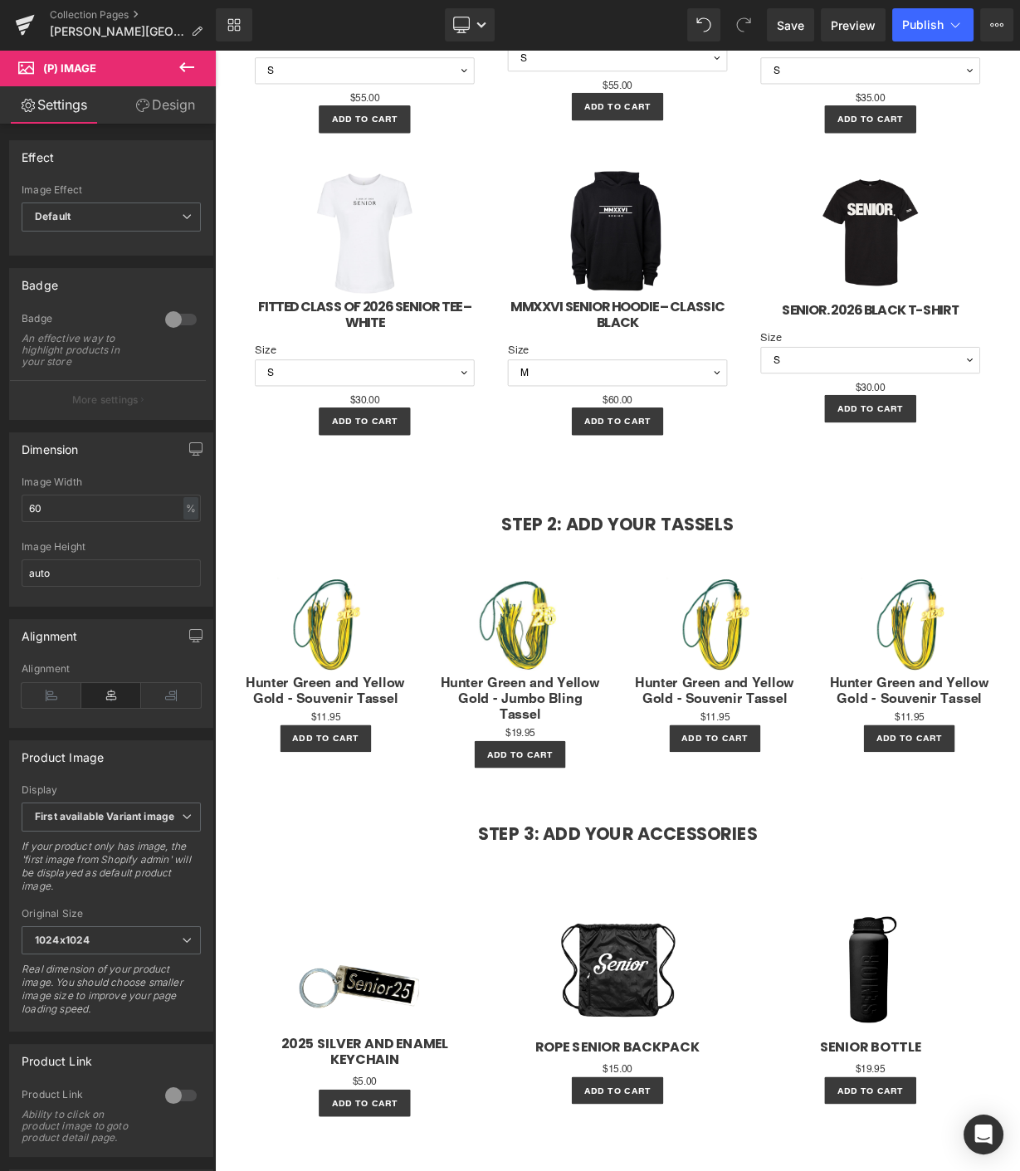
click at [183, 61] on icon at bounding box center [187, 67] width 20 height 20
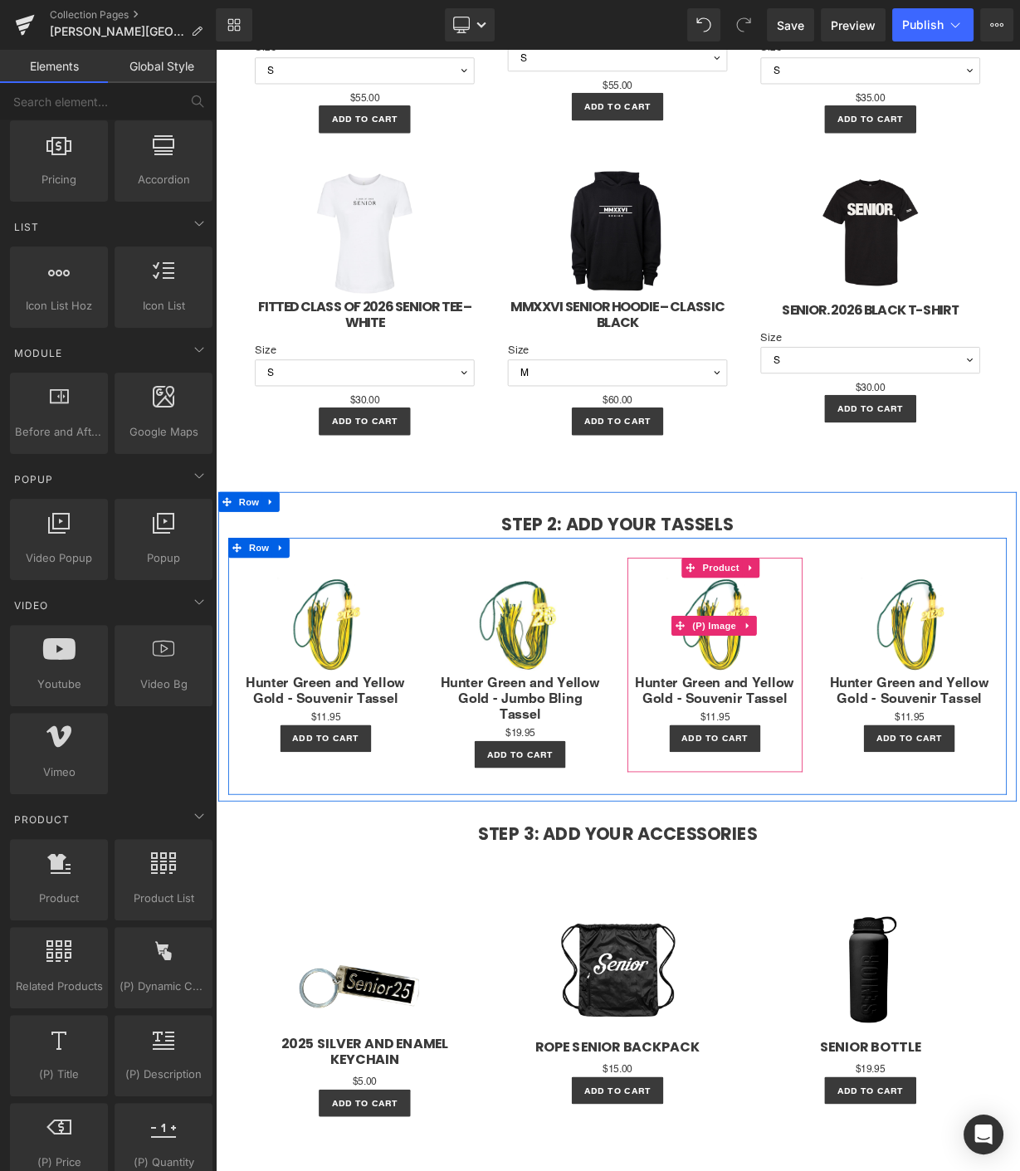
click at [864, 823] on img at bounding box center [839, 769] width 121 height 121
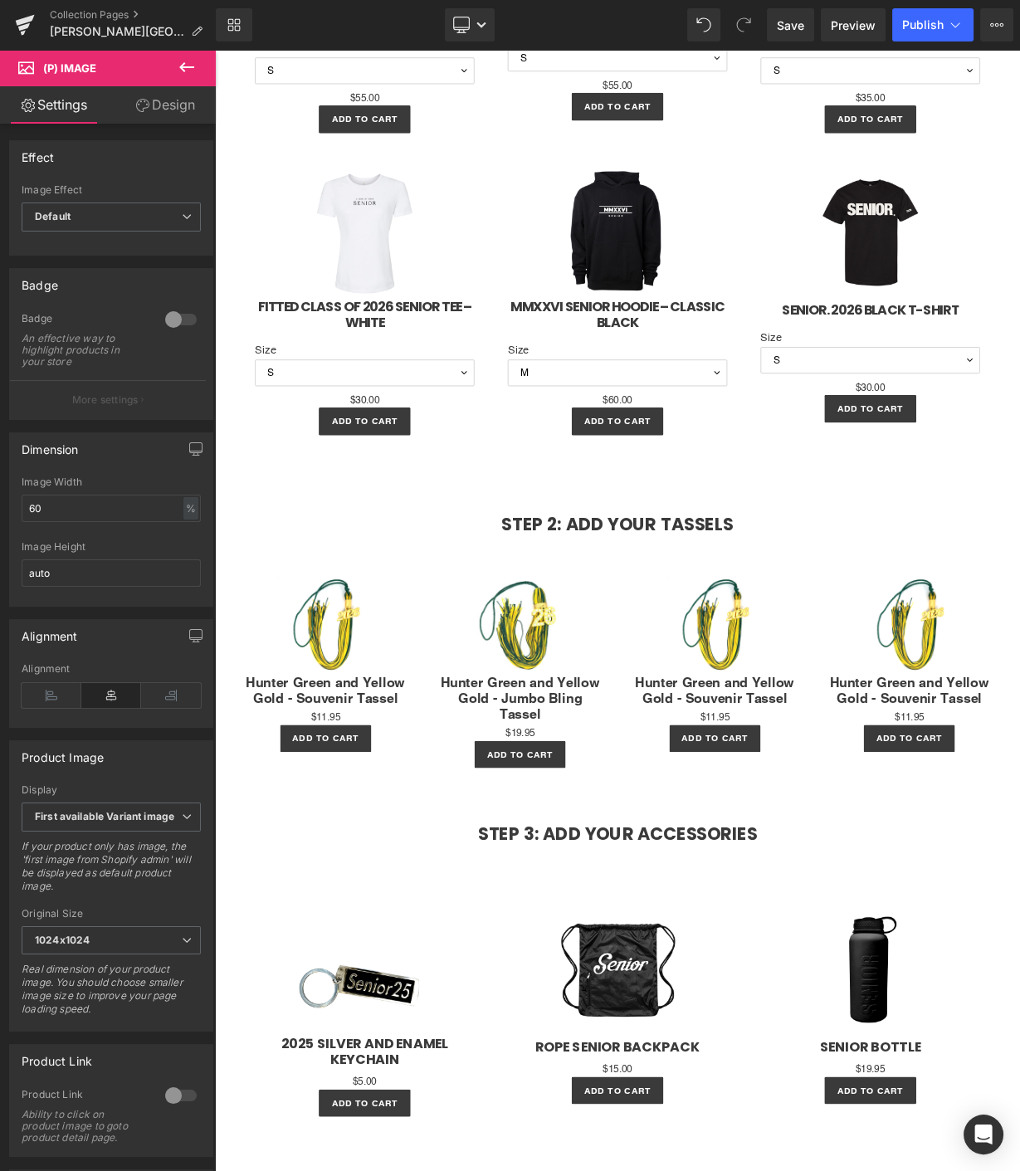
click at [154, 86] on link "Design" at bounding box center [165, 104] width 108 height 37
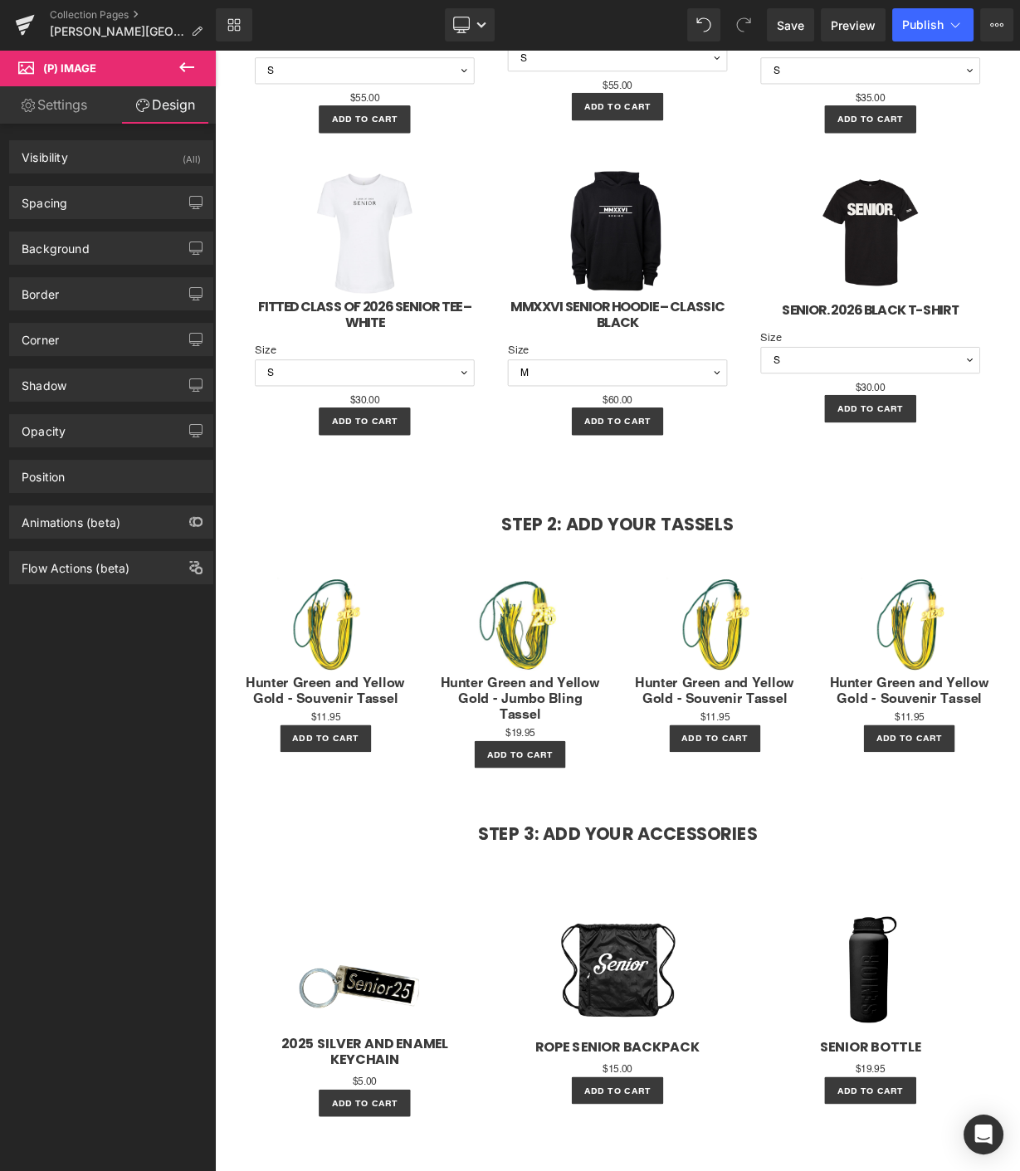
click at [20, 93] on link "Settings" at bounding box center [54, 104] width 108 height 37
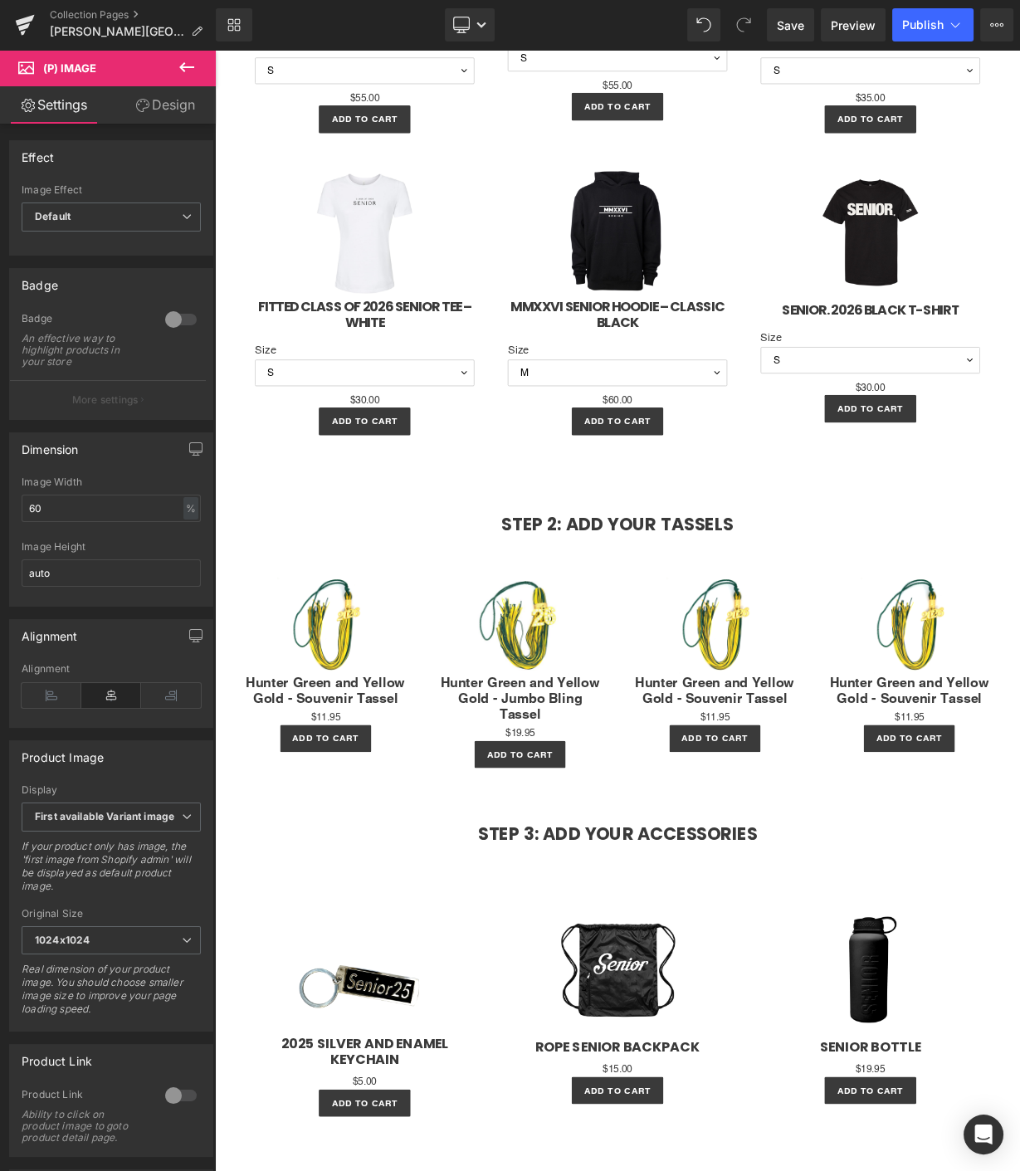
click at [192, 63] on icon at bounding box center [187, 67] width 20 height 20
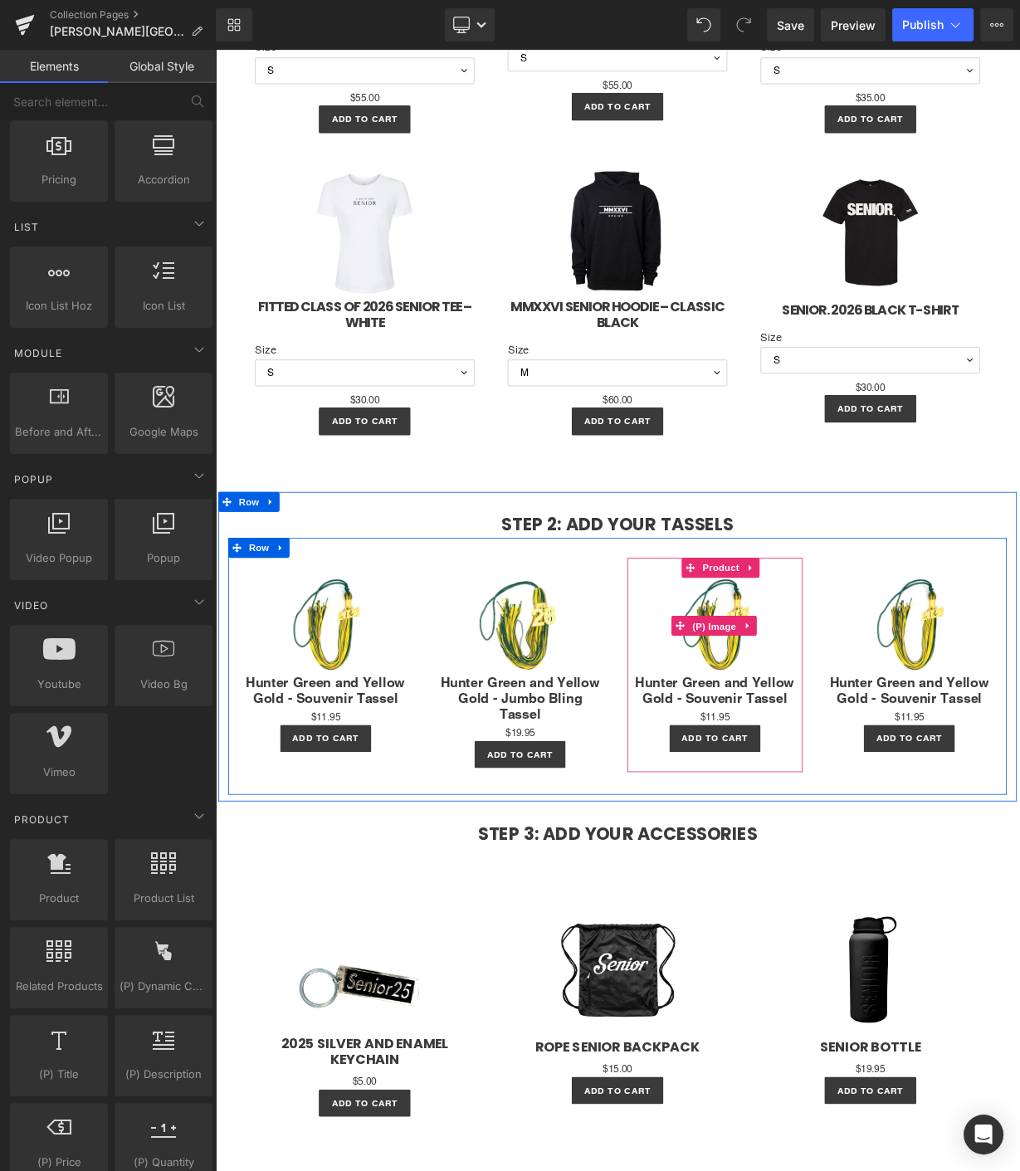
click at [831, 773] on span "(P) Image" at bounding box center [838, 769] width 63 height 25
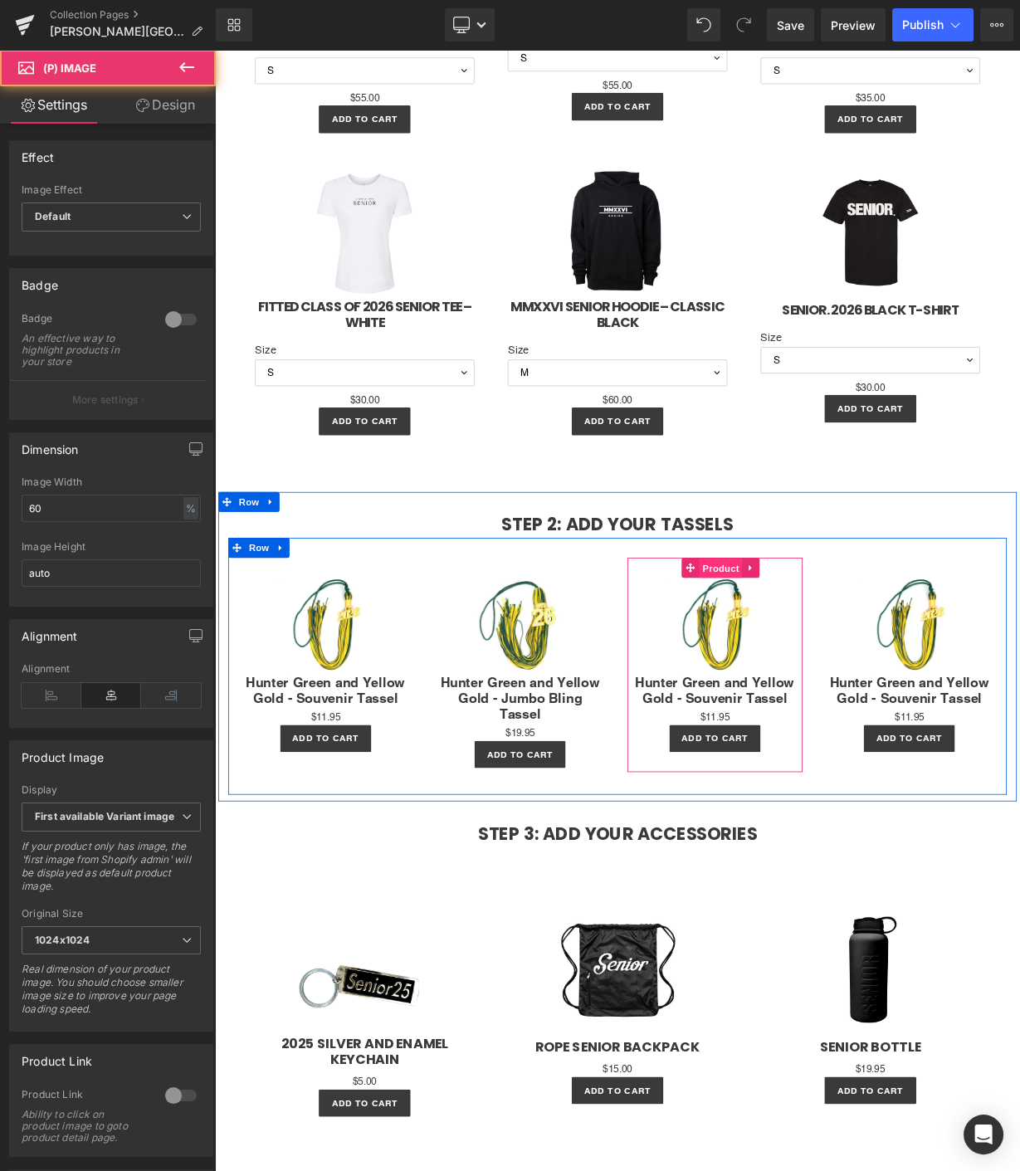
click at [842, 685] on span "Product" at bounding box center [846, 697] width 54 height 25
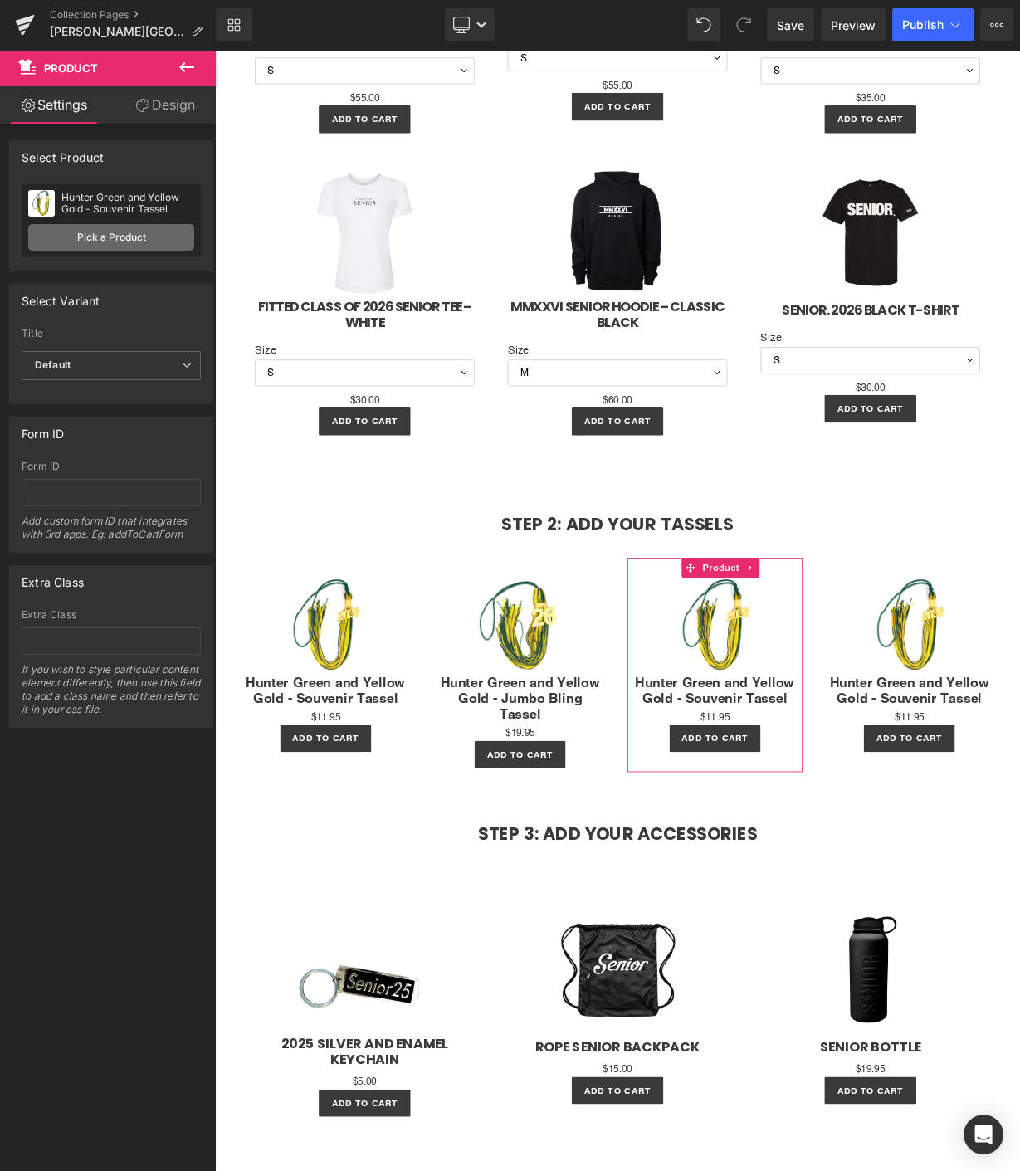
click at [102, 241] on link "Pick a Product" at bounding box center [111, 237] width 166 height 27
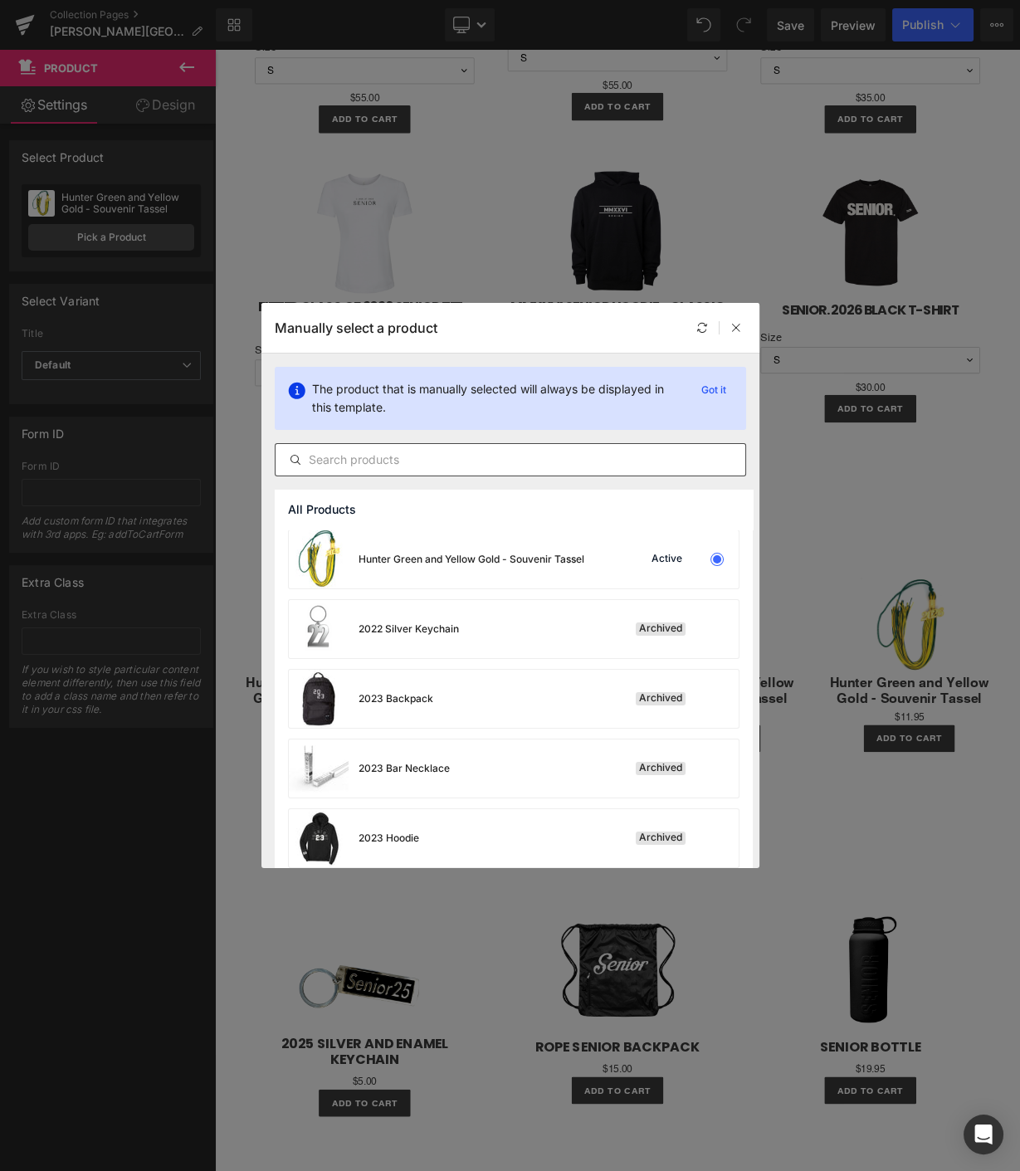
click at [423, 457] on input "text" at bounding box center [511, 460] width 470 height 20
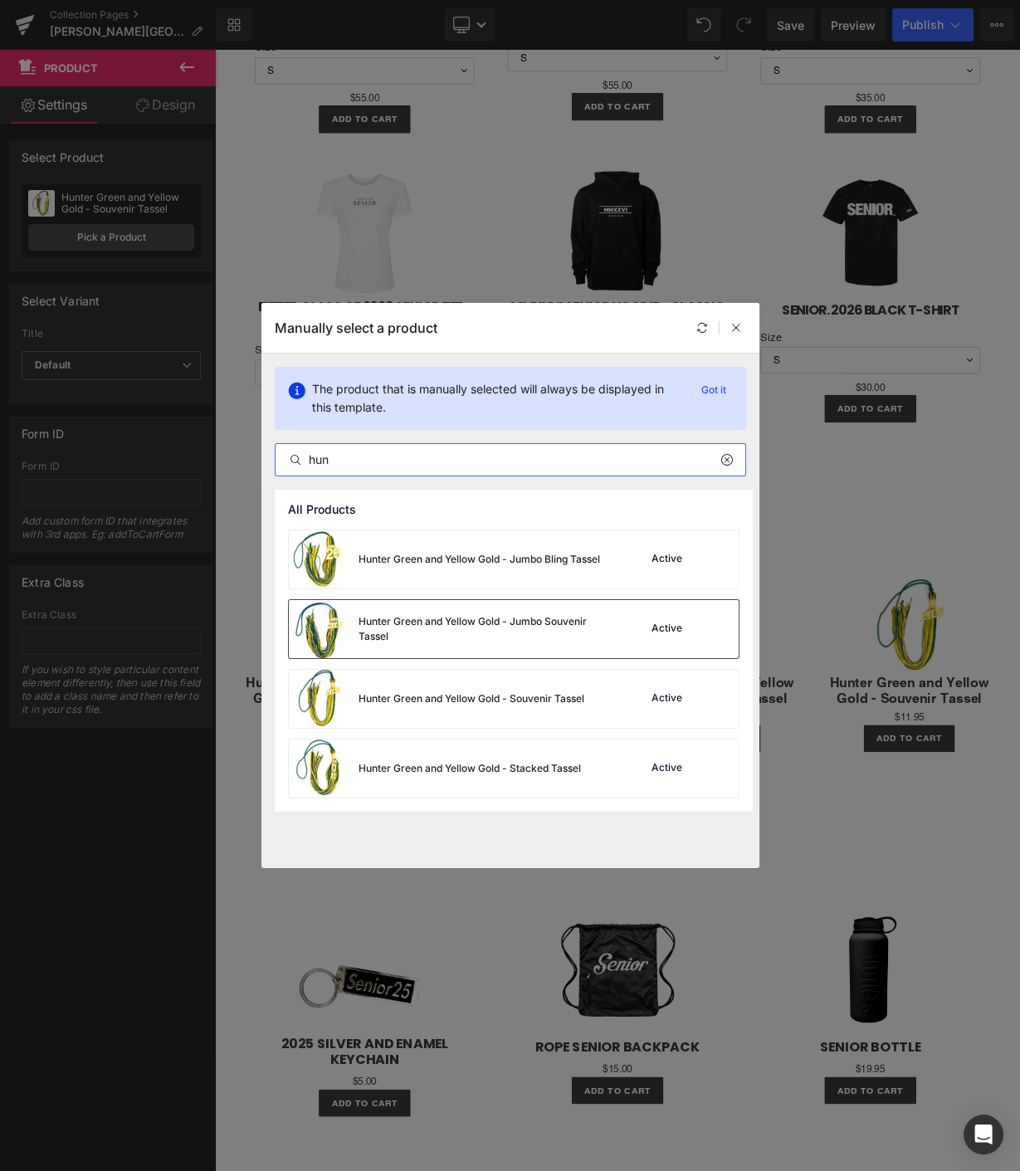
type input "hun"
click at [461, 629] on div "Hunter Green and Yellow Gold - Jumbo Souvenir Tassel" at bounding box center [483, 629] width 249 height 30
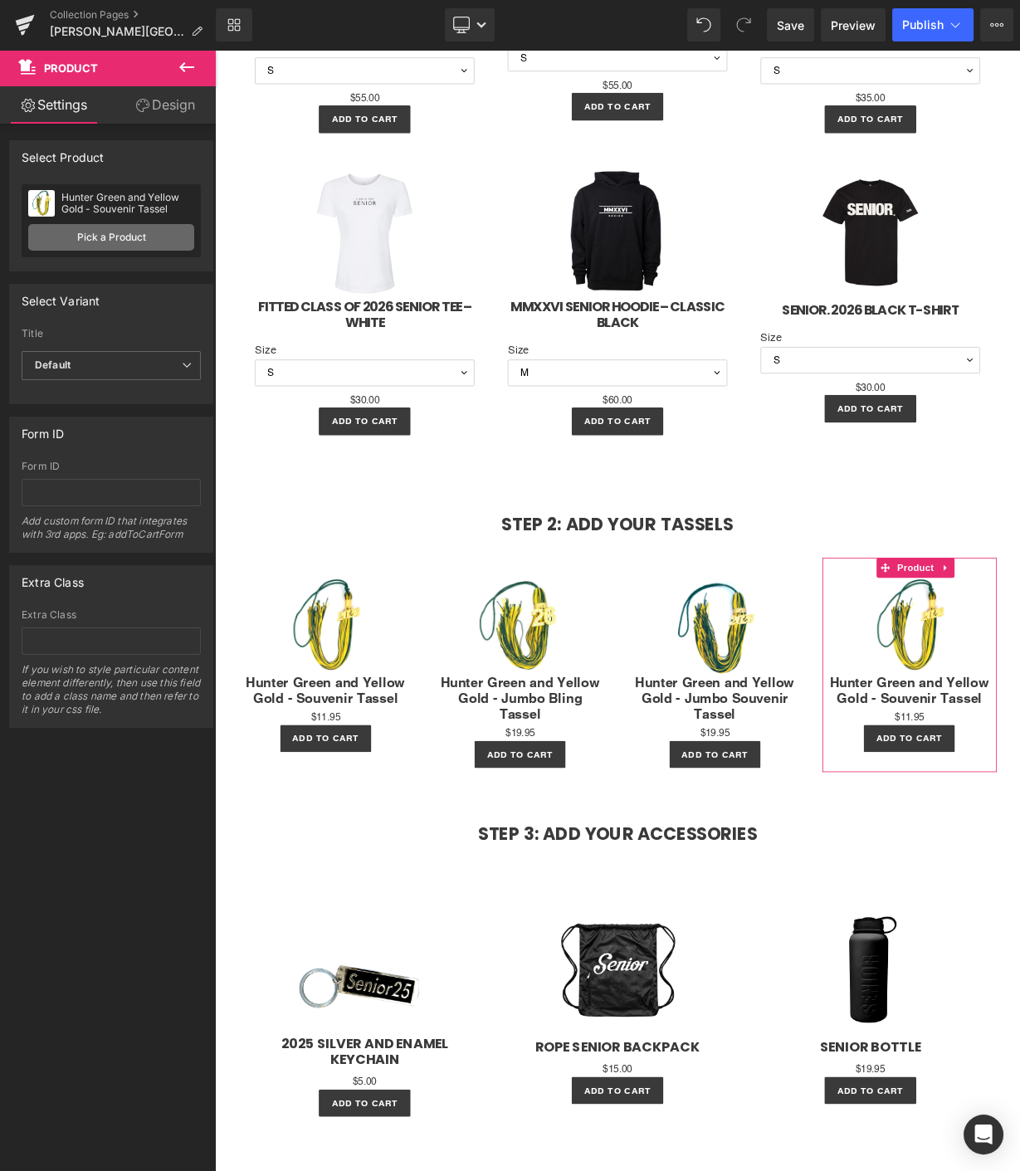
click at [83, 227] on link "Pick a Product" at bounding box center [111, 237] width 166 height 27
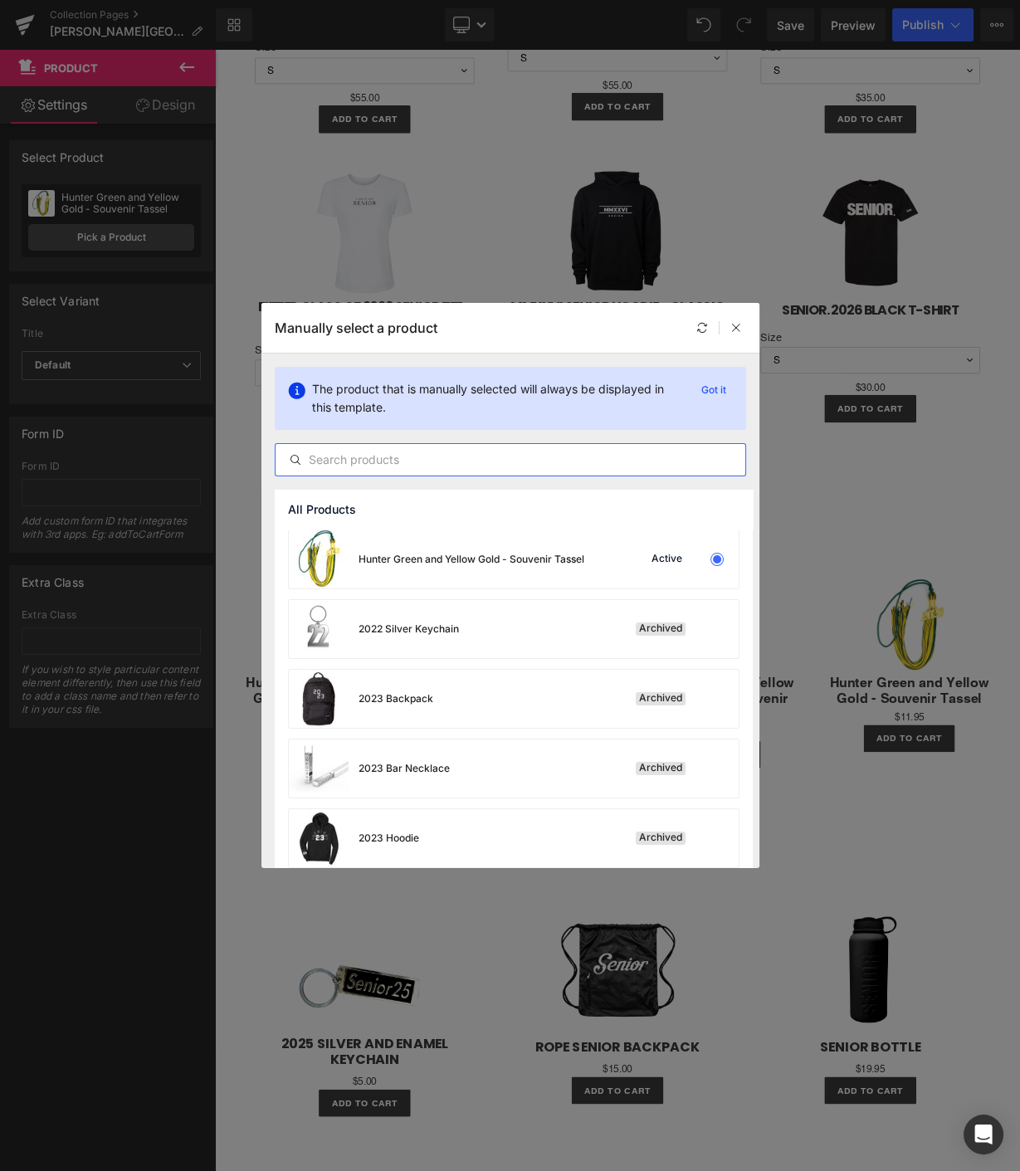
click at [327, 454] on input "text" at bounding box center [511, 460] width 470 height 20
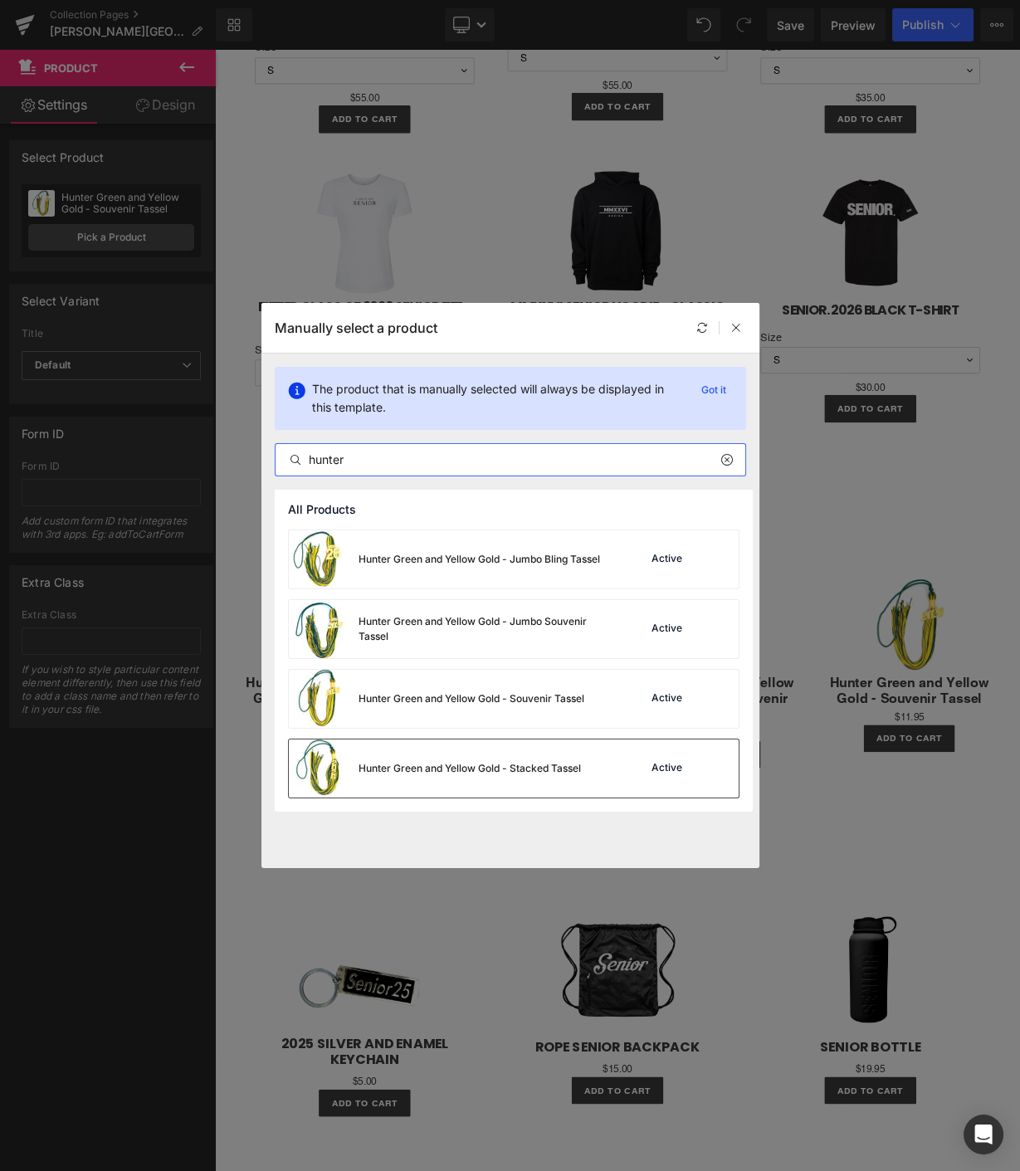
type input "hunter"
click at [479, 782] on div "Hunter Green and Yellow Gold - Stacked Tassel" at bounding box center [435, 769] width 292 height 58
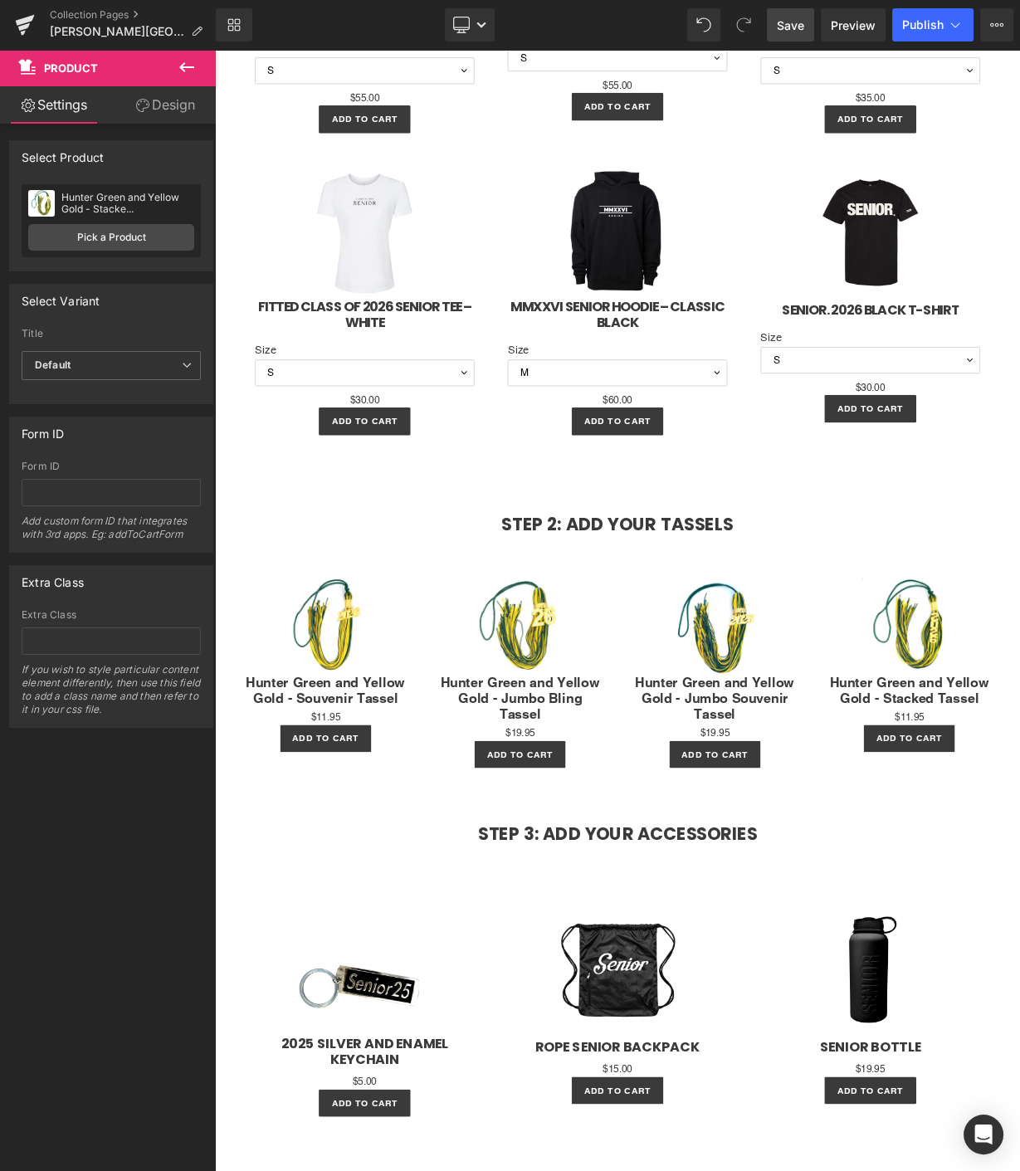
click at [785, 17] on span "Save" at bounding box center [790, 25] width 27 height 17
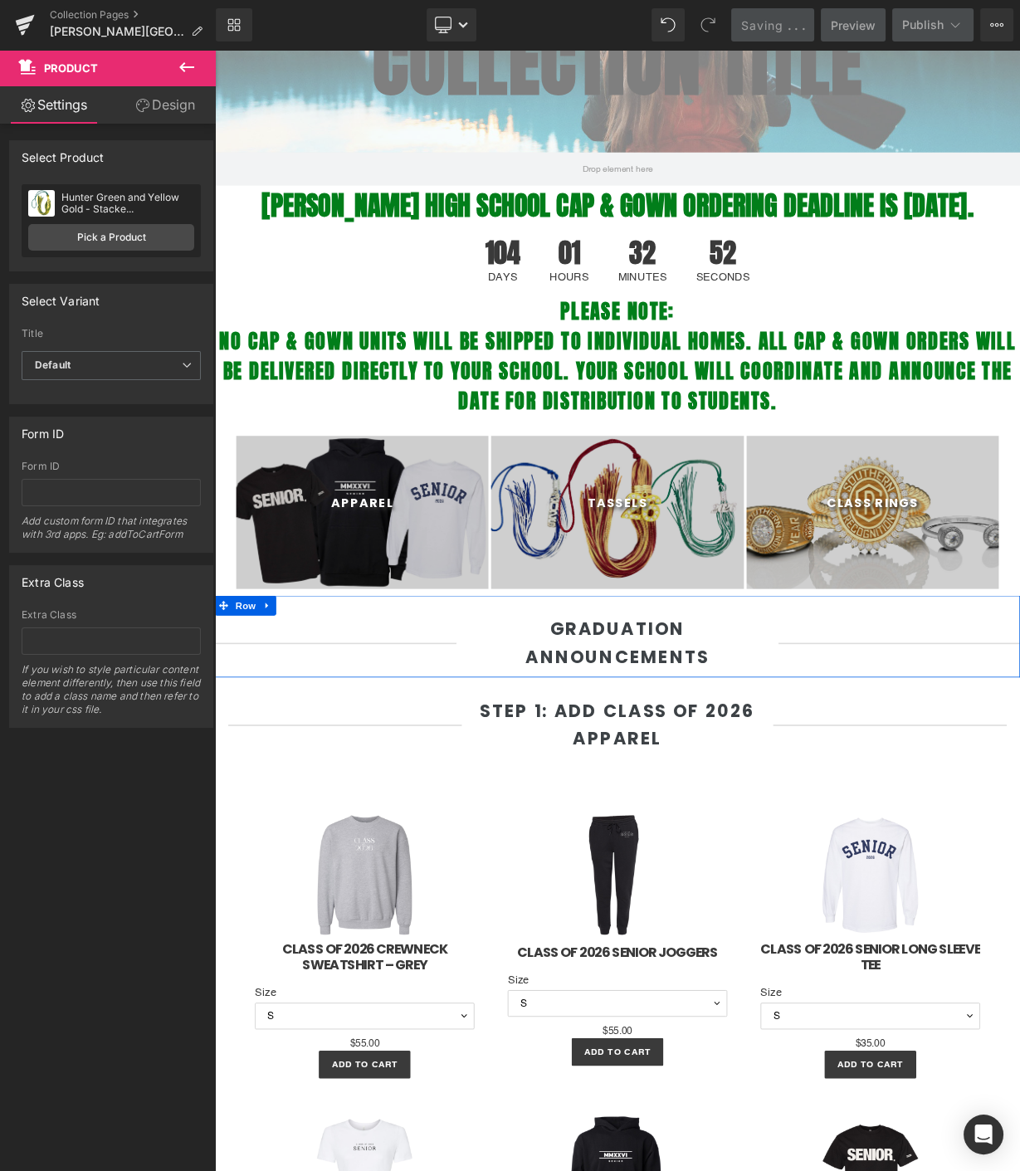
scroll to position [92, 0]
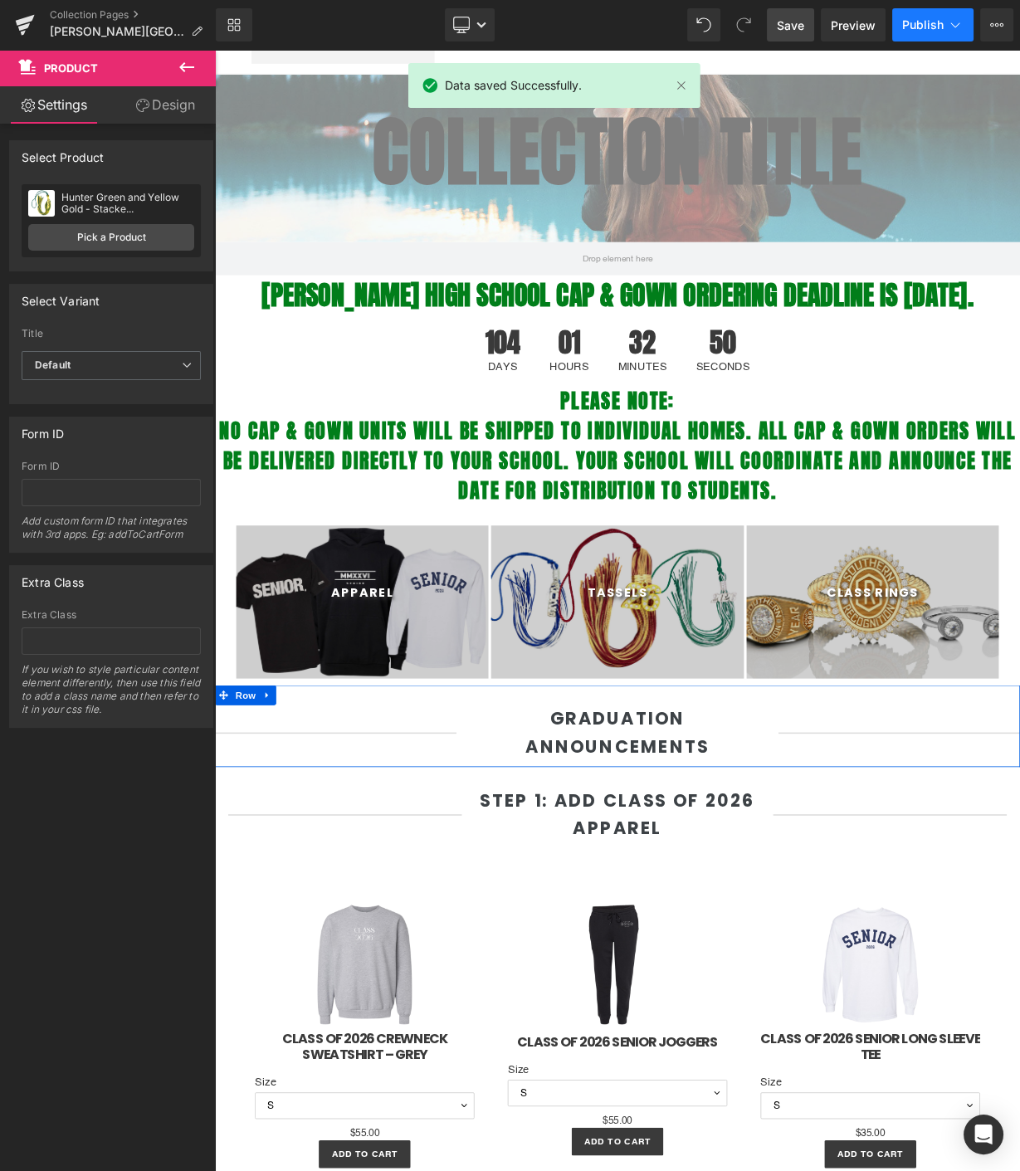
click at [915, 28] on span "Publish" at bounding box center [923, 24] width 42 height 13
click at [26, 28] on icon at bounding box center [25, 25] width 20 height 42
